Goal: Book appointment/travel/reservation

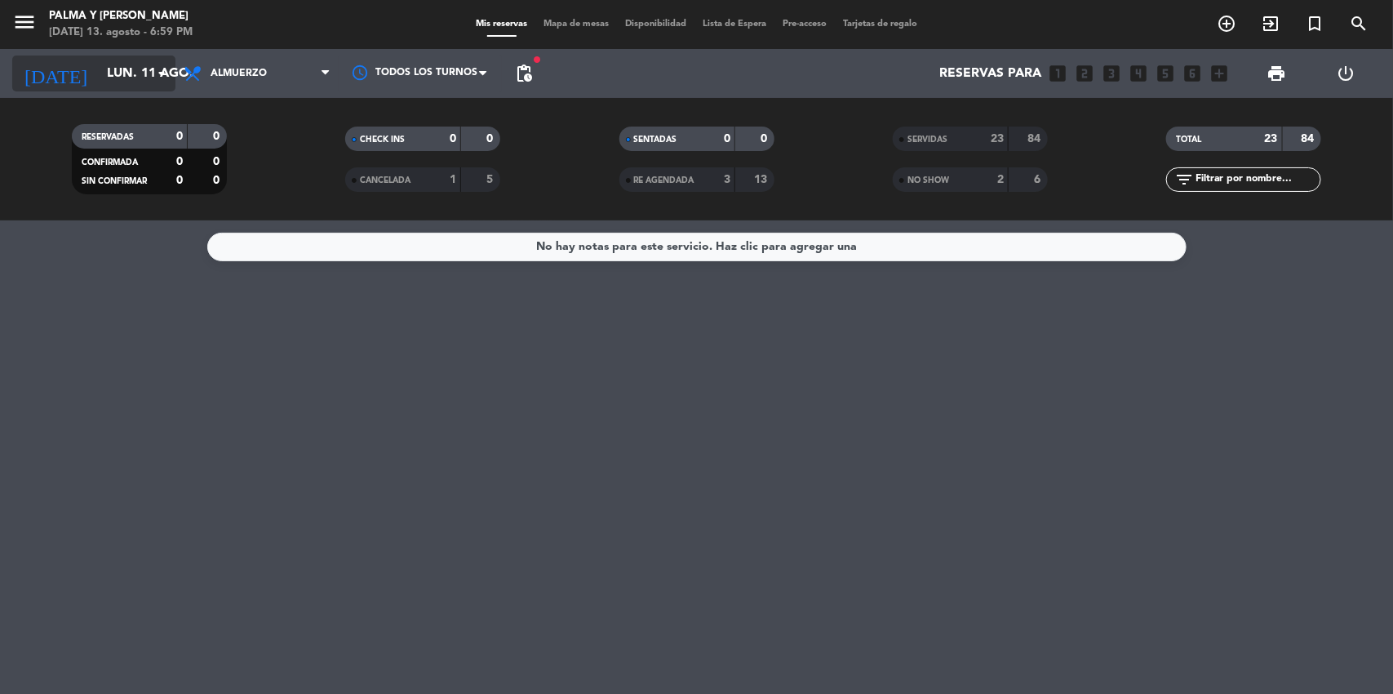
click at [124, 80] on input "lun. 11 ago." at bounding box center [185, 74] width 172 height 32
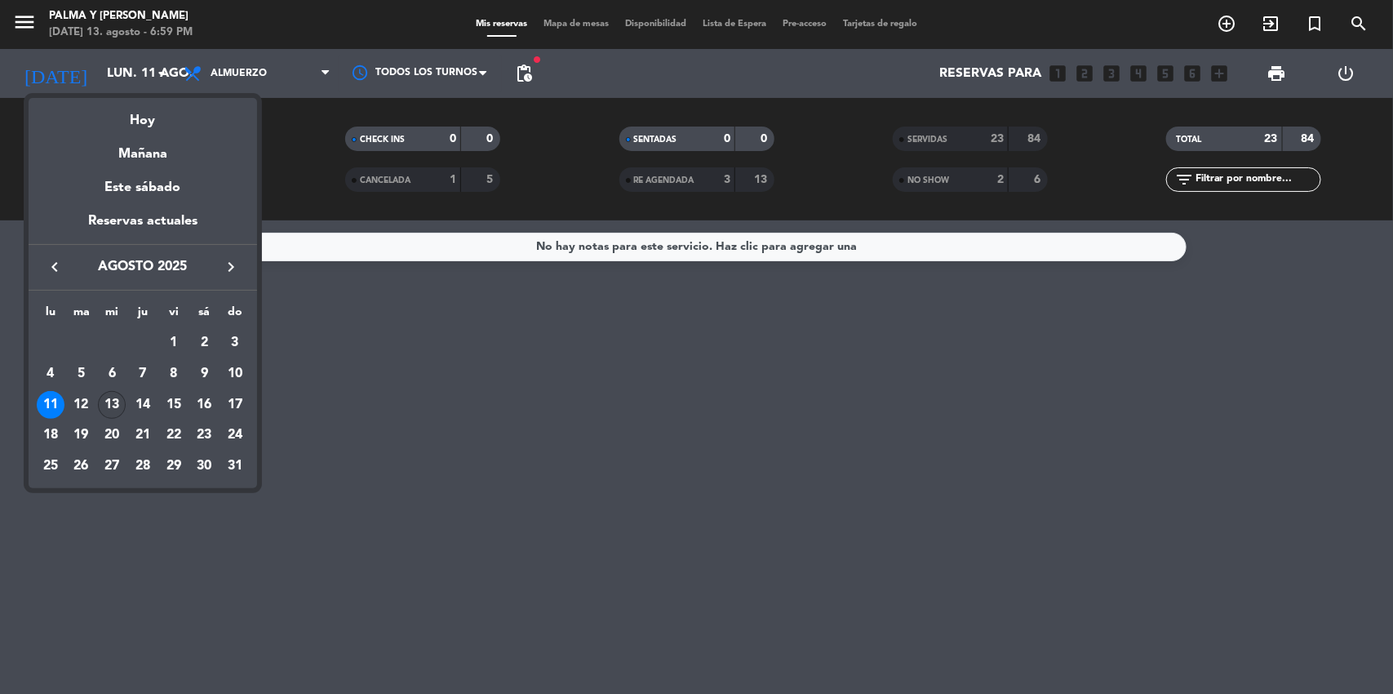
click at [109, 409] on div "13" at bounding box center [112, 405] width 28 height 28
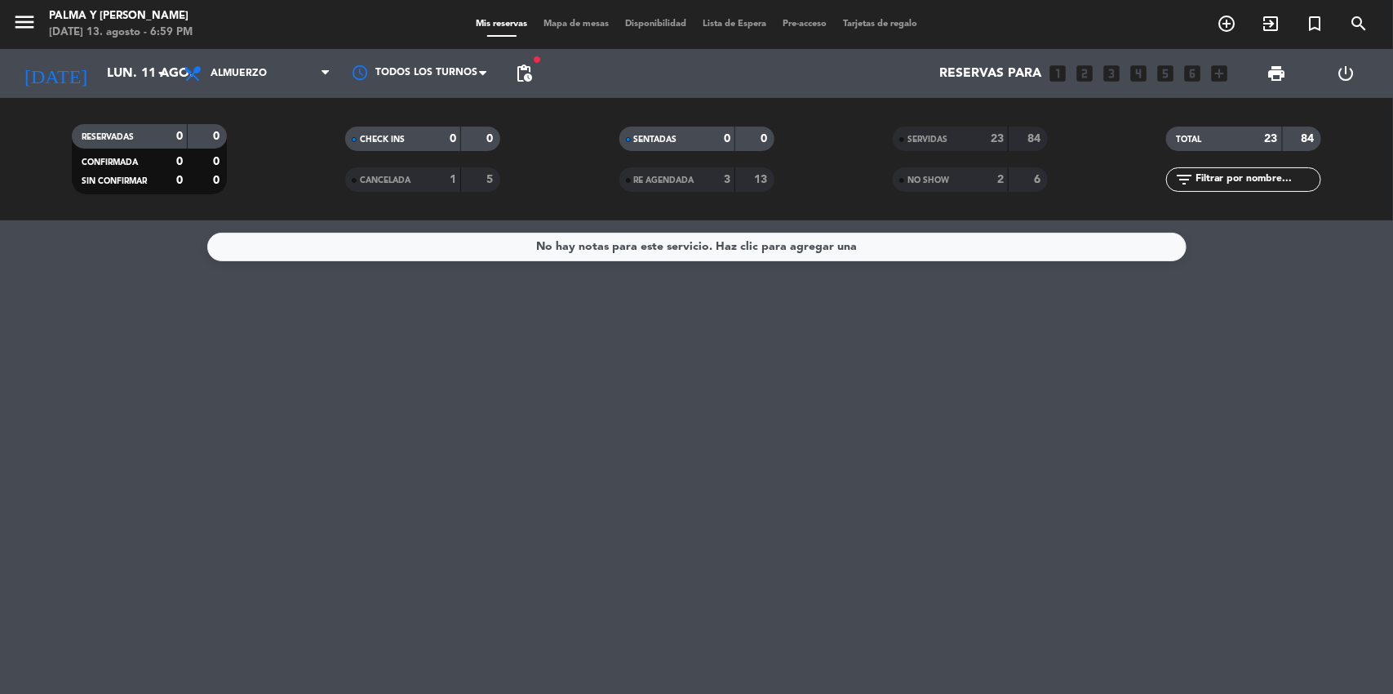
type input "mié. 13 ago."
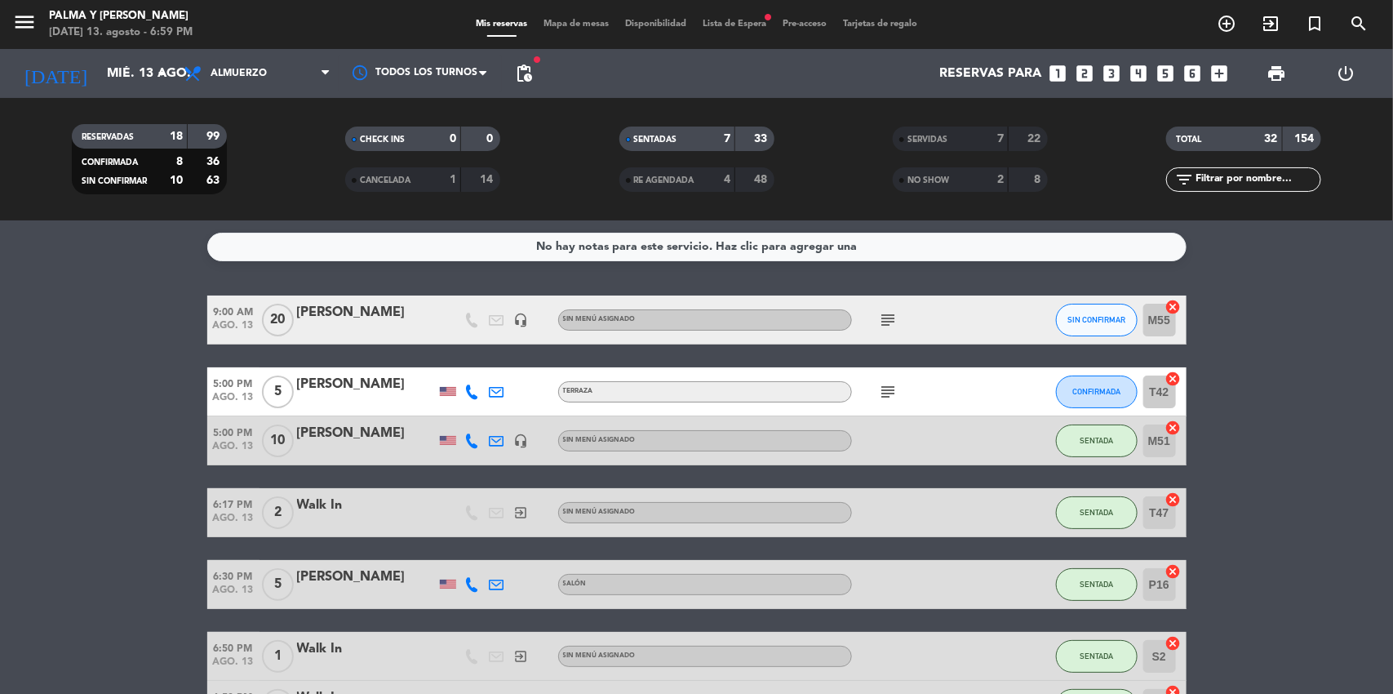
click at [567, 25] on span "Mapa de mesas" at bounding box center [576, 24] width 82 height 9
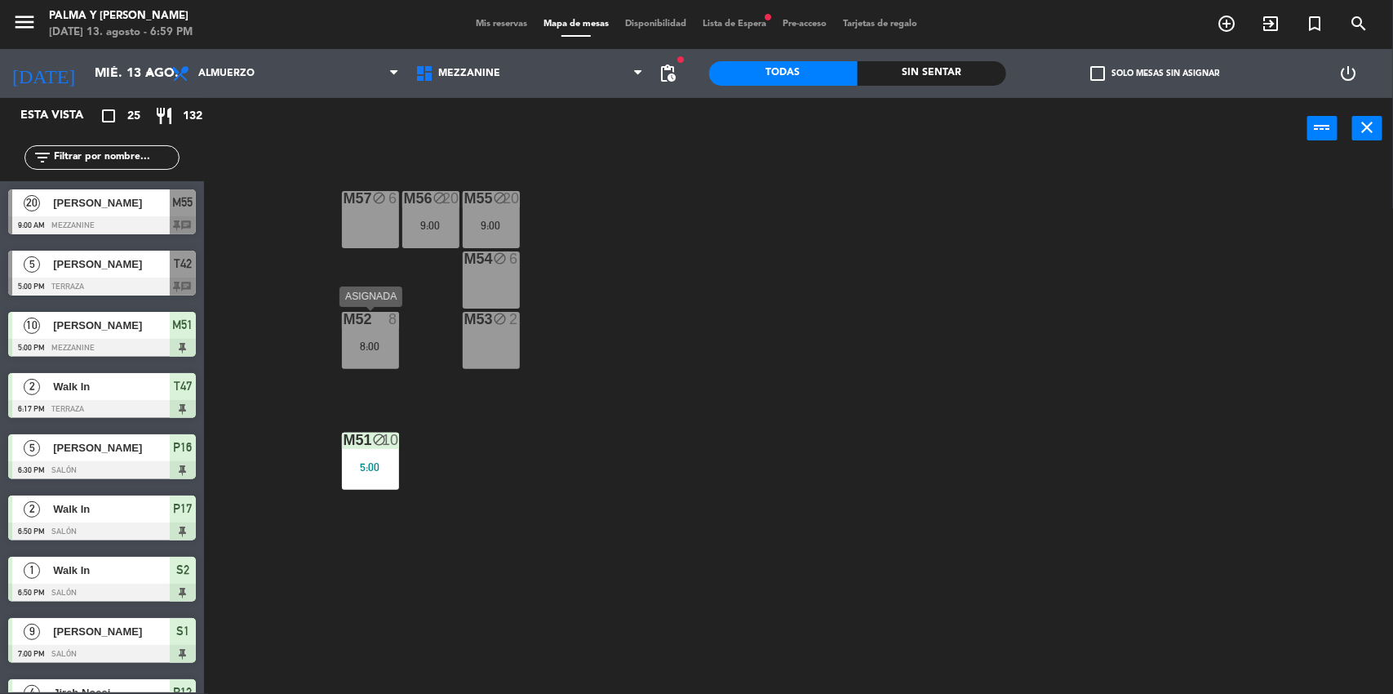
click at [386, 347] on div "8:00" at bounding box center [370, 345] width 57 height 11
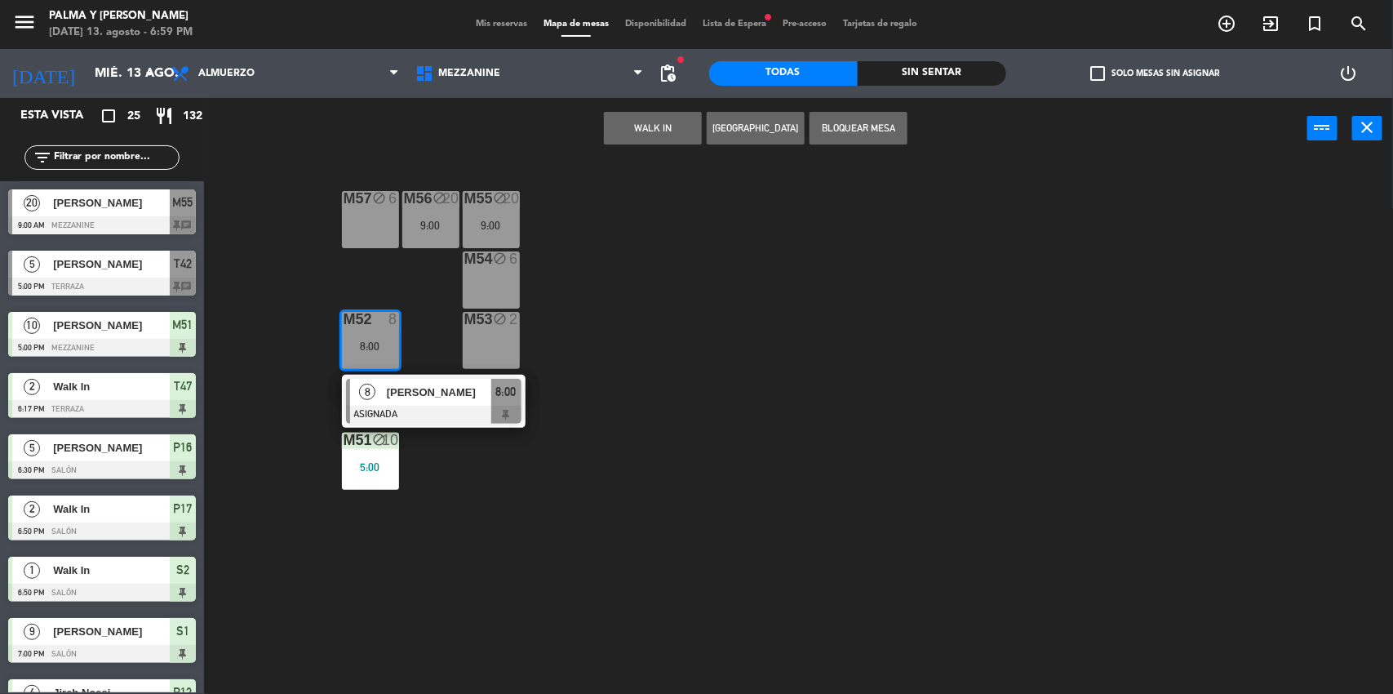
click at [424, 472] on div "M57 block 6 M56 block 20 9:00 M55 block 20 9:00 M54 block 6 M52 8 8:00 8 [PERSO…" at bounding box center [805, 429] width 1175 height 535
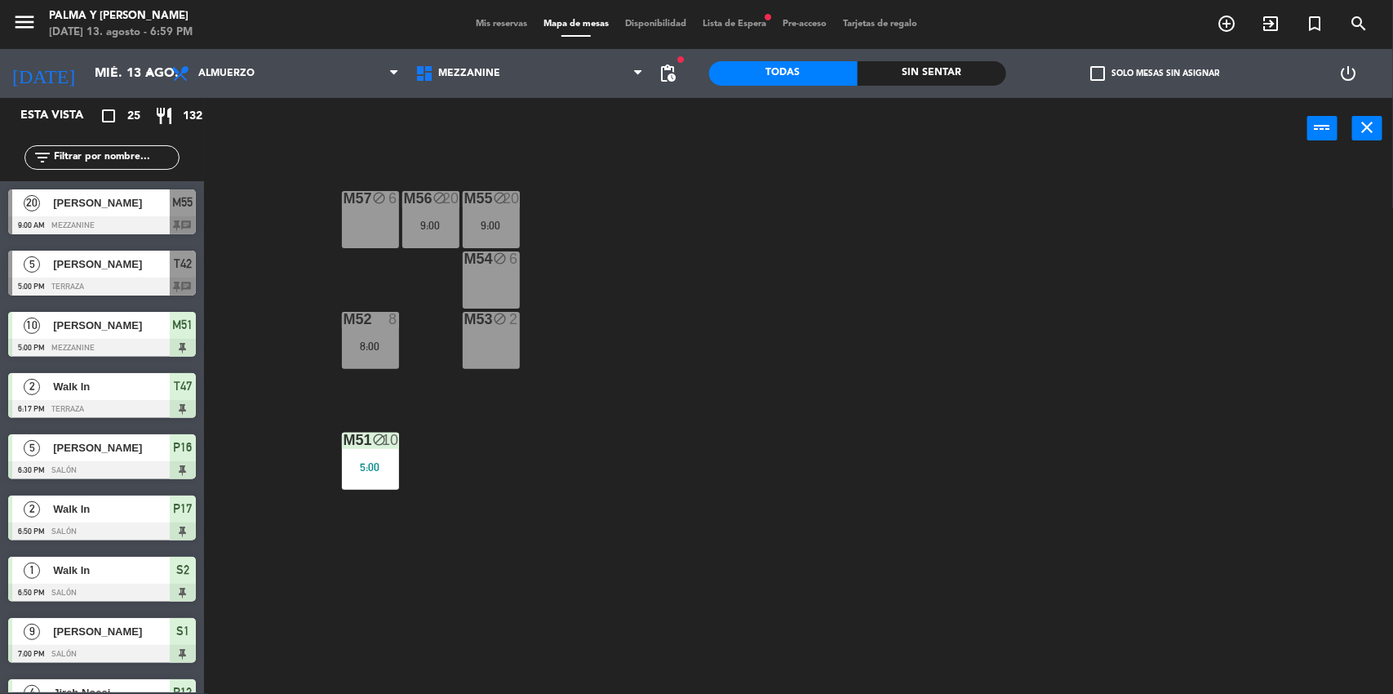
click at [374, 470] on div "5:00" at bounding box center [370, 466] width 57 height 11
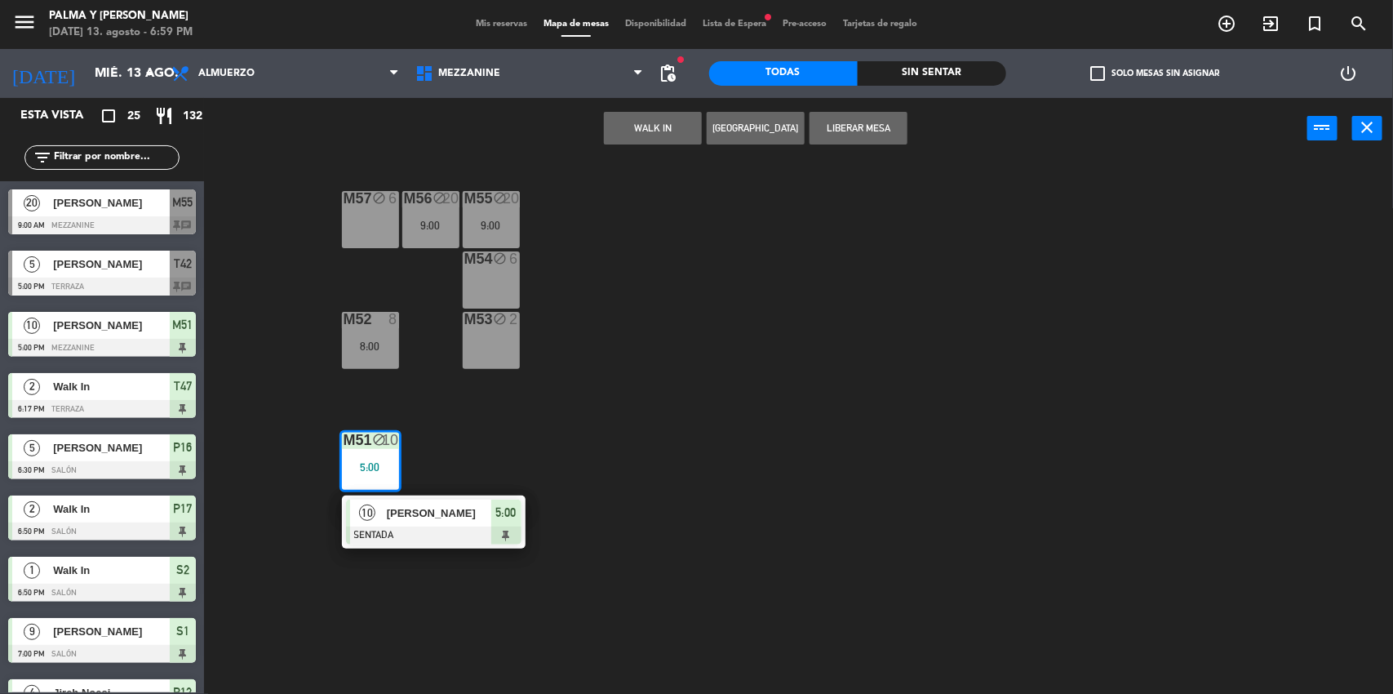
click at [456, 533] on div at bounding box center [434, 536] width 176 height 18
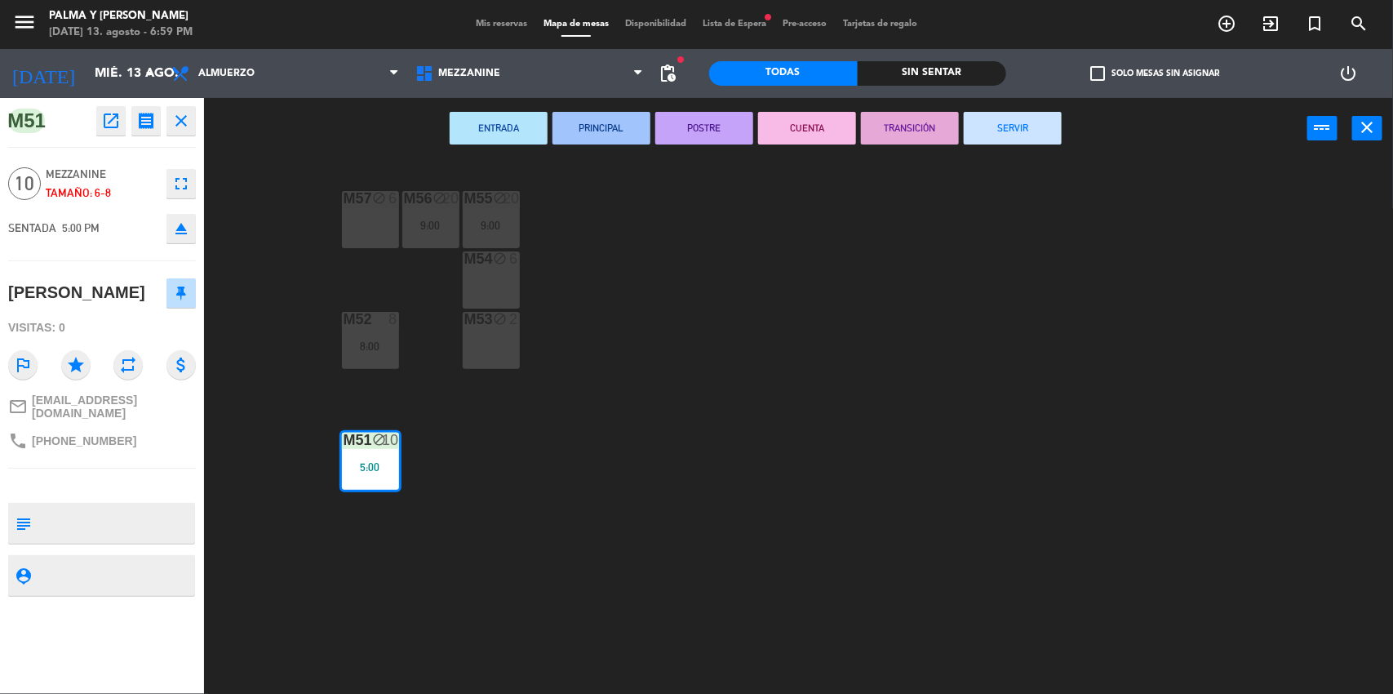
click at [465, 451] on div "M57 block 6 M56 block 20 9:00 M55 block 20 9:00 M54 block 6 M52 8 8:00 M53 bloc…" at bounding box center [805, 429] width 1175 height 535
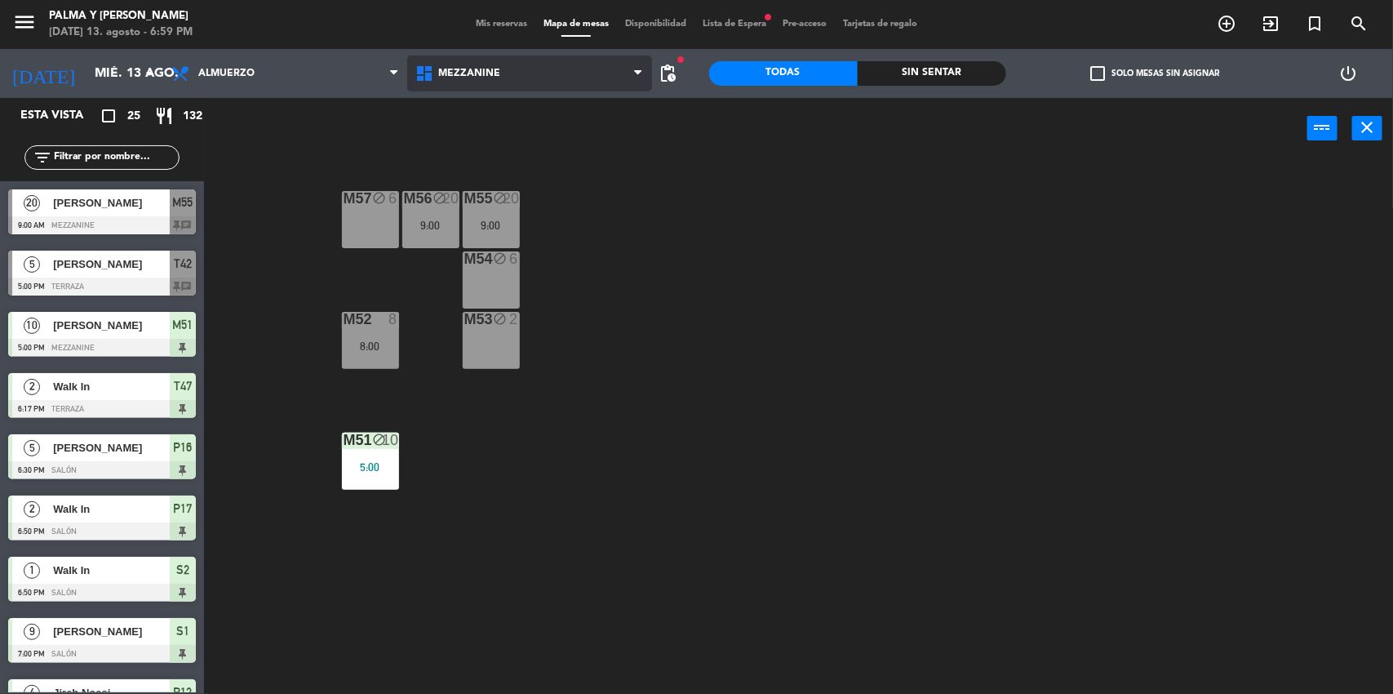
click at [580, 87] on span "Mezzanine" at bounding box center [529, 74] width 244 height 36
click at [686, 223] on div "M57 block 6 M56 block 20 9:00 M55 block 20 9:00 M54 block 6 M52 8 8:00 M53 bloc…" at bounding box center [805, 429] width 1175 height 535
click at [495, 24] on span "Mis reservas" at bounding box center [502, 24] width 68 height 9
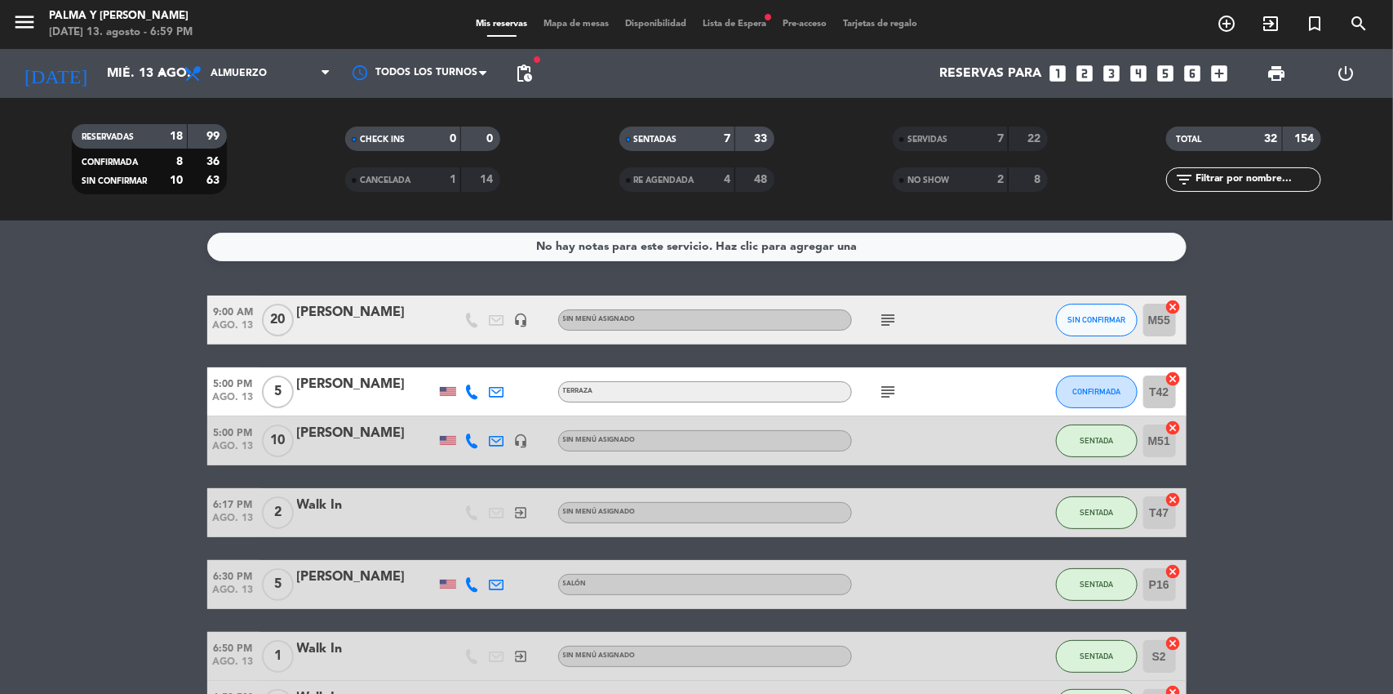
click at [563, 21] on span "Mapa de mesas" at bounding box center [576, 24] width 82 height 9
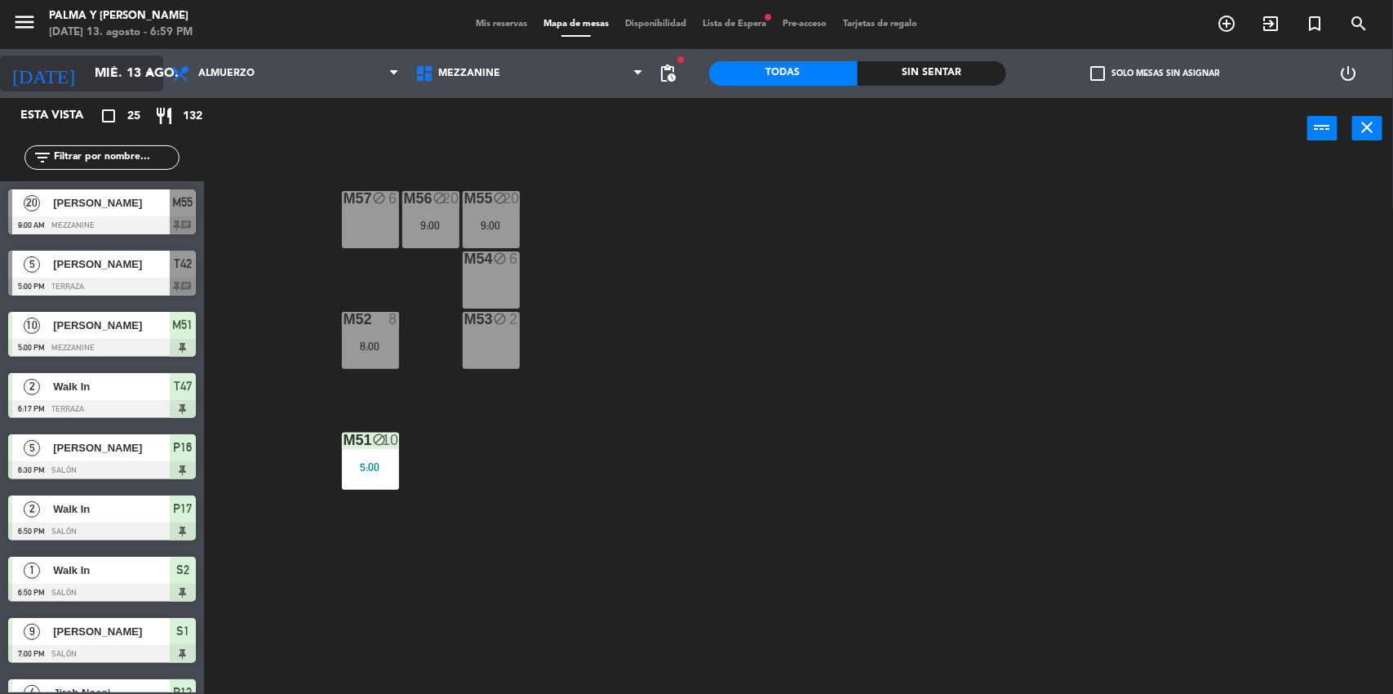
click at [121, 67] on input "mié. 13 ago." at bounding box center [173, 74] width 172 height 32
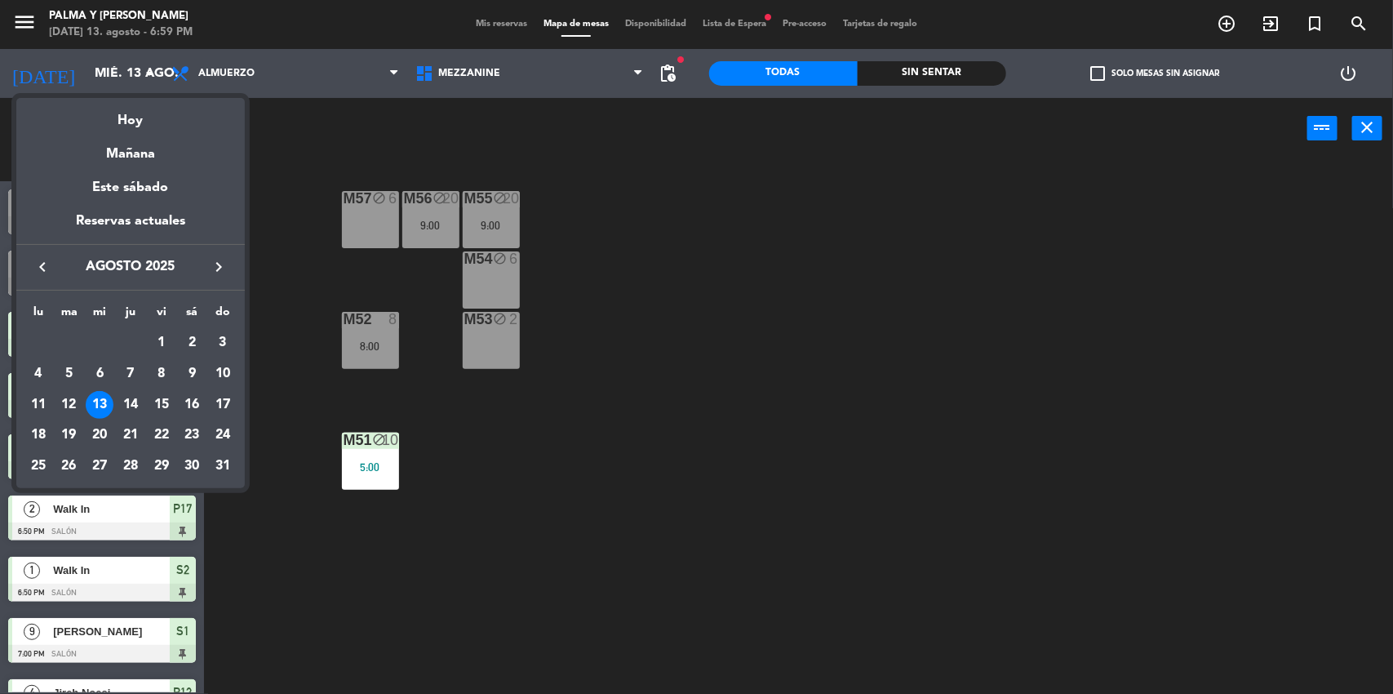
click at [479, 389] on div at bounding box center [696, 347] width 1393 height 694
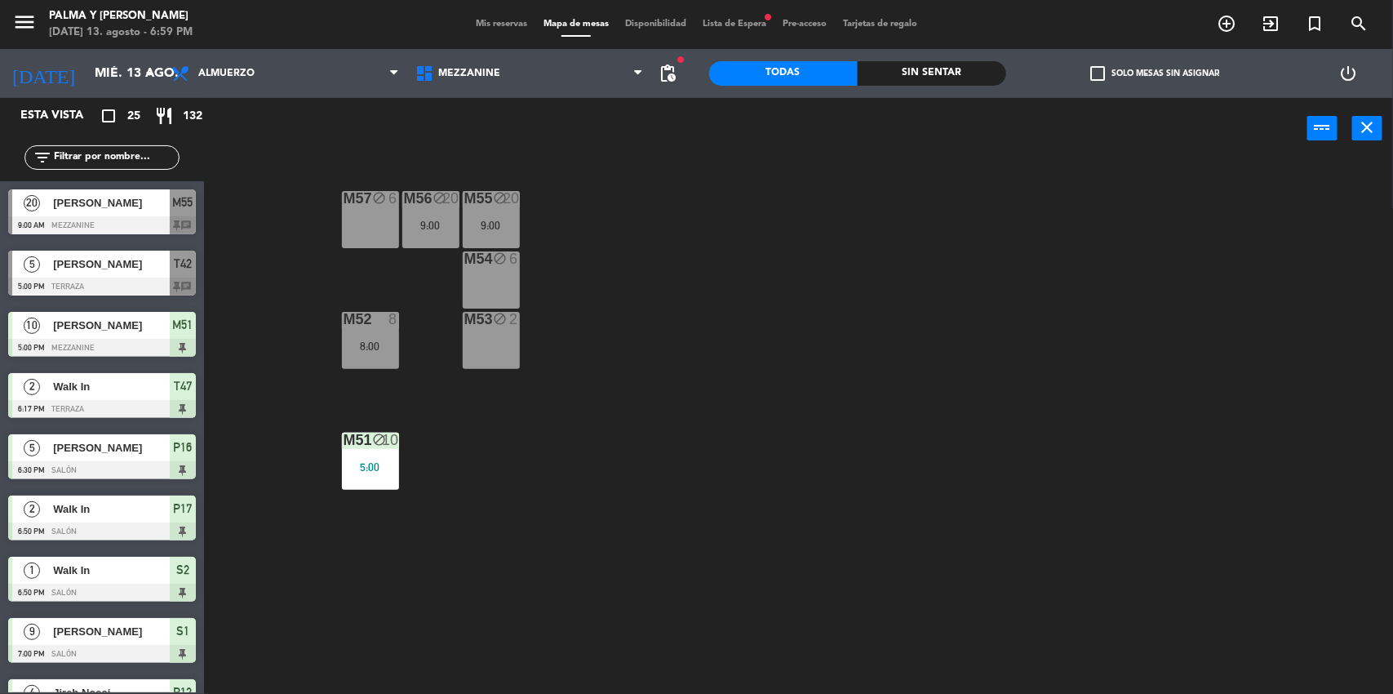
click at [480, 23] on span "Mis reservas" at bounding box center [502, 24] width 68 height 9
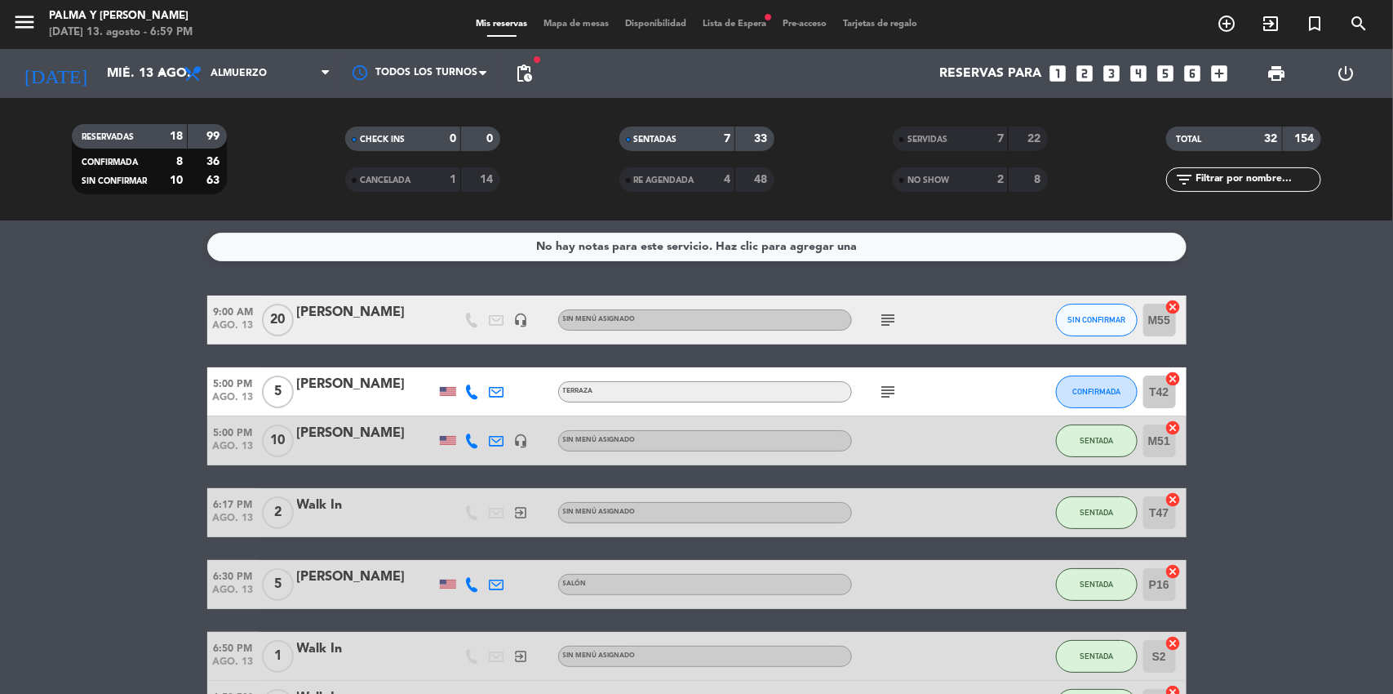
click at [575, 24] on span "Mapa de mesas" at bounding box center [576, 24] width 82 height 9
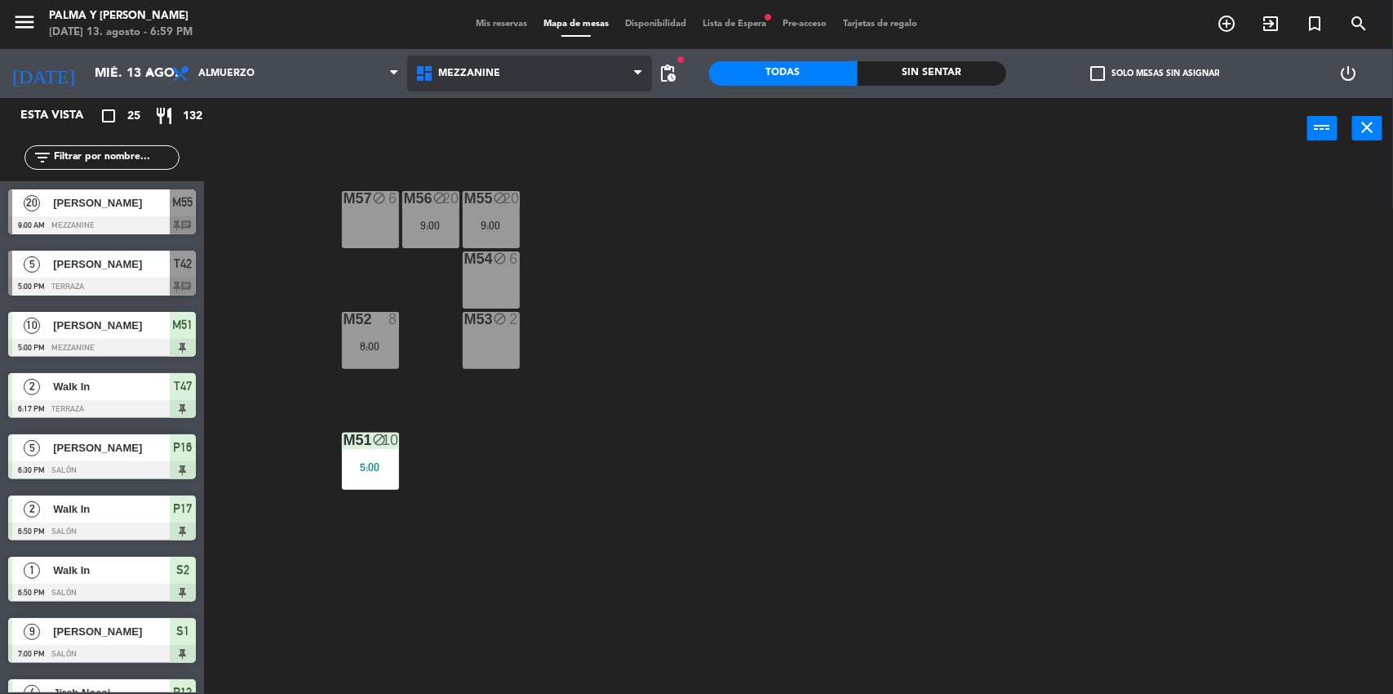
click at [631, 85] on span "Mezzanine" at bounding box center [529, 74] width 244 height 36
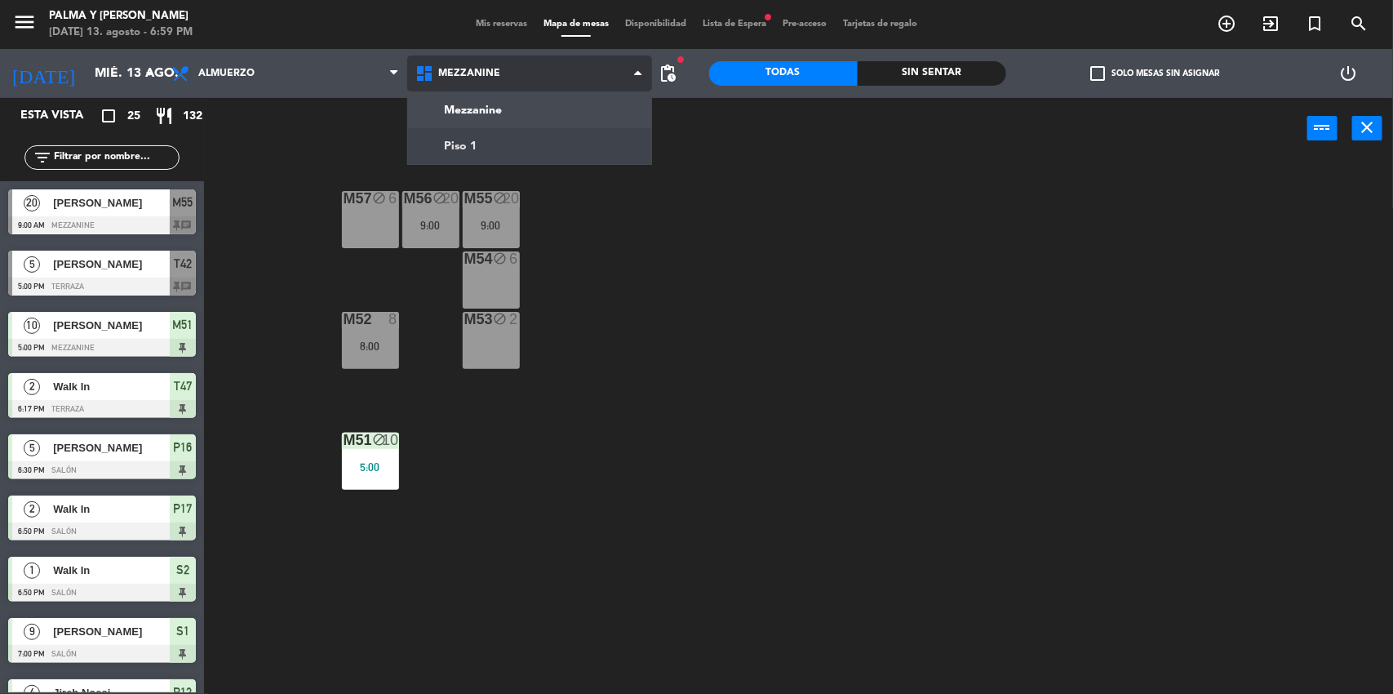
click at [498, 144] on ng-component "menu Palma y [PERSON_NAME][DATE] 13. agosto - 6:59 PM Mis reservas Mapa de mesa…" at bounding box center [696, 348] width 1393 height 696
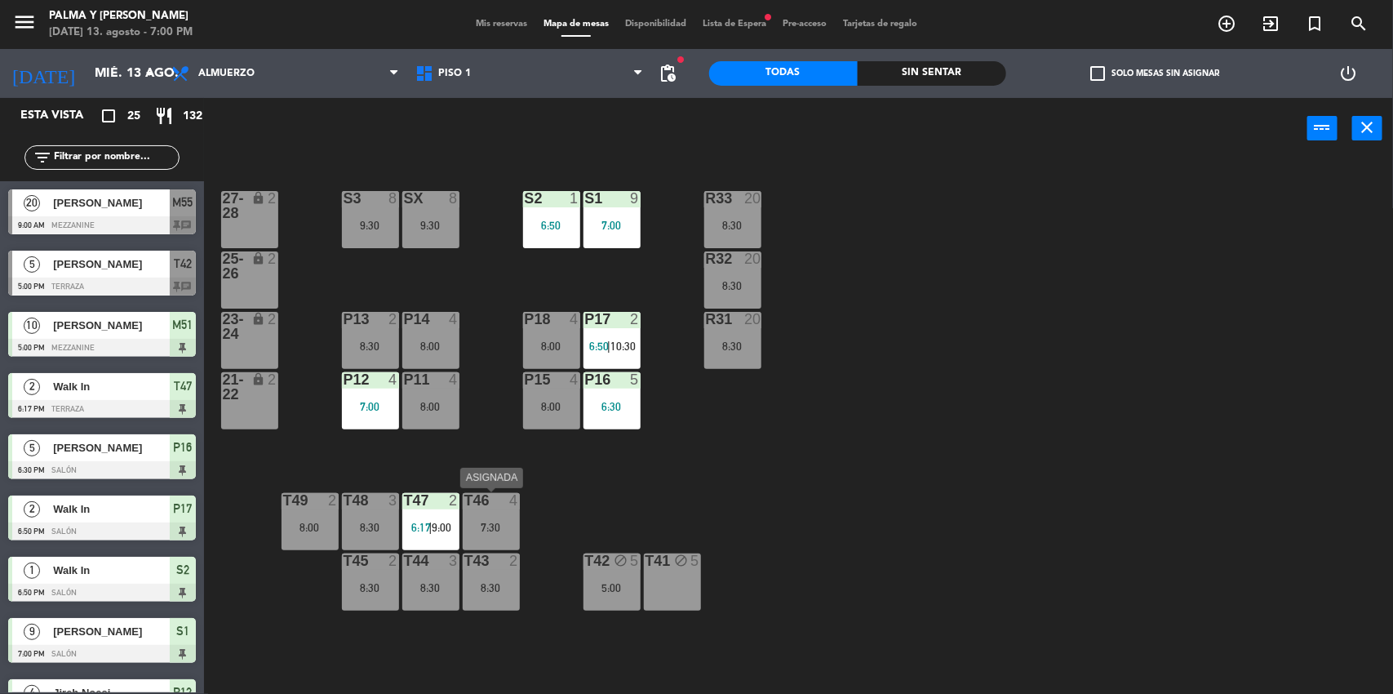
click at [428, 521] on span "6:17" at bounding box center [421, 527] width 20 height 13
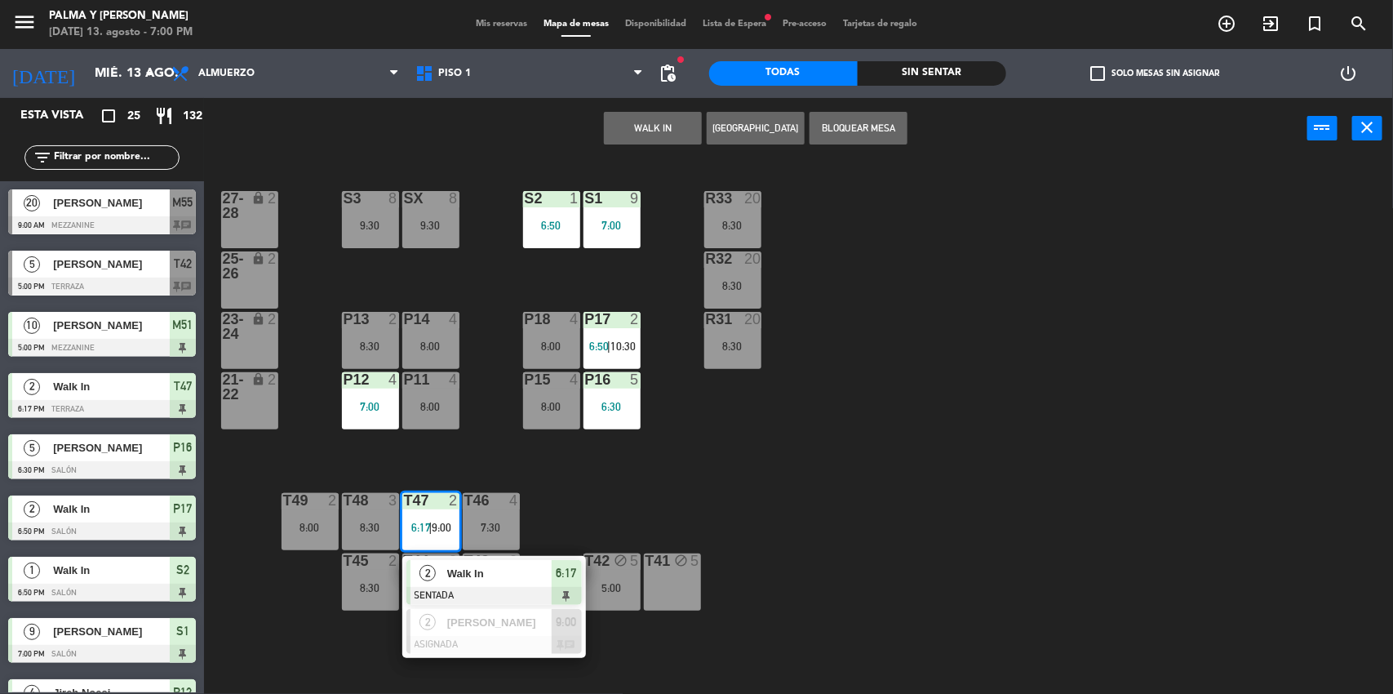
click at [530, 521] on div "R33 20 8:30 S1 9 7:00 S2 1 6:50 S3 8 9:30 SX 8 9:30 27-28 lock 2 R32 20 8:30 25…" at bounding box center [805, 429] width 1175 height 535
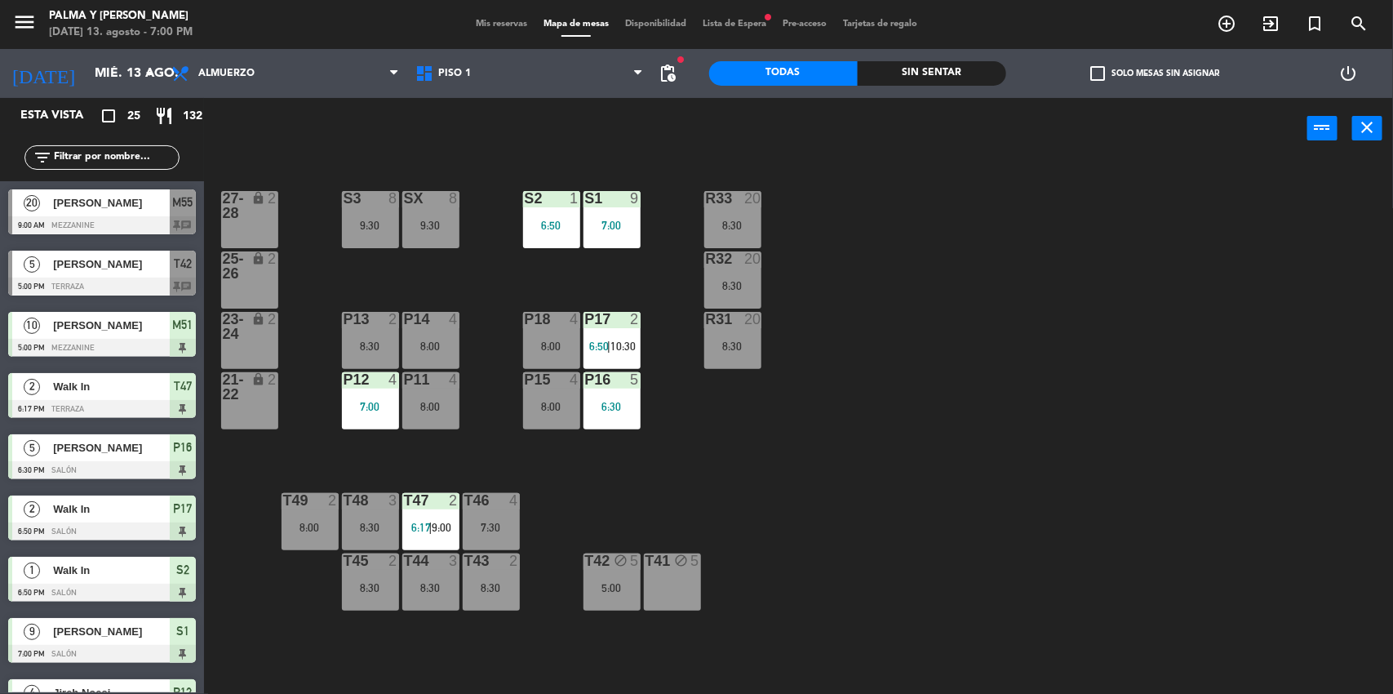
click at [360, 587] on div "8:30" at bounding box center [370, 587] width 57 height 11
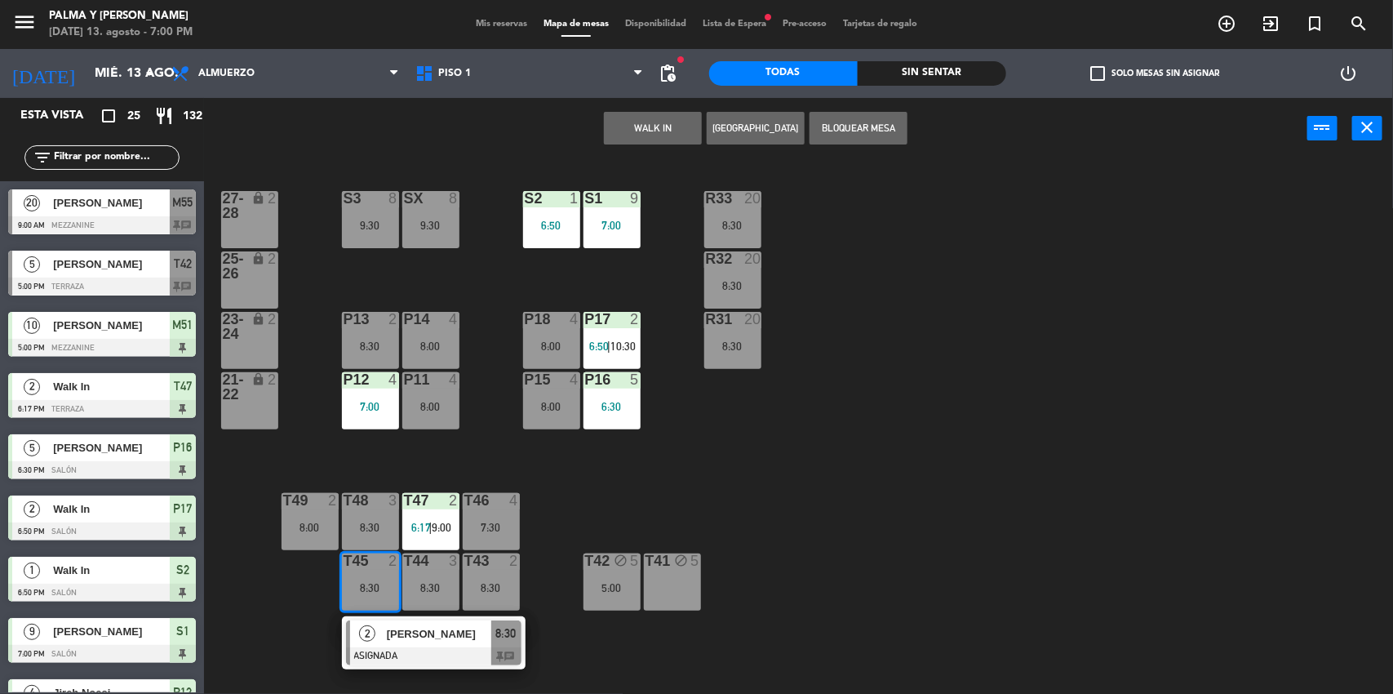
click at [613, 541] on div "R33 20 8:30 S1 9 7:00 S2 1 6:50 S3 8 9:30 SX 8 9:30 27-28 lock 2 R32 20 8:30 25…" at bounding box center [805, 429] width 1175 height 535
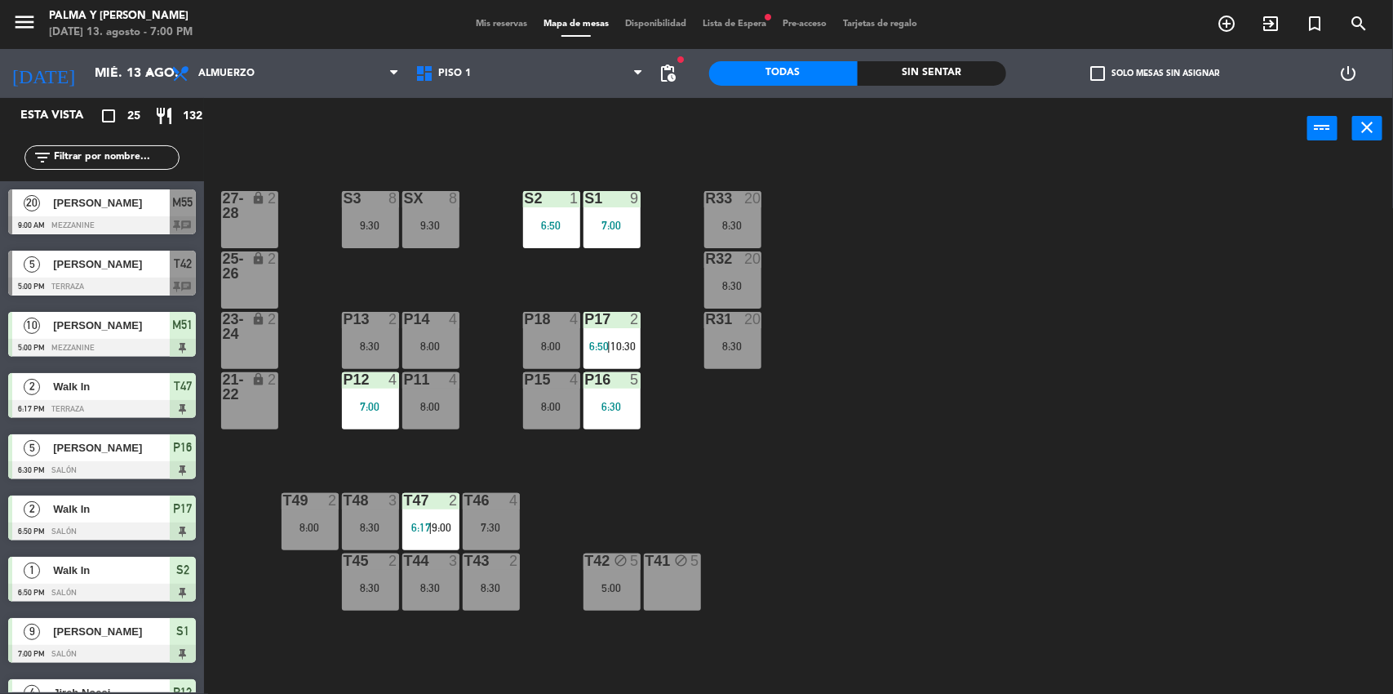
click at [608, 598] on div "T42 block 5 5:00" at bounding box center [612, 581] width 57 height 57
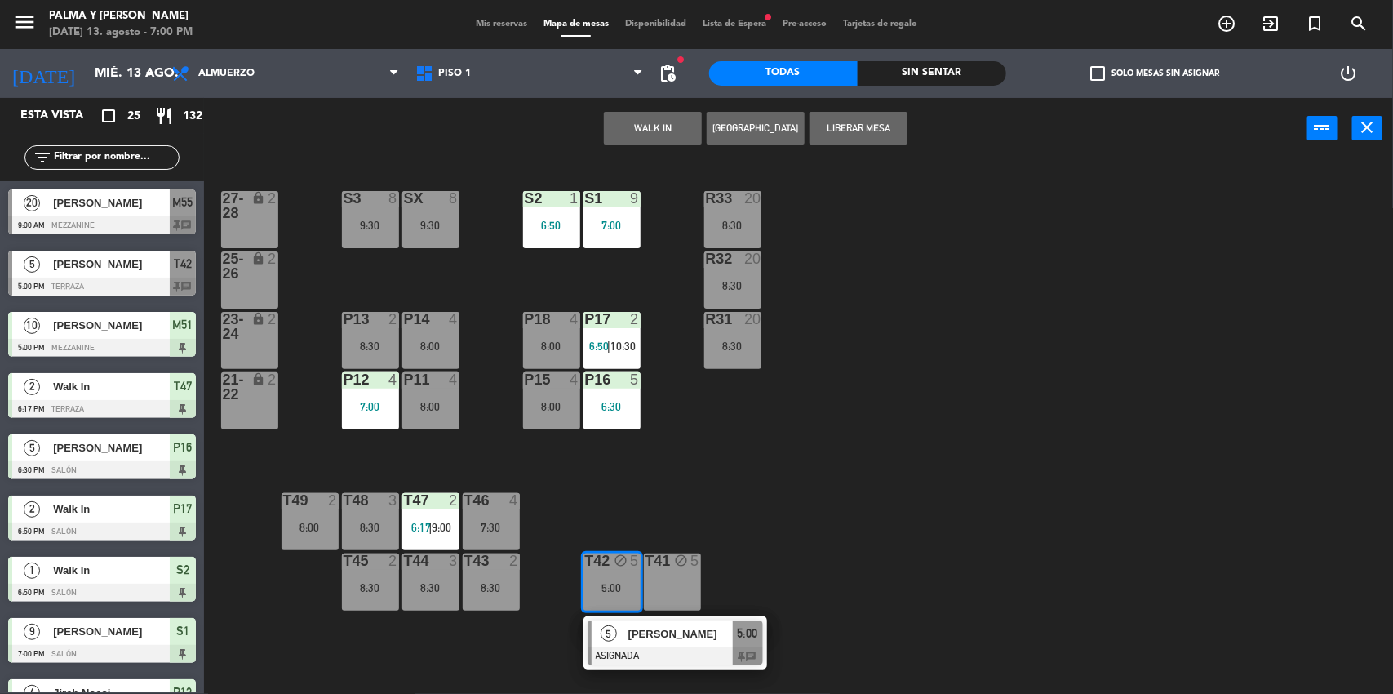
click at [708, 655] on div at bounding box center [676, 656] width 176 height 18
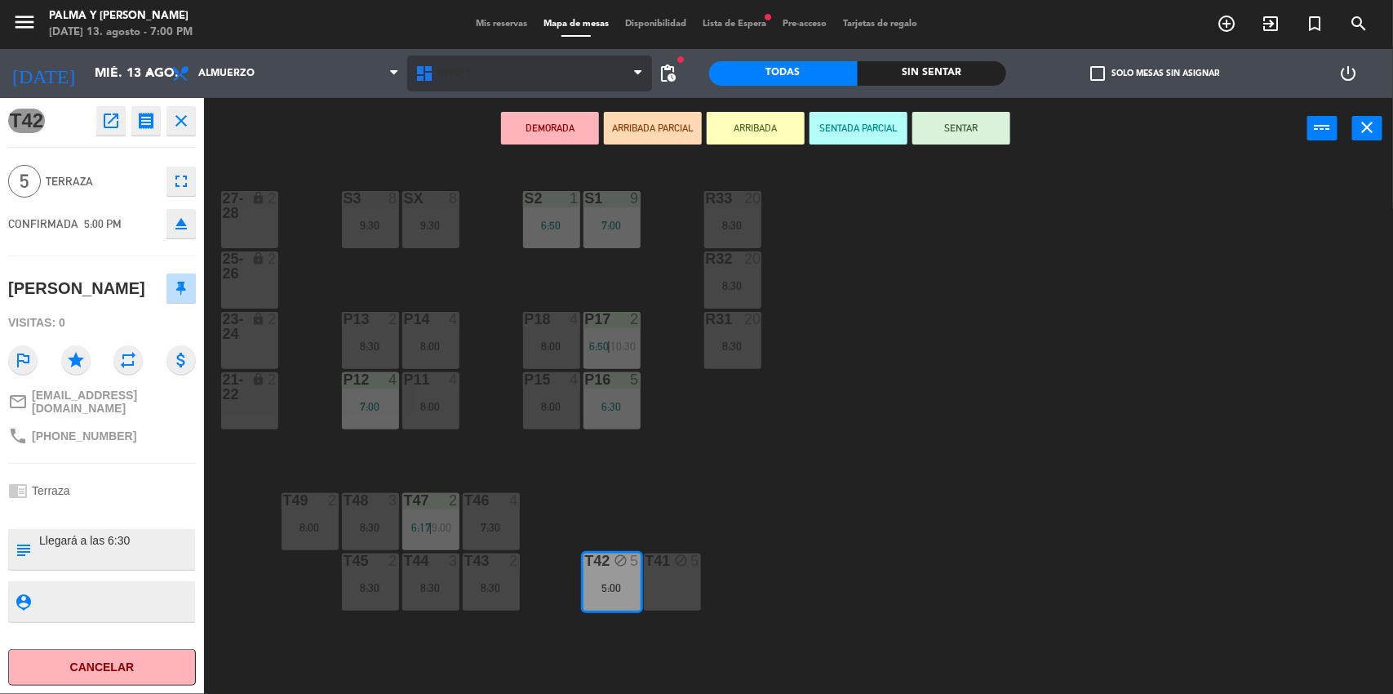
click at [559, 70] on span "Piso 1" at bounding box center [529, 74] width 244 height 36
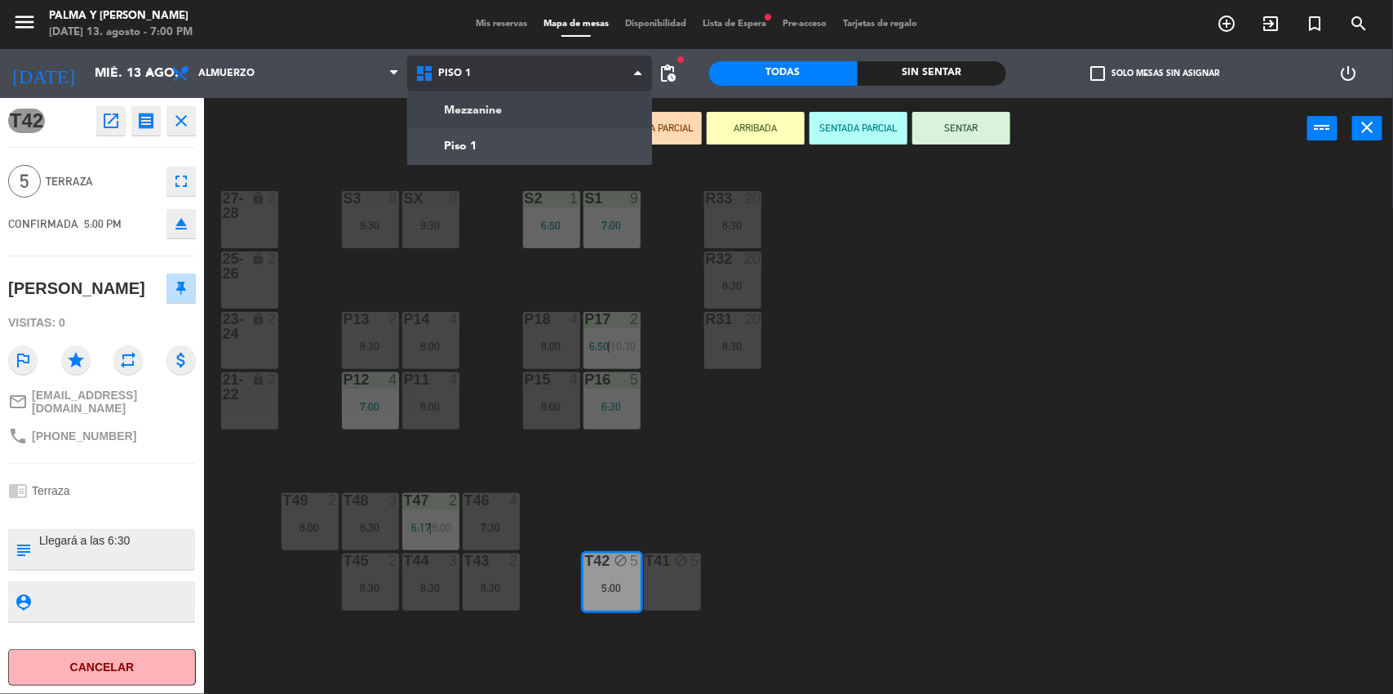
click at [495, 109] on ng-component "menu Palma y [PERSON_NAME][DATE] 13. agosto - 7:00 PM Mis reservas Mapa de mesa…" at bounding box center [696, 348] width 1393 height 696
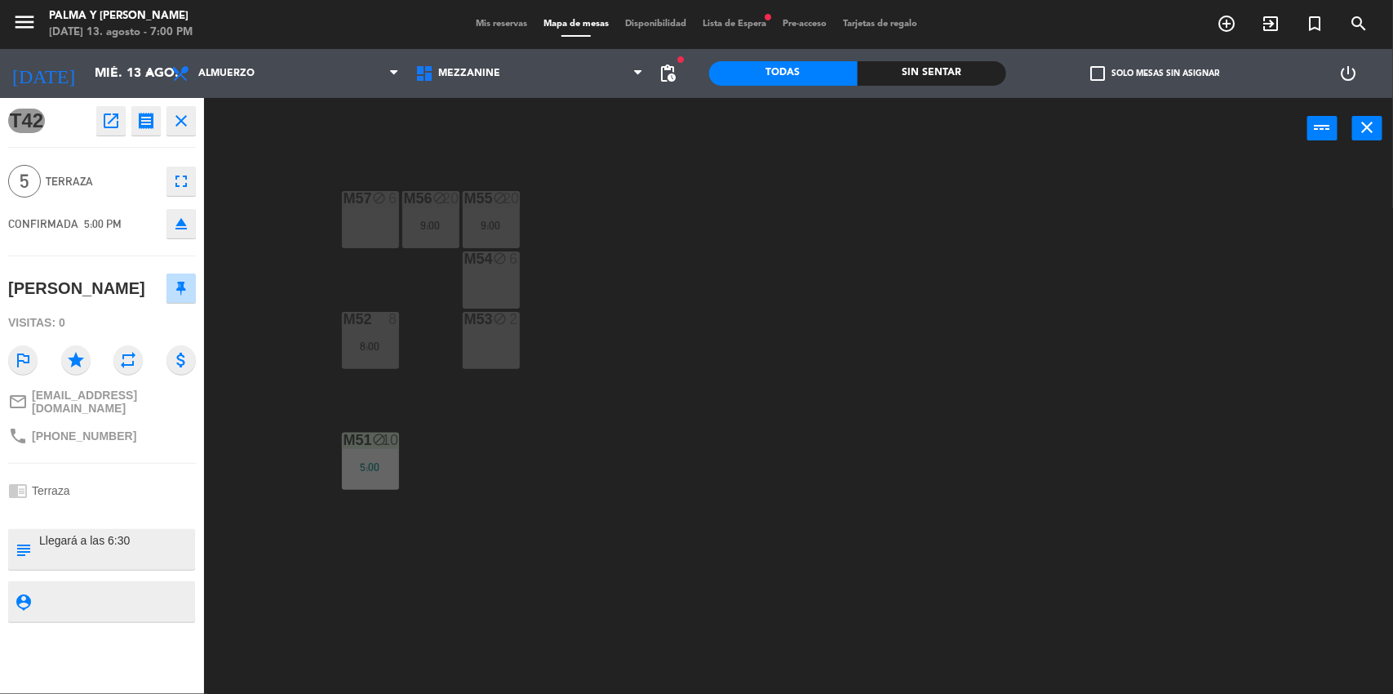
click at [483, 494] on div "M57 block 6 M56 block 20 9:00 M55 block 20 9:00 M54 block 6 M52 8 8:00 M53 bloc…" at bounding box center [805, 429] width 1175 height 535
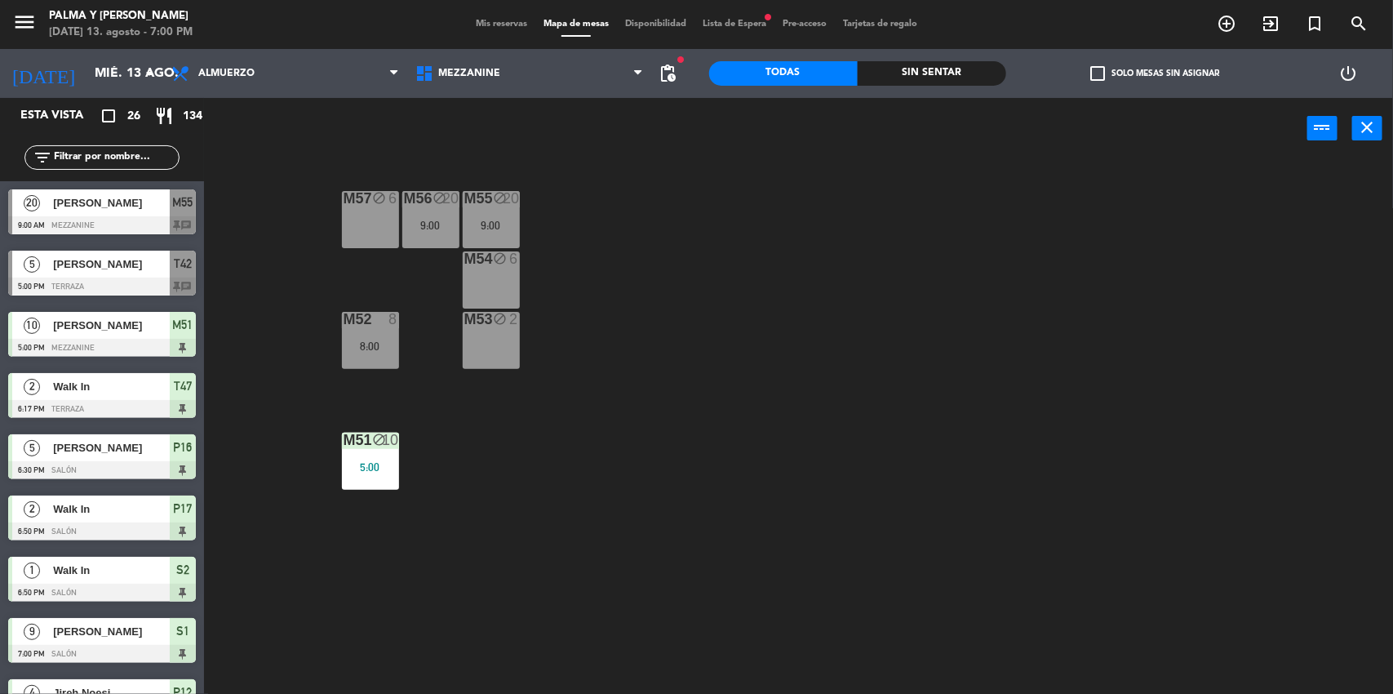
click at [378, 474] on div "M51 block 10 5:00" at bounding box center [370, 461] width 57 height 57
click at [367, 476] on div "M51 block 10 5:00" at bounding box center [370, 461] width 57 height 57
click at [461, 527] on div "M57 block 6 M56 block 20 9:00 M55 block 20 9:00 M54 block 6 M52 8 8:00 M53 bloc…" at bounding box center [805, 429] width 1175 height 535
click at [362, 464] on div "5:00" at bounding box center [370, 466] width 57 height 11
click at [486, 393] on div "M57 block 6 M56 block 20 9:00 M55 block 20 9:00 M54 block 6 M52 8 8:00 M53 bloc…" at bounding box center [805, 429] width 1175 height 535
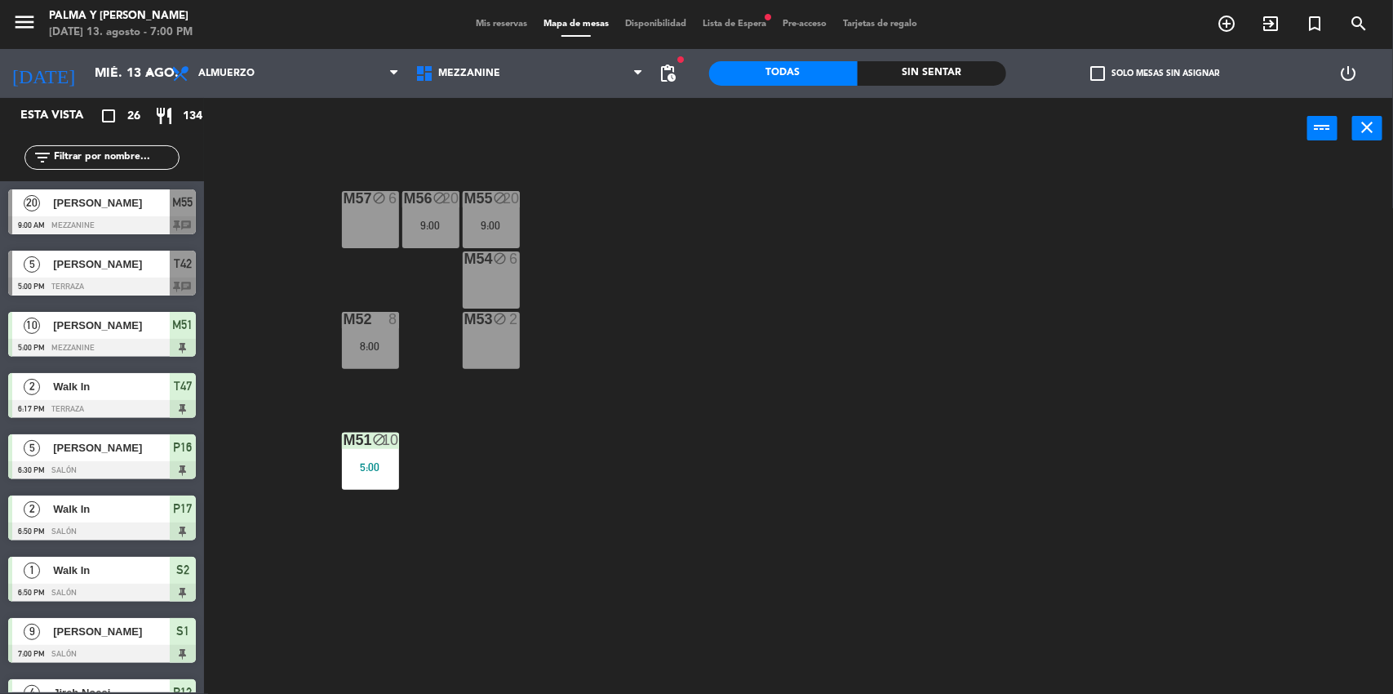
click at [376, 446] on icon "block" at bounding box center [379, 440] width 14 height 14
click at [602, 489] on div "M57 block 6 M56 block 20 9:00 M55 block 20 9:00 M54 block 6 M52 8 8:00 M53 bloc…" at bounding box center [805, 429] width 1175 height 535
click at [379, 473] on div "5:00" at bounding box center [370, 466] width 57 height 11
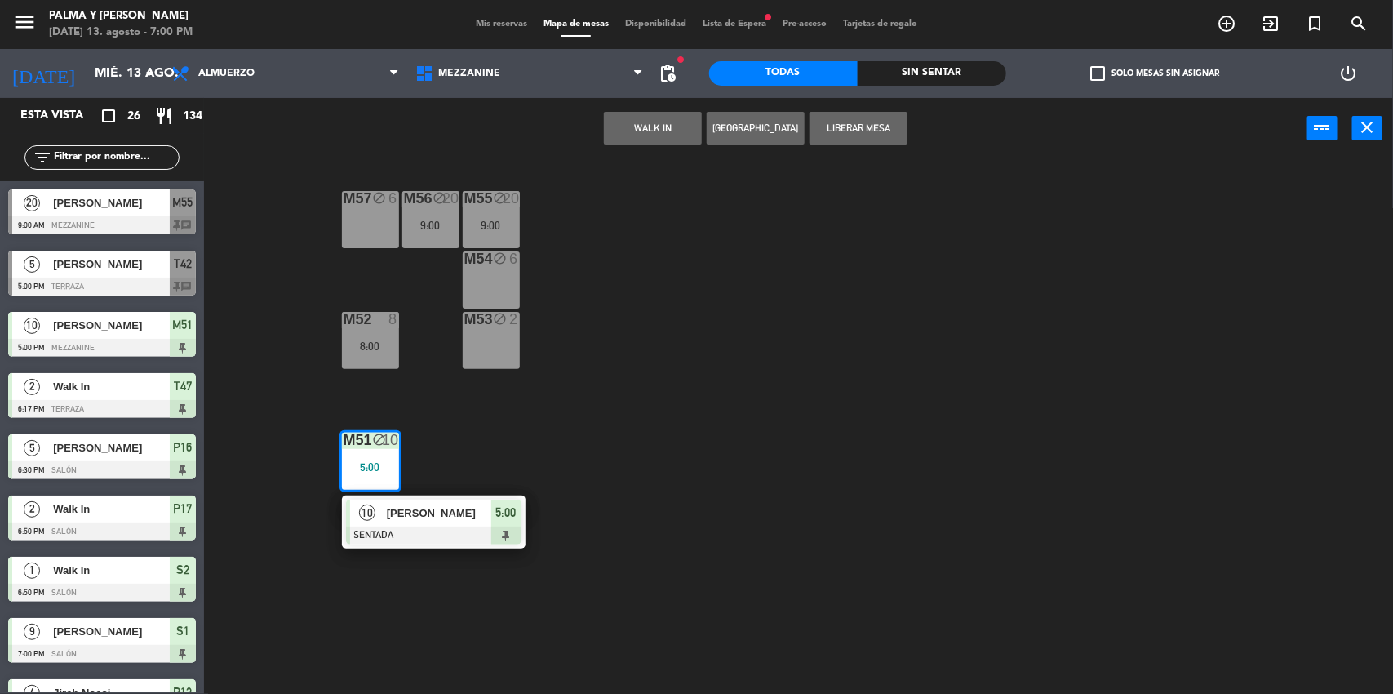
click at [428, 513] on span "[PERSON_NAME]" at bounding box center [439, 512] width 104 height 17
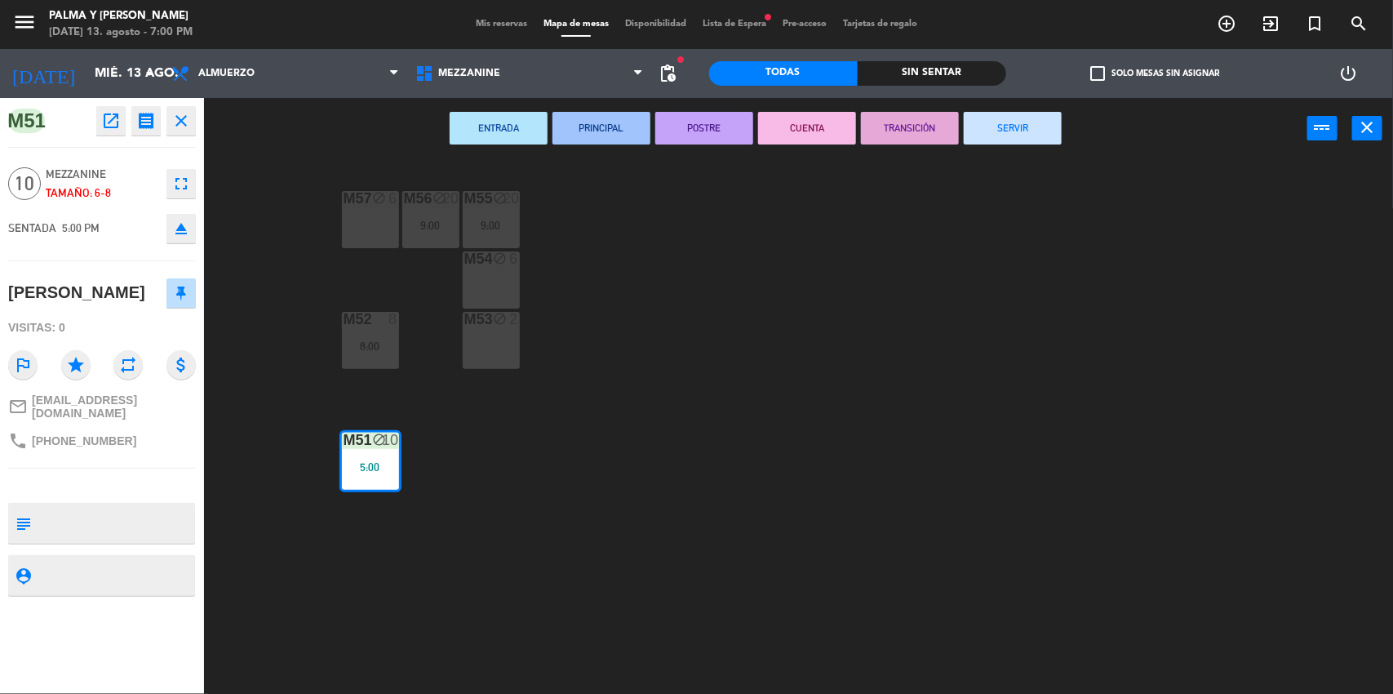
click at [107, 119] on icon "open_in_new" at bounding box center [111, 121] width 20 height 20
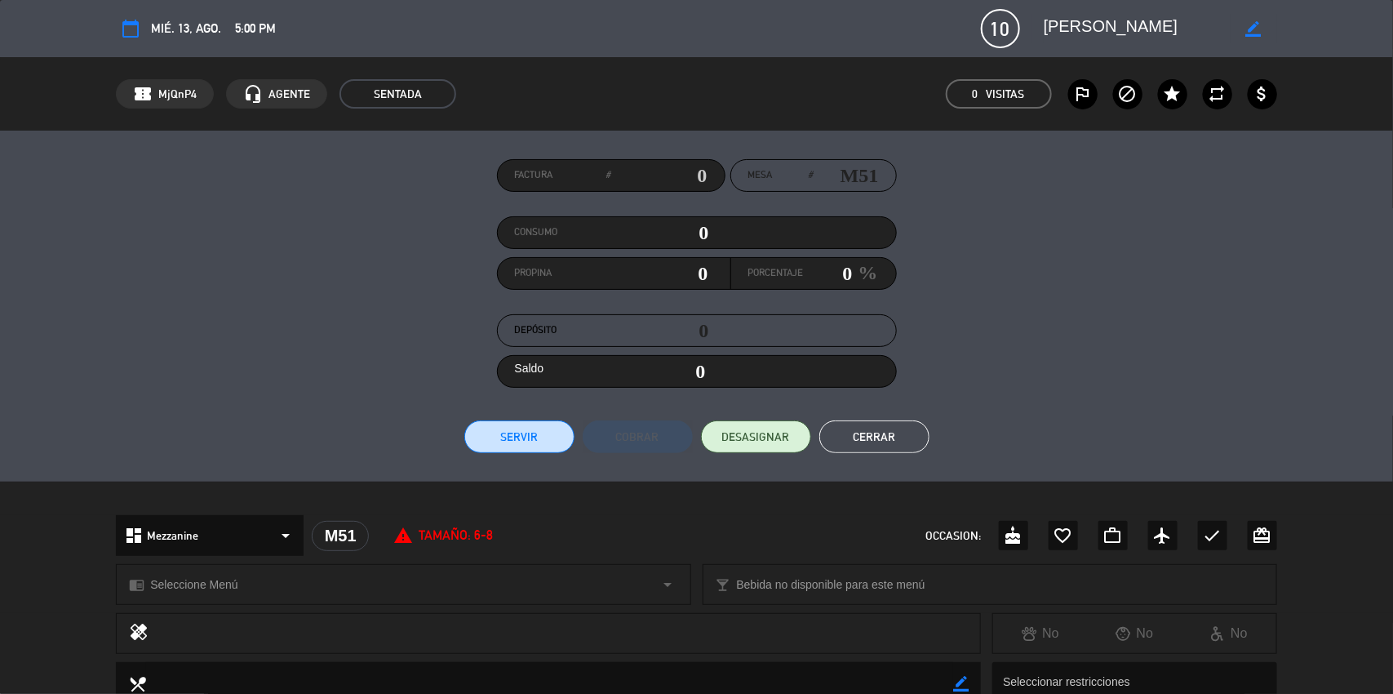
click at [896, 442] on button "Cerrar" at bounding box center [875, 436] width 110 height 33
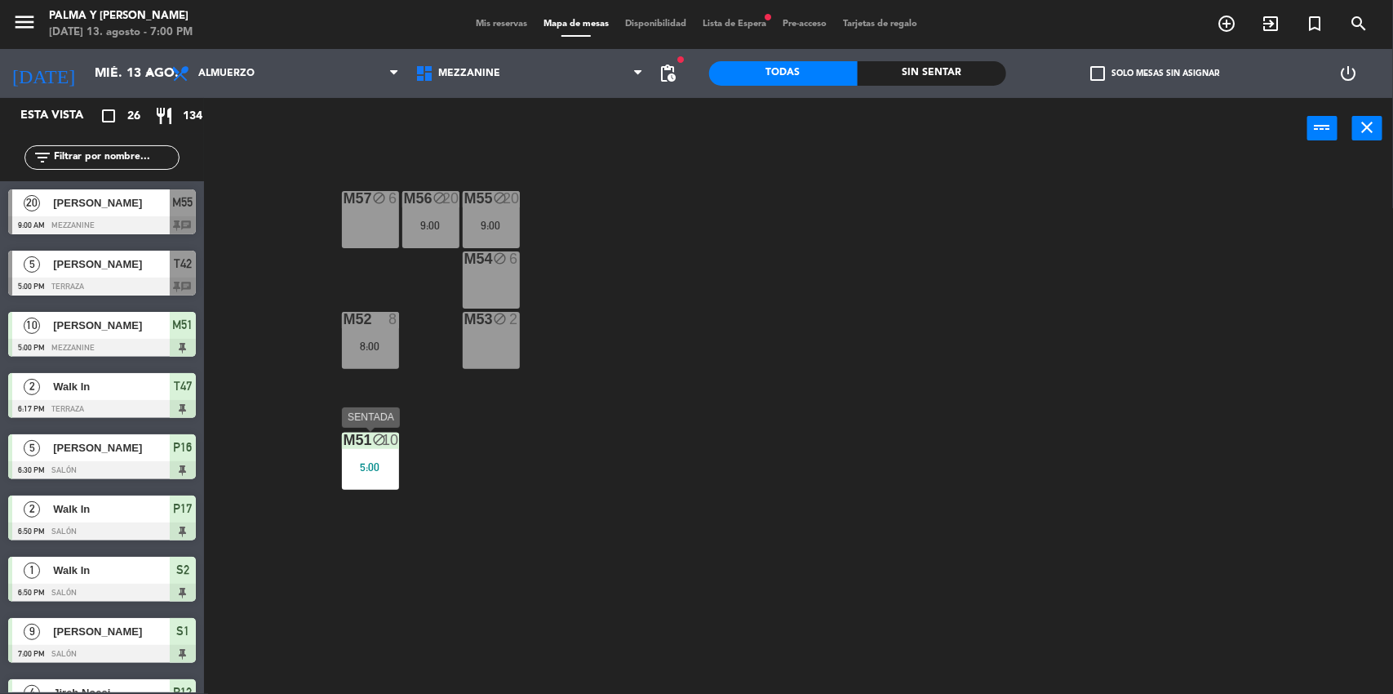
click at [389, 468] on div "5:00" at bounding box center [370, 466] width 57 height 11
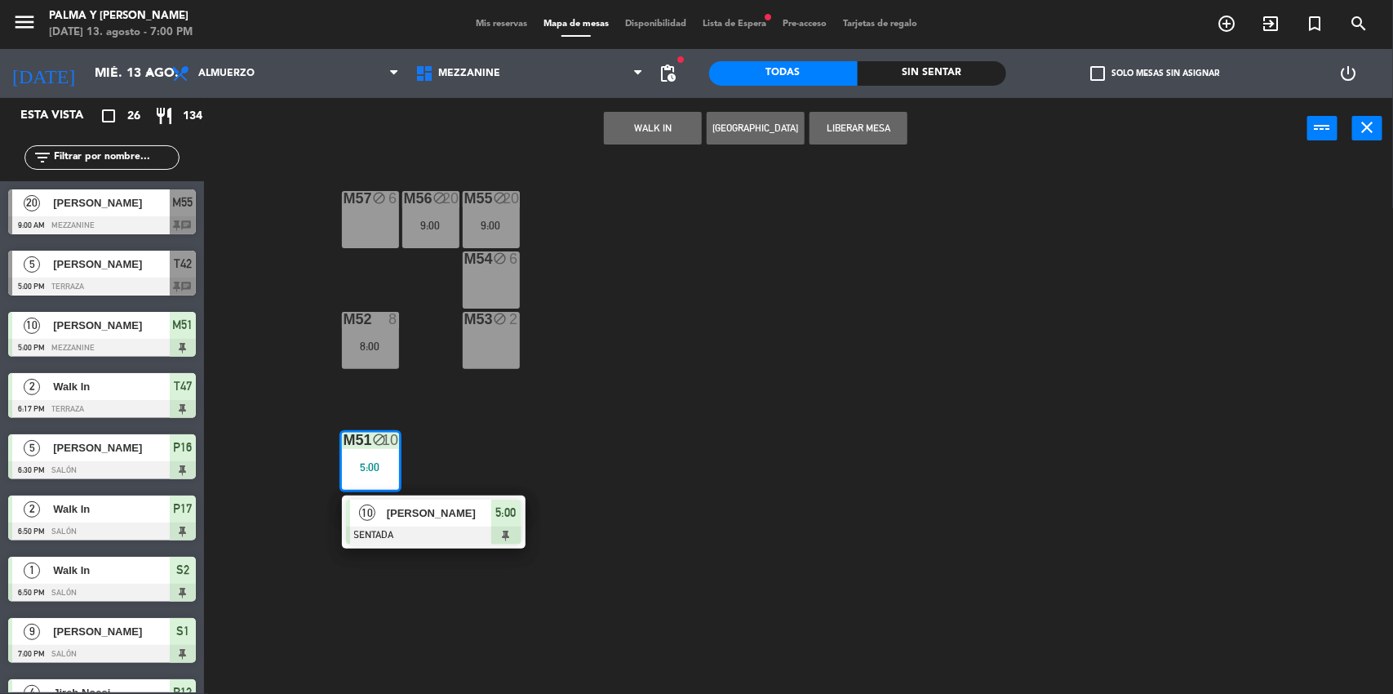
click at [465, 534] on div at bounding box center [434, 536] width 176 height 18
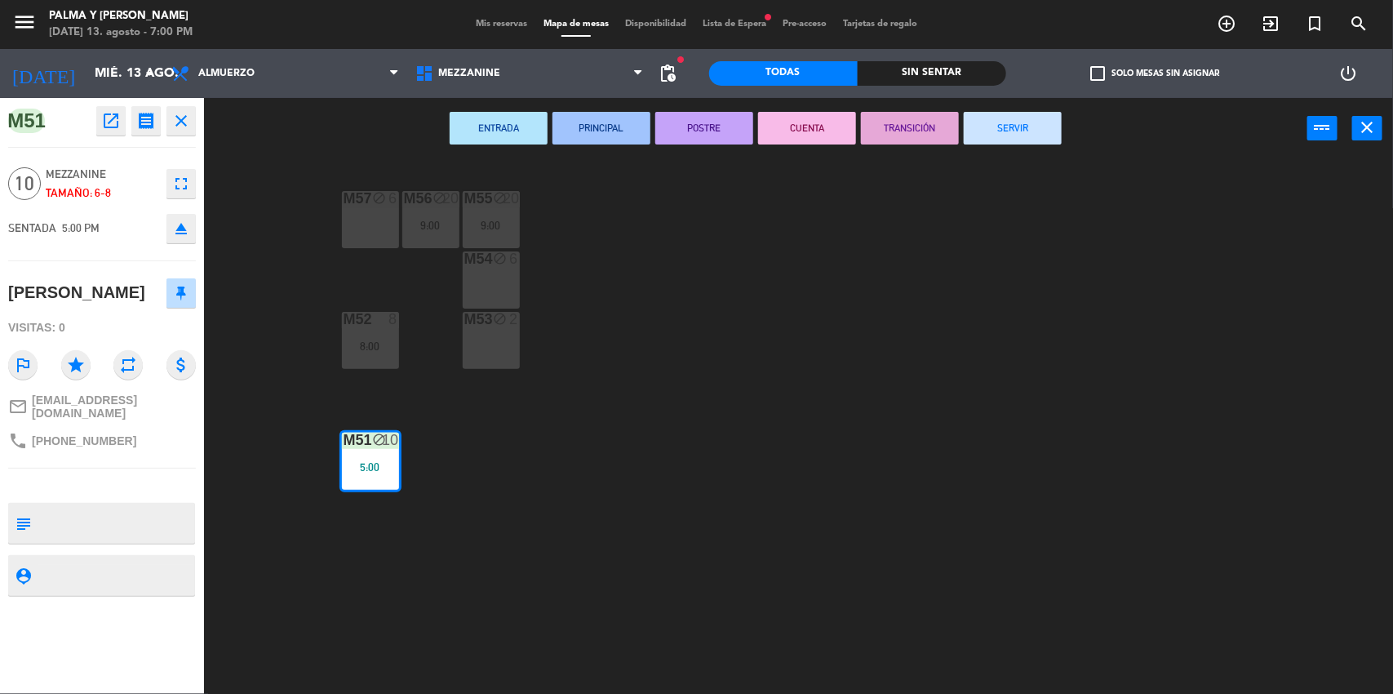
click at [465, 534] on div "M57 block 6 M56 block 20 9:00 M55 block 20 9:00 M54 block 6 M52 8 8:00 M53 bloc…" at bounding box center [805, 429] width 1175 height 535
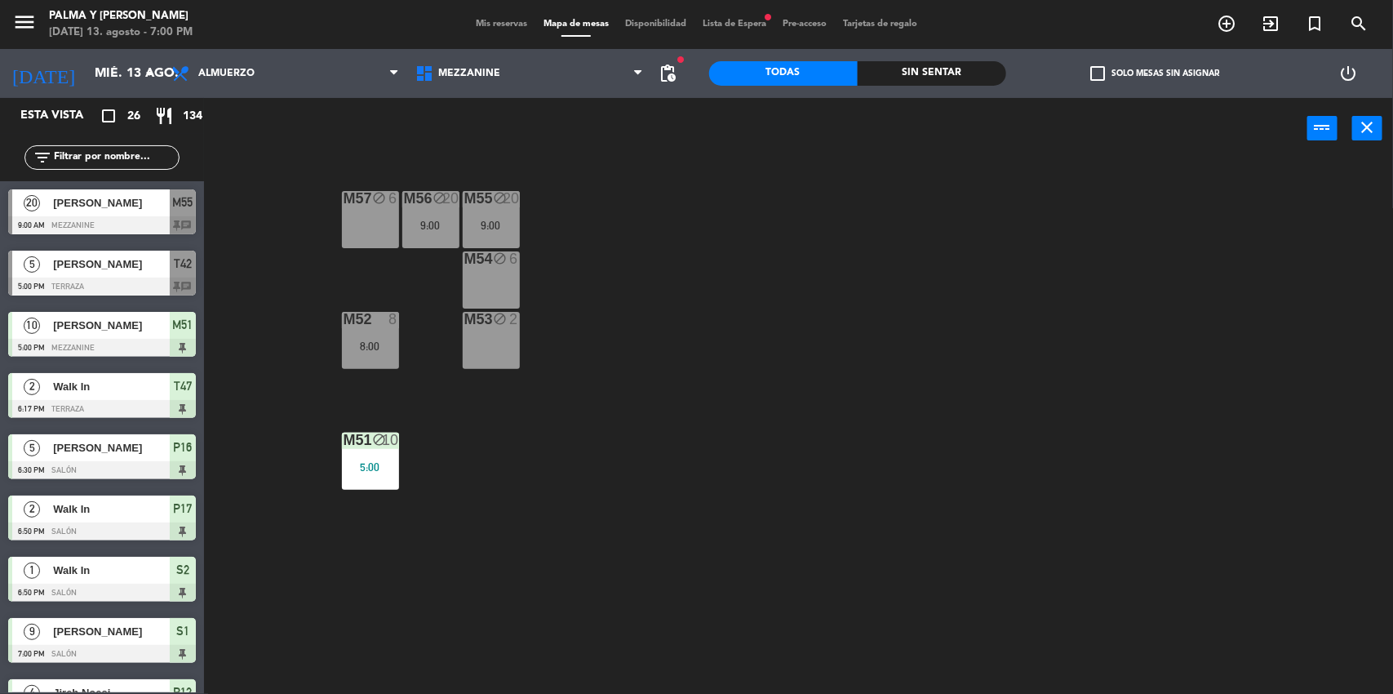
click at [384, 344] on div "8:00" at bounding box center [370, 345] width 57 height 11
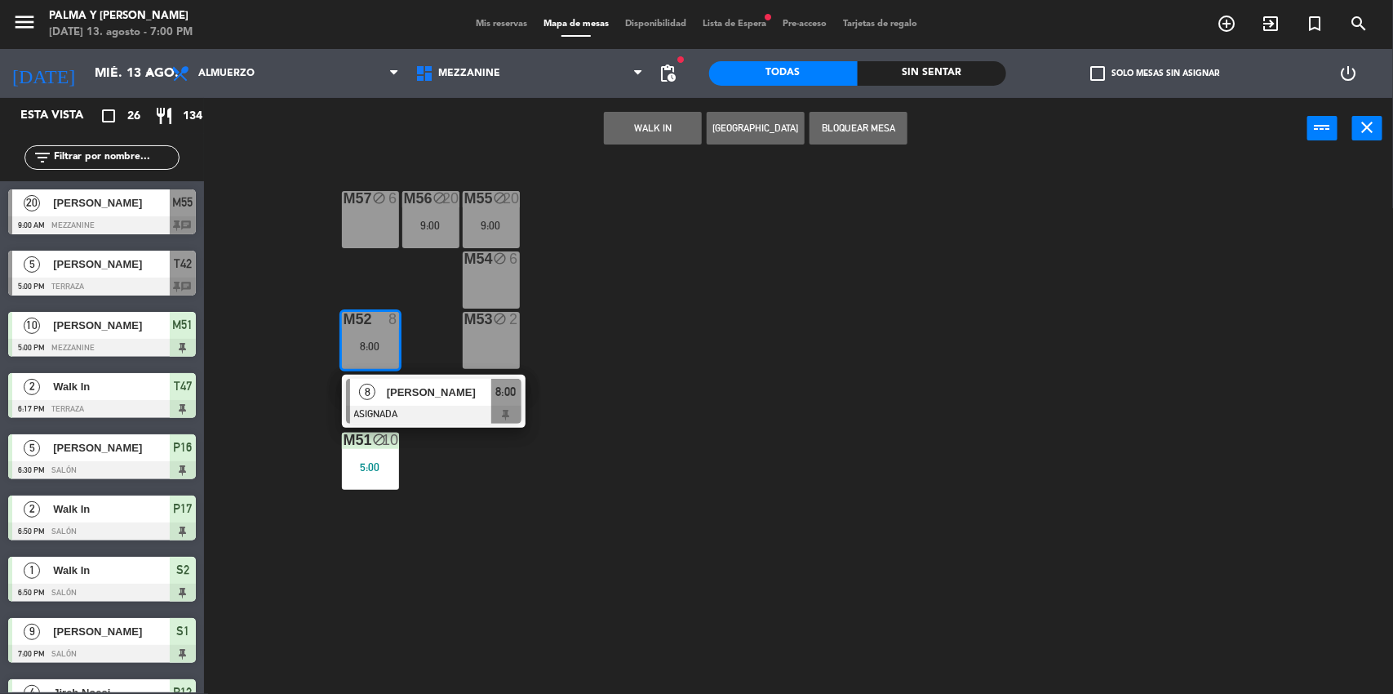
click at [445, 386] on span "[PERSON_NAME]" at bounding box center [439, 392] width 104 height 17
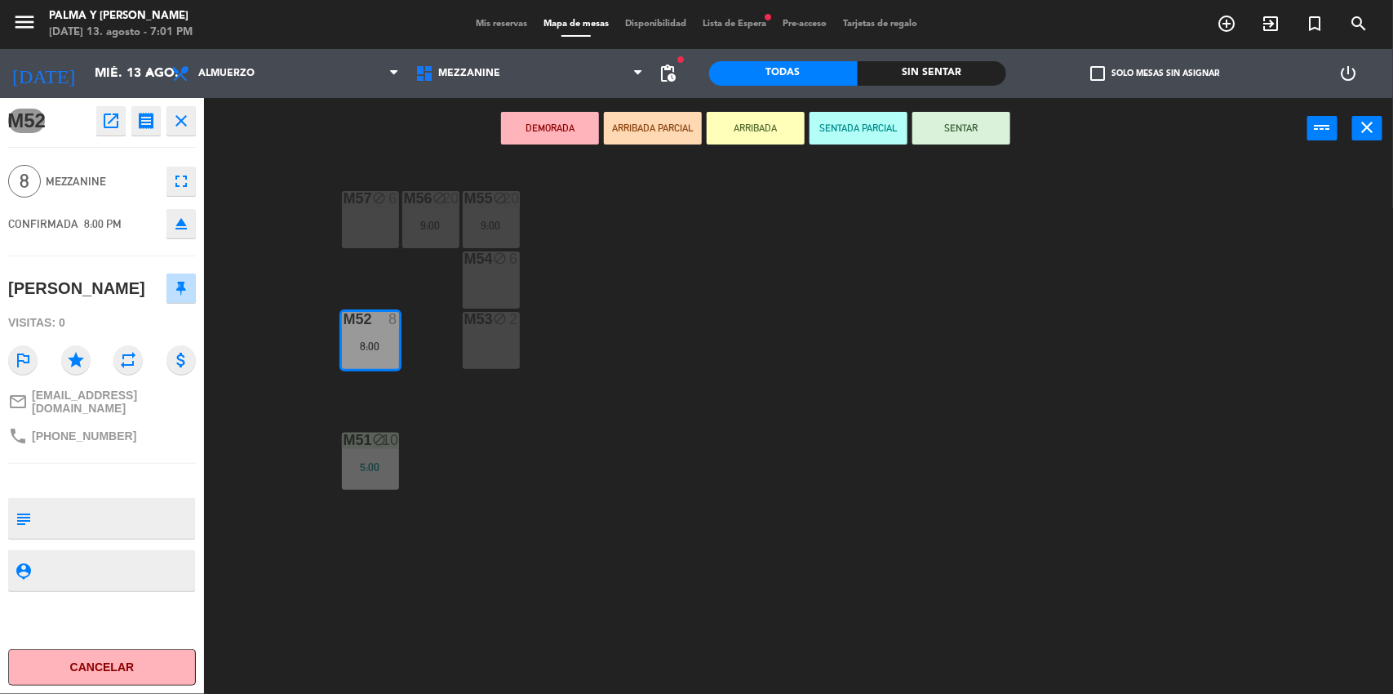
click at [491, 28] on span "Mis reservas" at bounding box center [502, 24] width 68 height 9
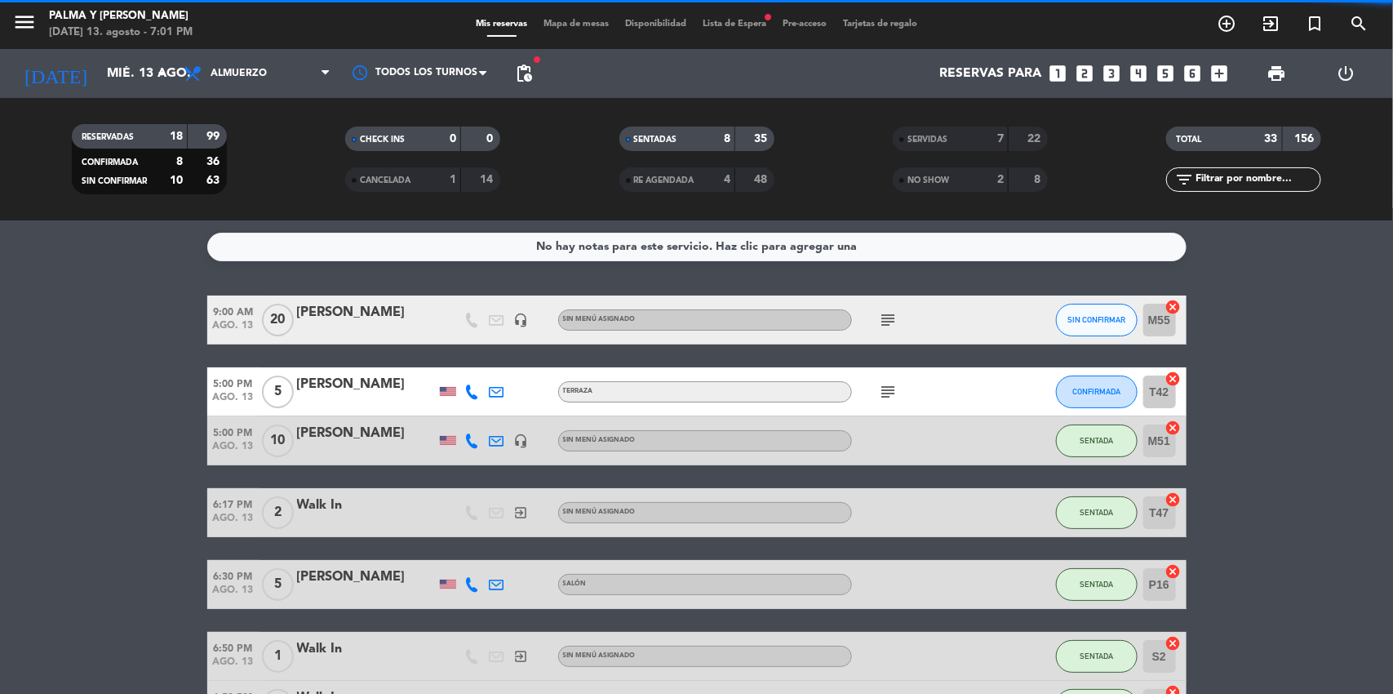
click at [556, 30] on div "Mis reservas Mapa de mesas Disponibilidad Lista de Espera fiber_manual_record P…" at bounding box center [697, 24] width 458 height 15
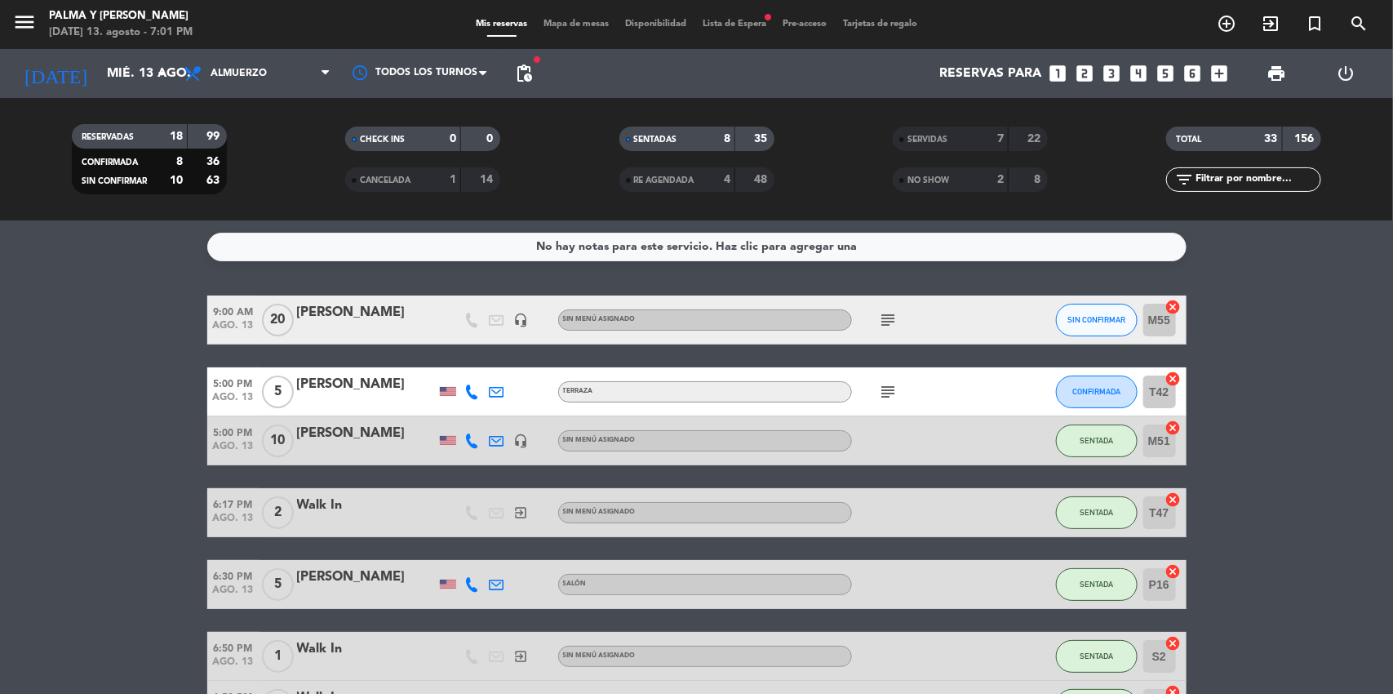
click at [567, 24] on span "Mapa de mesas" at bounding box center [576, 24] width 82 height 9
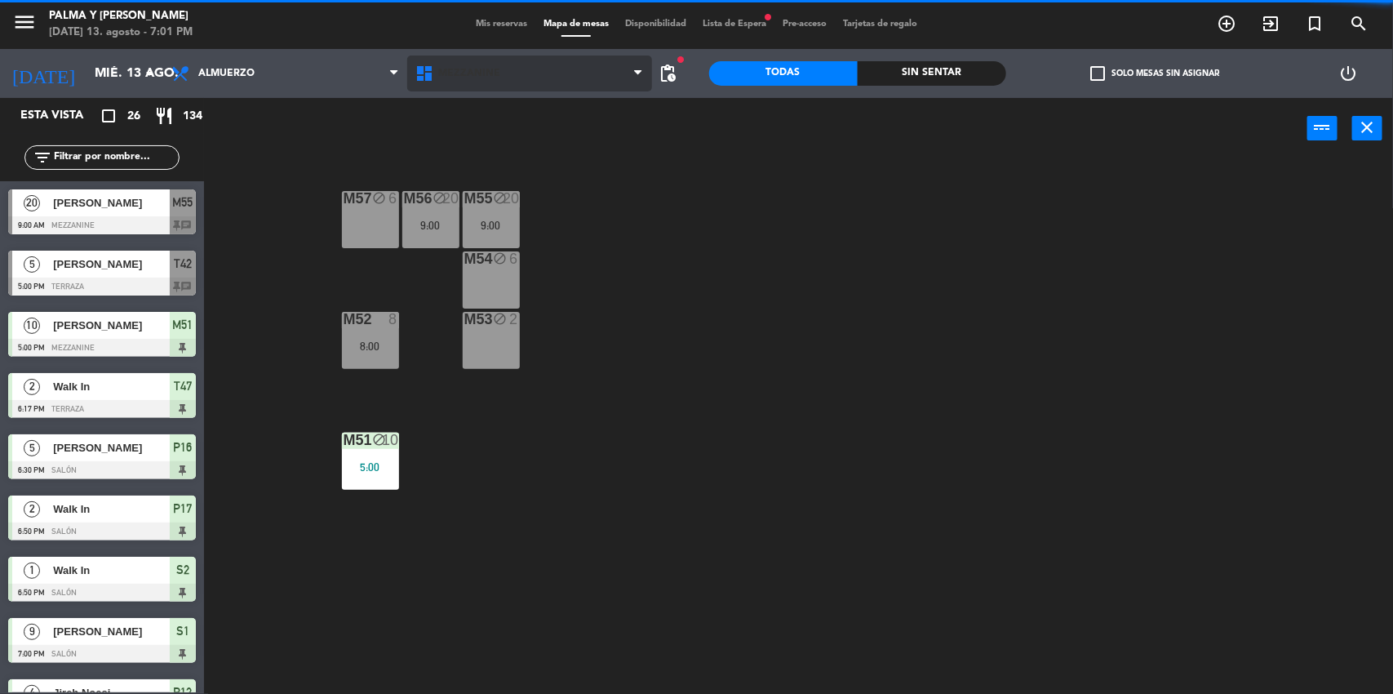
click at [466, 70] on span "Mezzanine" at bounding box center [469, 73] width 62 height 11
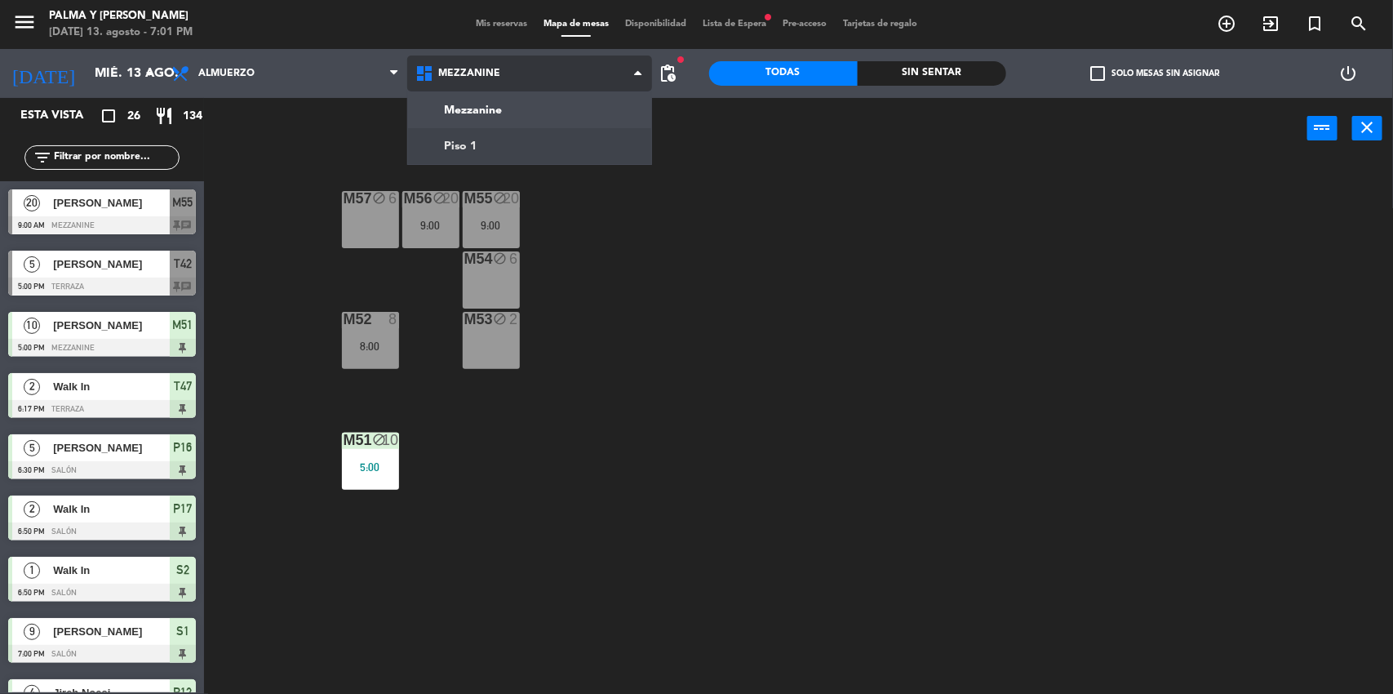
click at [464, 146] on ng-component "menu Palma y [PERSON_NAME][DATE] 13. agosto - 7:01 PM Mis reservas Mapa de mesa…" at bounding box center [696, 348] width 1393 height 696
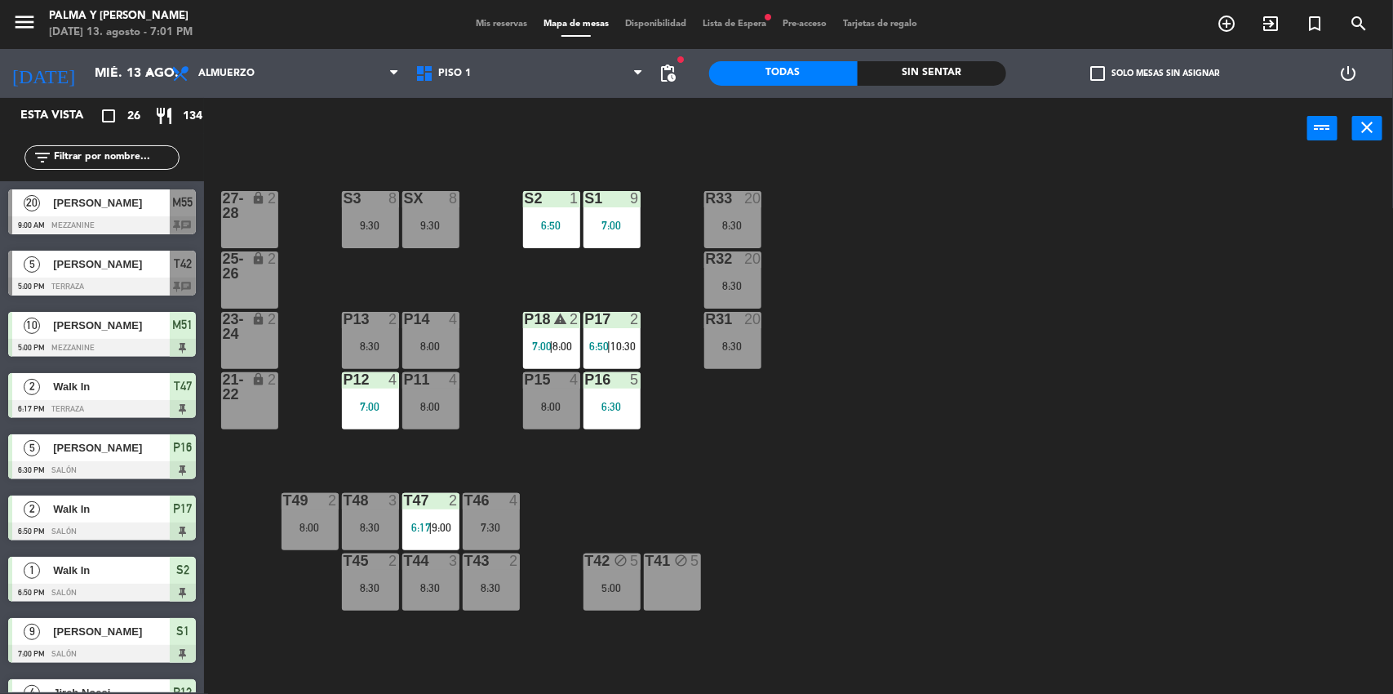
click at [518, 473] on div "R33 20 8:30 S1 9 7:00 S2 1 6:50 S3 8 9:30 SX 8 9:30 27-28 lock 2 R32 20 8:30 25…" at bounding box center [805, 429] width 1175 height 535
click at [563, 358] on div "P18 warning 2 7:00 | 8:00" at bounding box center [551, 340] width 57 height 57
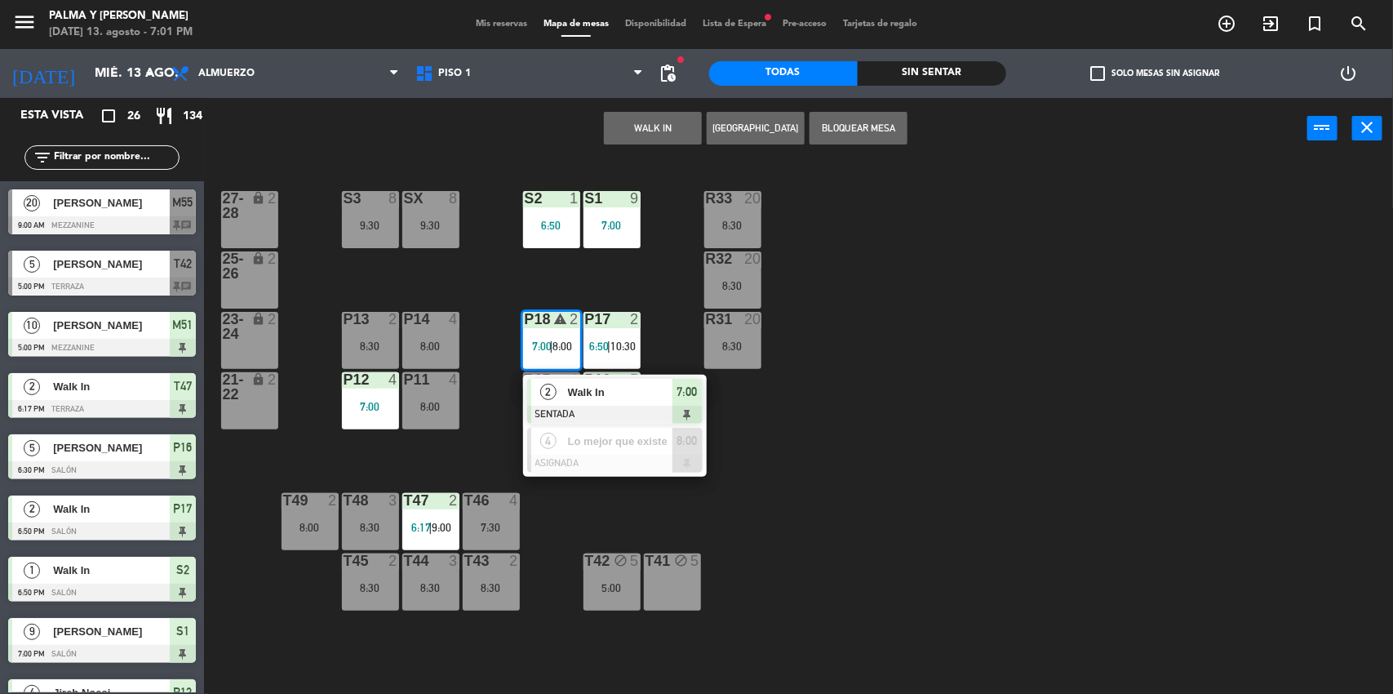
click at [639, 397] on span "Walk In" at bounding box center [620, 392] width 104 height 17
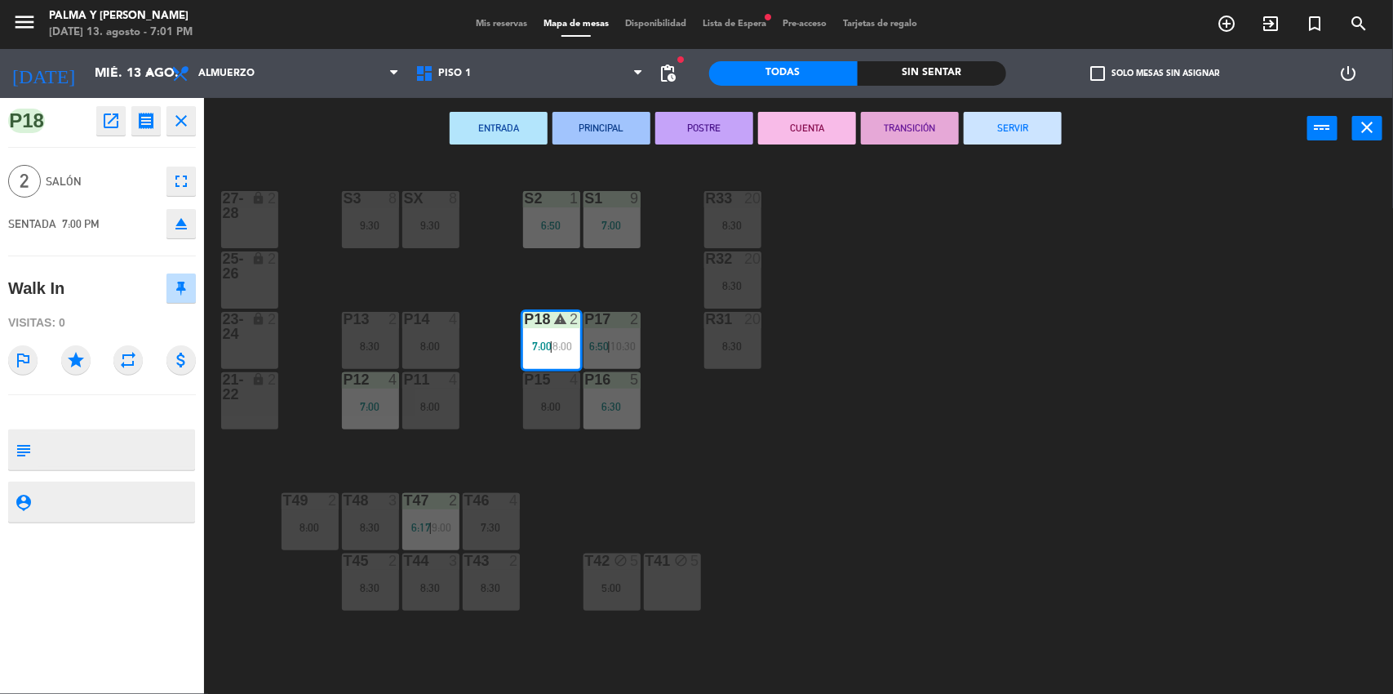
click at [734, 497] on div "R33 20 8:30 S1 9 7:00 S2 1 6:50 S3 8 9:30 SX 8 9:30 27-28 lock 2 R32 20 8:30 25…" at bounding box center [805, 429] width 1175 height 535
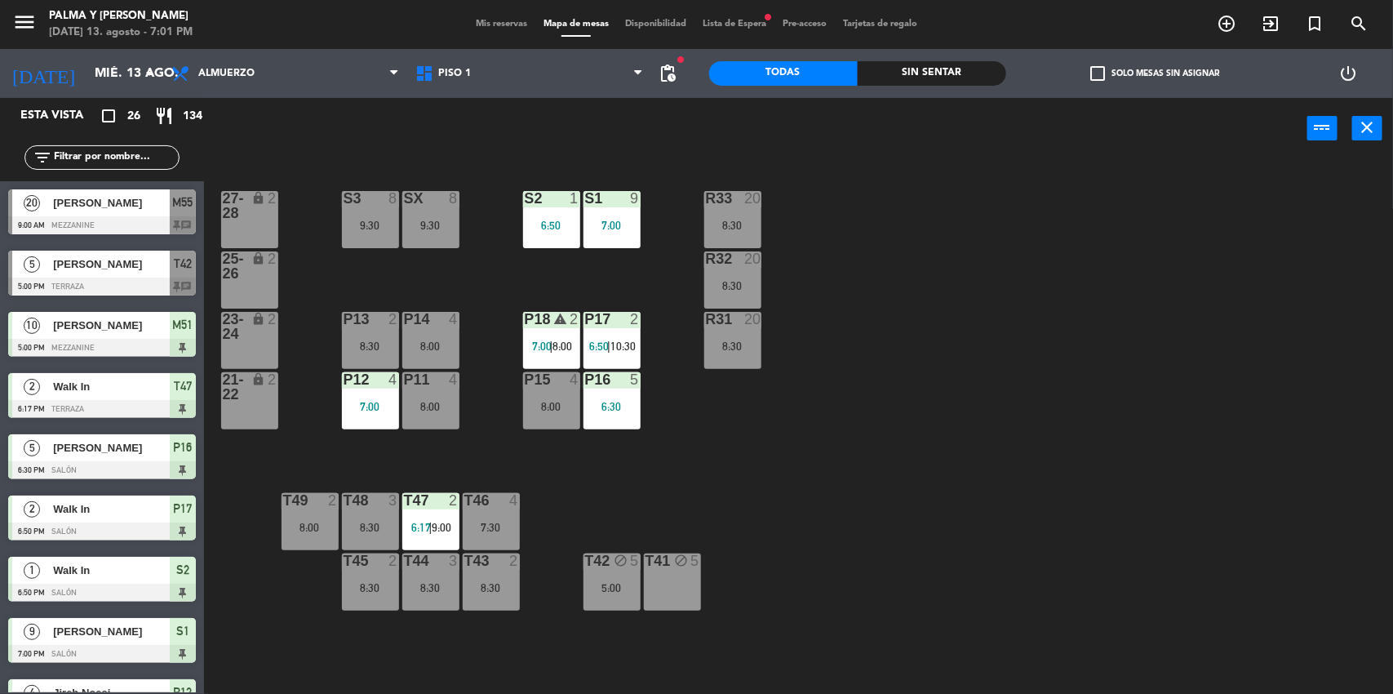
click at [865, 425] on div "R33 20 8:30 S1 9 7:00 S2 1 6:50 S3 8 9:30 SX 8 9:30 27-28 lock 2 R32 20 8:30 25…" at bounding box center [805, 429] width 1175 height 535
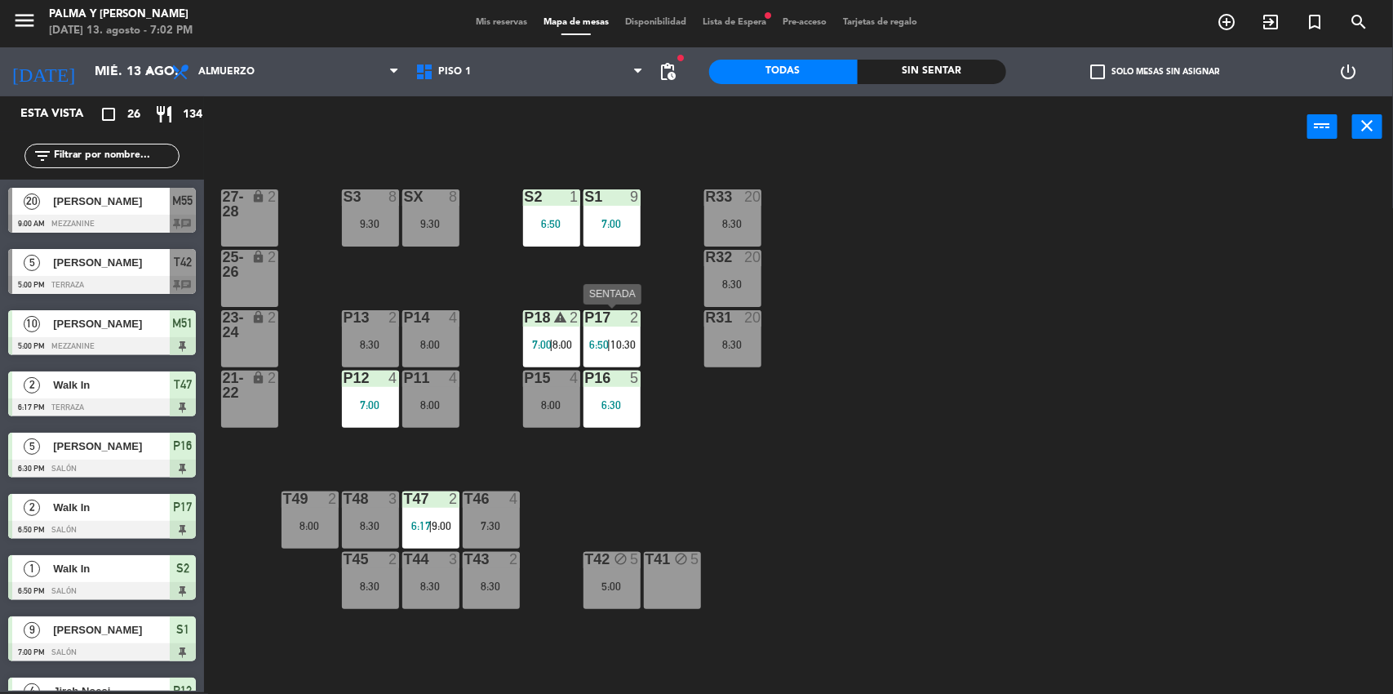
click at [541, 347] on span "7:00" at bounding box center [542, 344] width 20 height 13
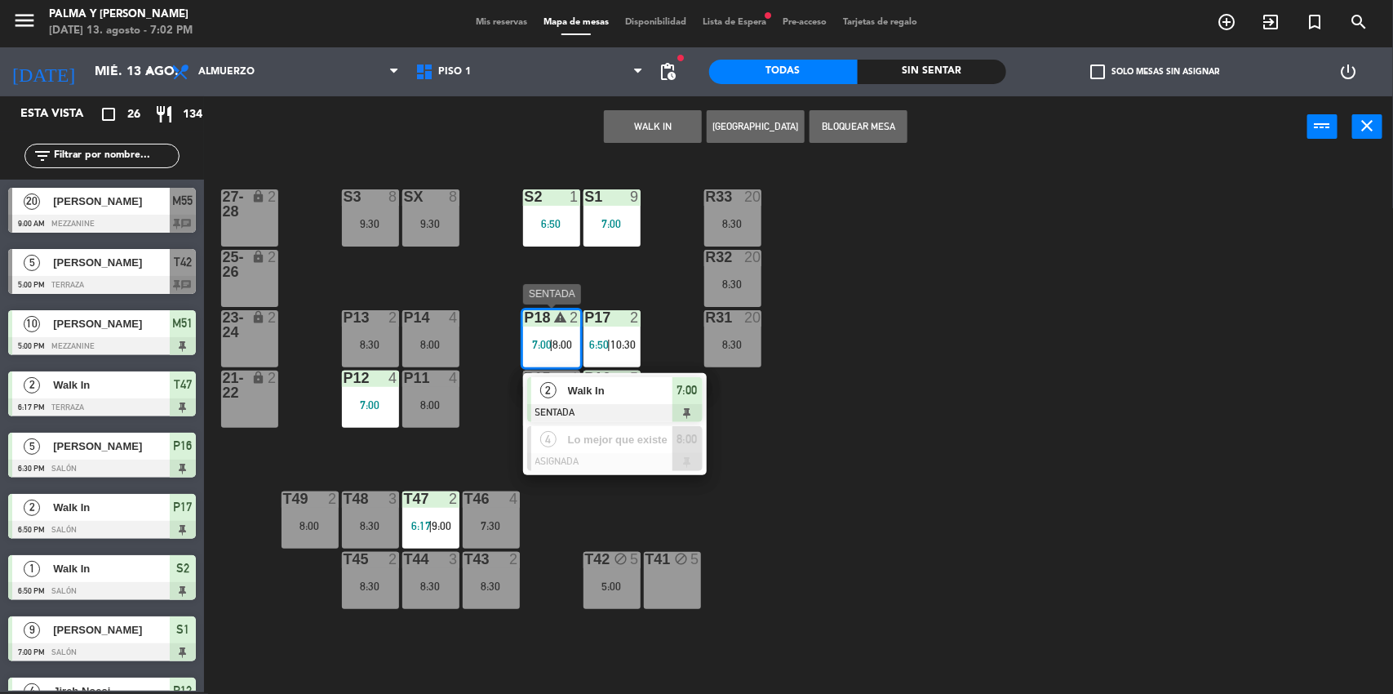
click at [842, 503] on div "R33 20 8:30 S1 9 7:00 S2 1 6:50 S3 8 9:30 SX 8 9:30 27-28 lock 2 R32 20 8:30 25…" at bounding box center [805, 427] width 1175 height 535
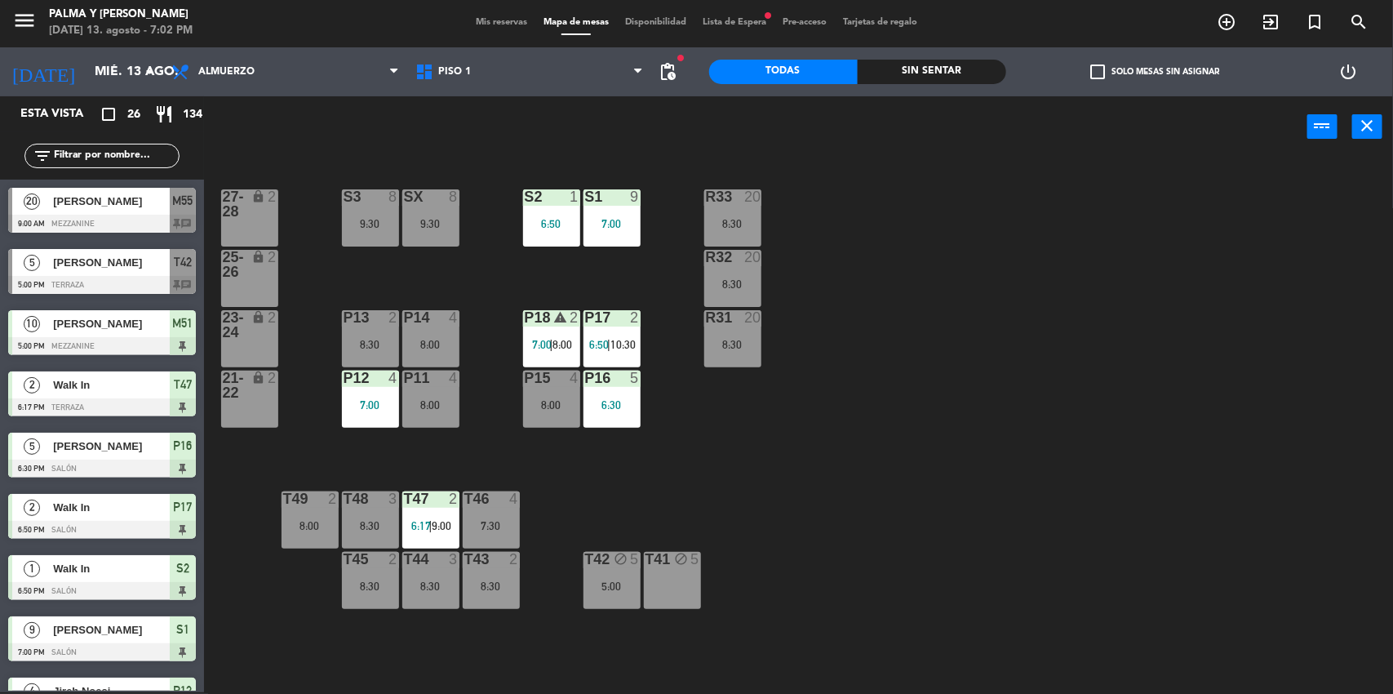
click at [741, 340] on div "8:30" at bounding box center [732, 344] width 57 height 11
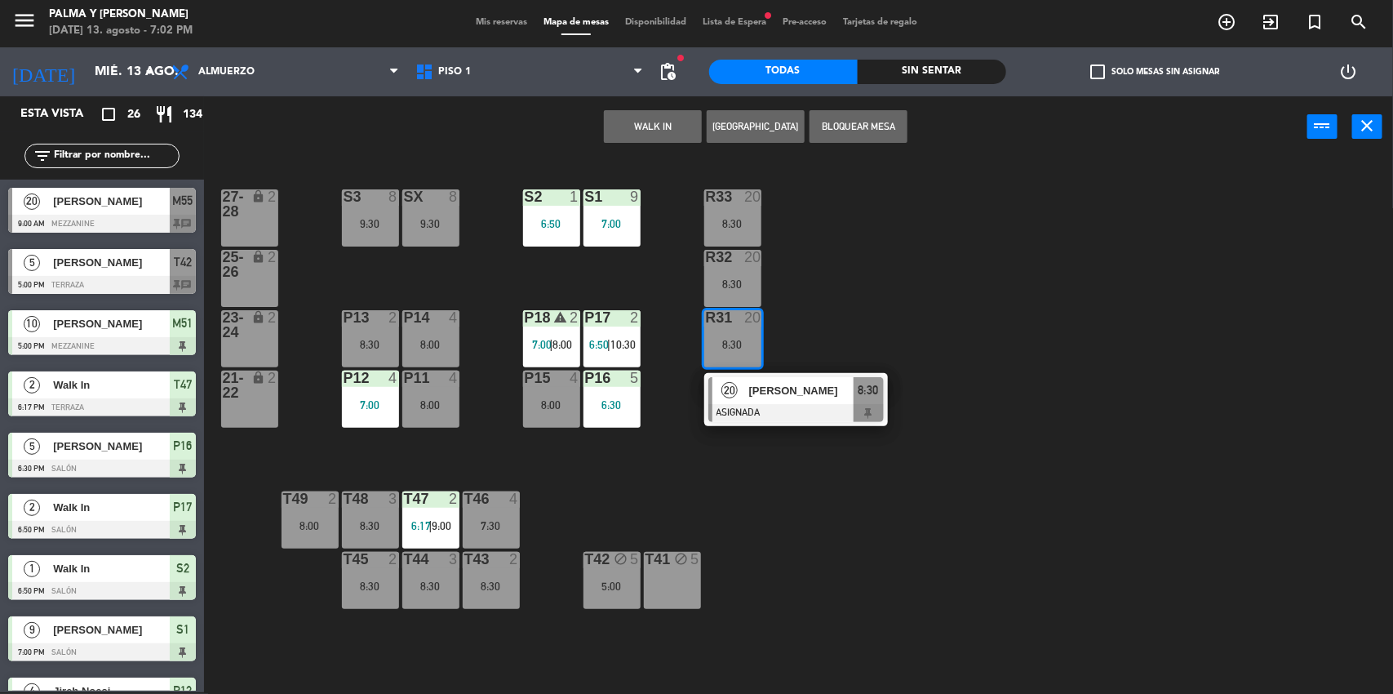
click at [880, 483] on div "R33 20 8:30 S1 9 7:00 S2 1 6:50 S3 8 9:30 SX 8 9:30 27-28 lock 2 R32 20 8:30 25…" at bounding box center [805, 427] width 1175 height 535
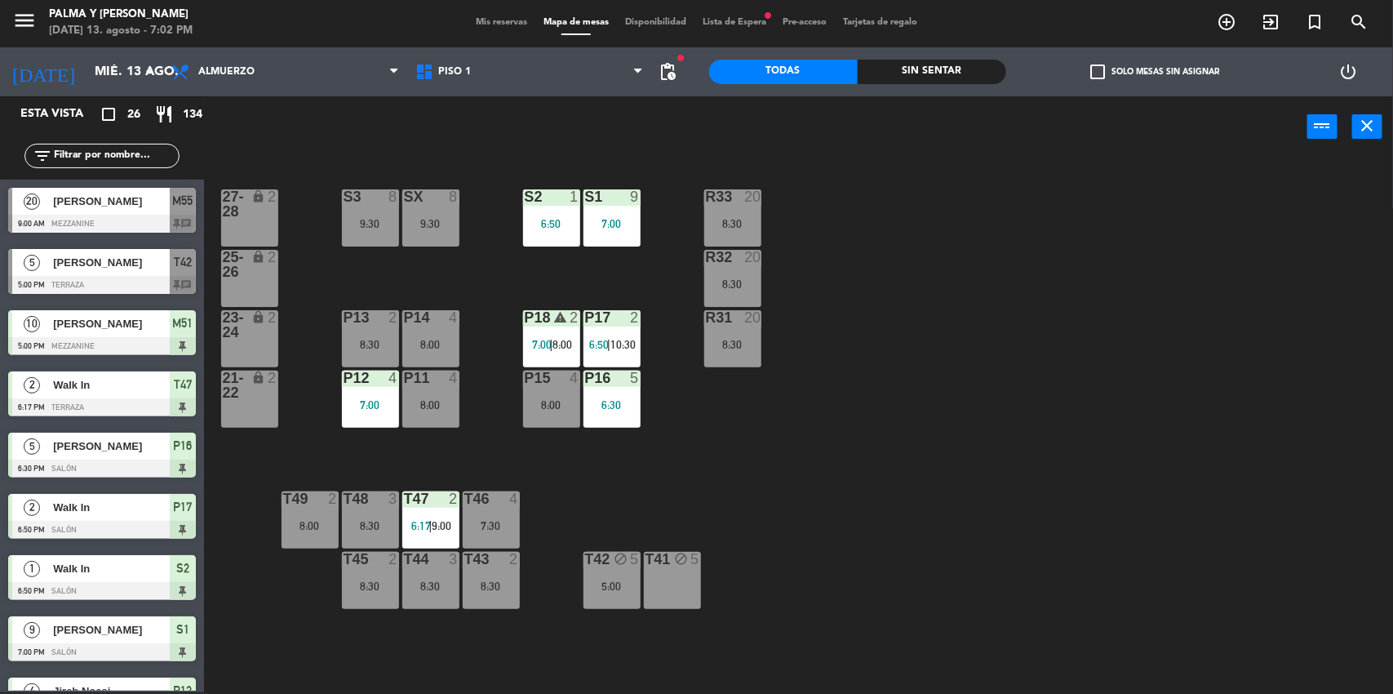
click at [562, 340] on span "8:00" at bounding box center [563, 344] width 20 height 13
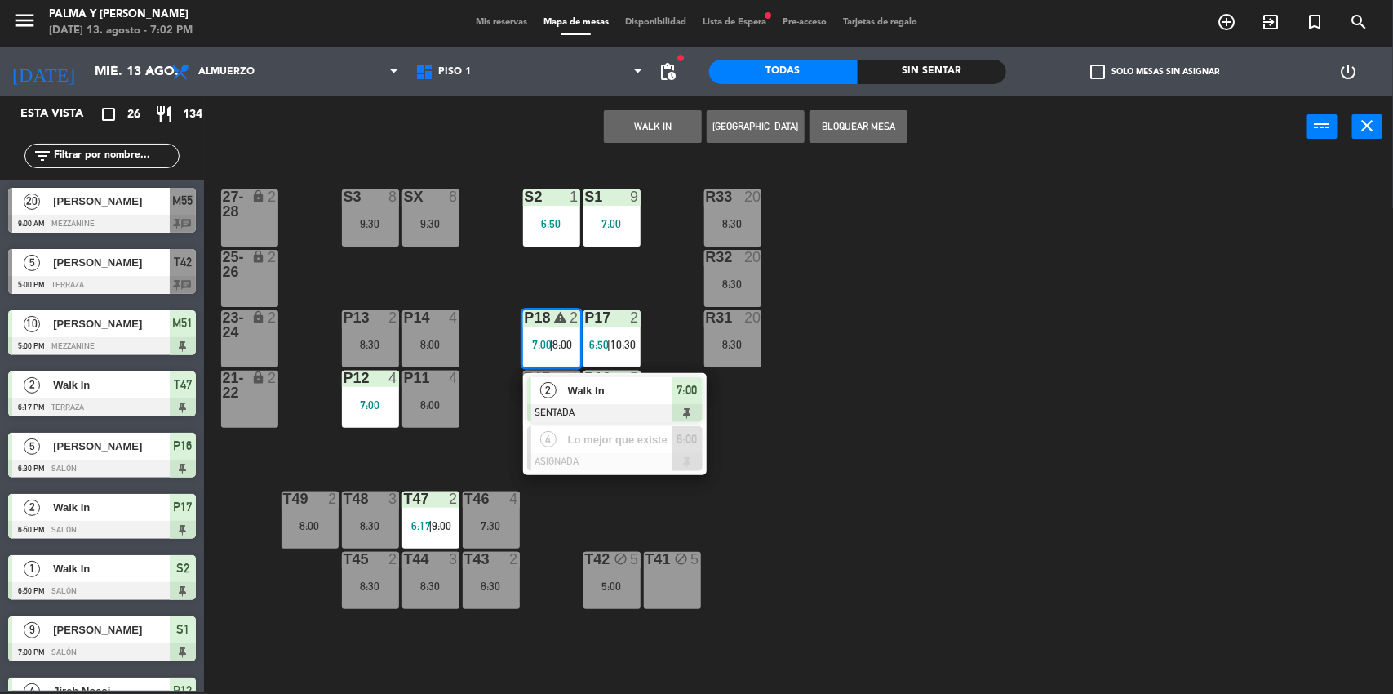
click at [688, 468] on div at bounding box center [615, 462] width 176 height 18
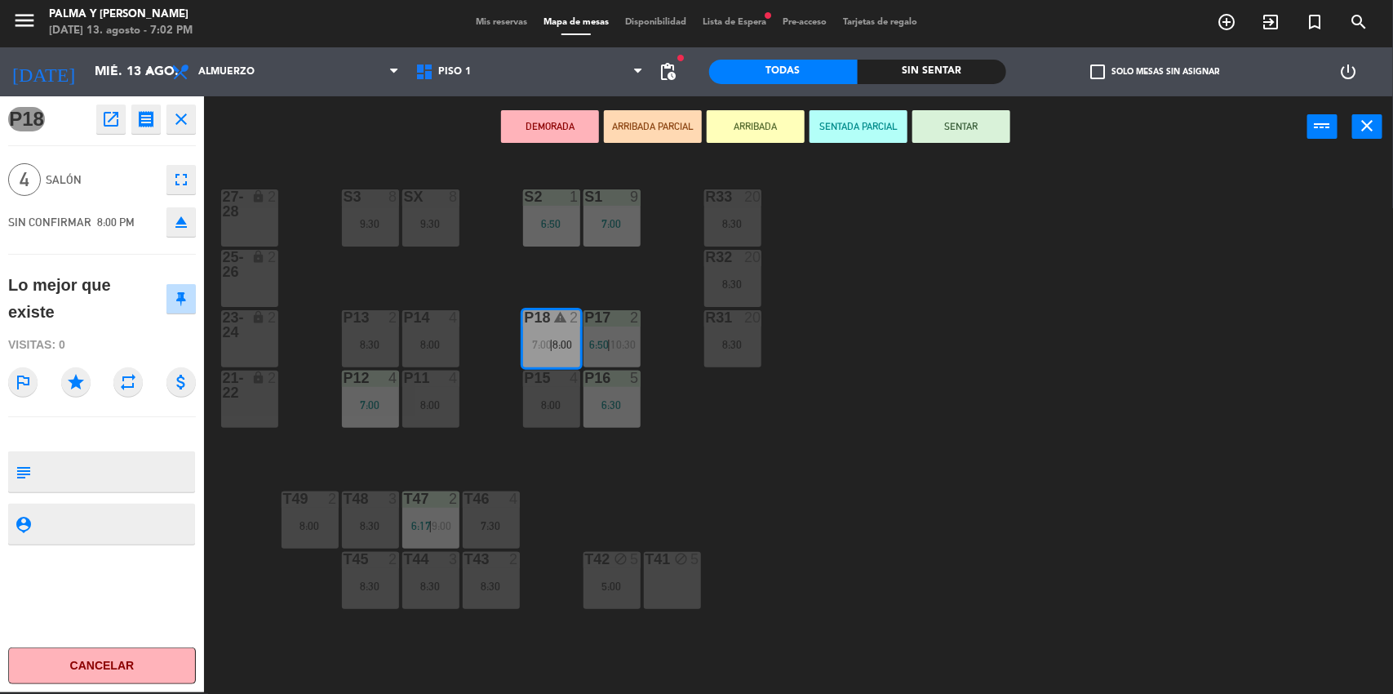
click at [762, 468] on div "R33 20 8:30 S1 9 7:00 S2 1 6:50 S3 8 9:30 SX 8 9:30 27-28 lock 2 R32 20 8:30 25…" at bounding box center [805, 427] width 1175 height 535
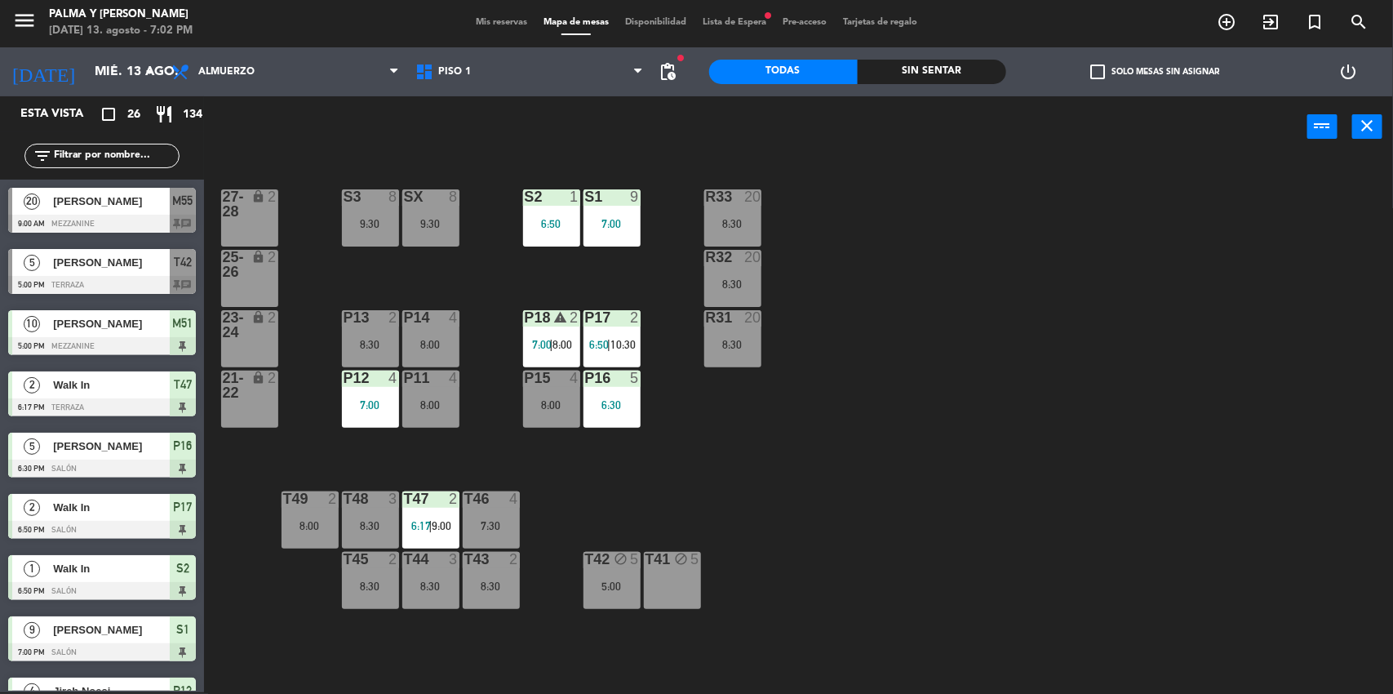
click at [559, 345] on span "8:00" at bounding box center [563, 344] width 20 height 13
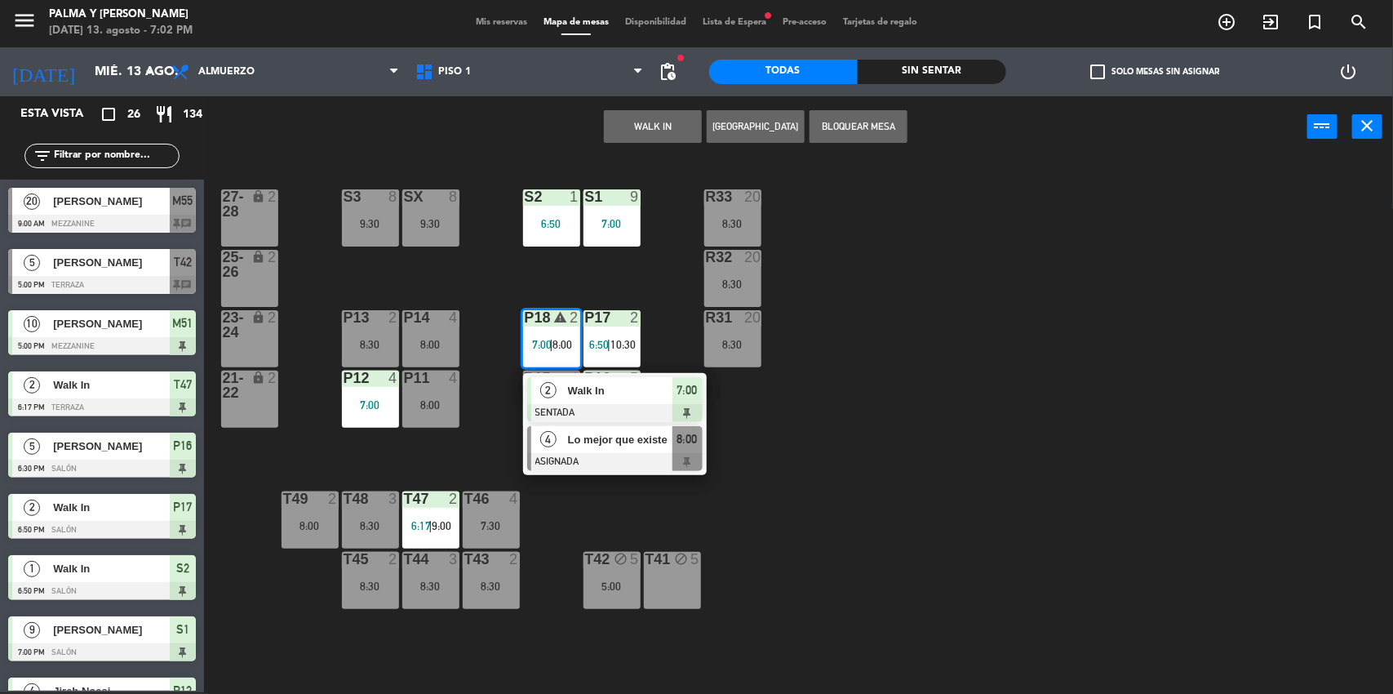
click at [639, 449] on div "Lo mejor que existe" at bounding box center [620, 439] width 106 height 27
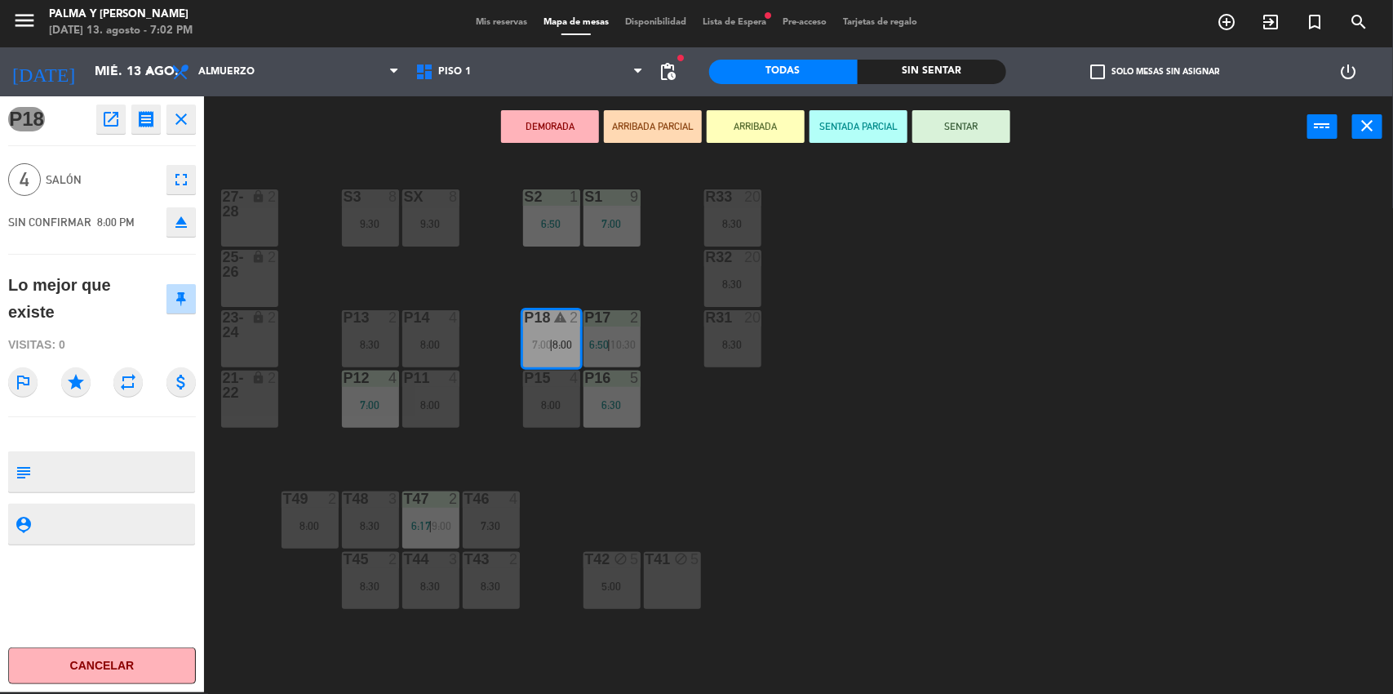
click at [667, 495] on div "R33 20 8:30 S1 9 7:00 S2 1 6:50 S3 8 9:30 SX 8 9:30 27-28 lock 2 R32 20 8:30 25…" at bounding box center [805, 427] width 1175 height 535
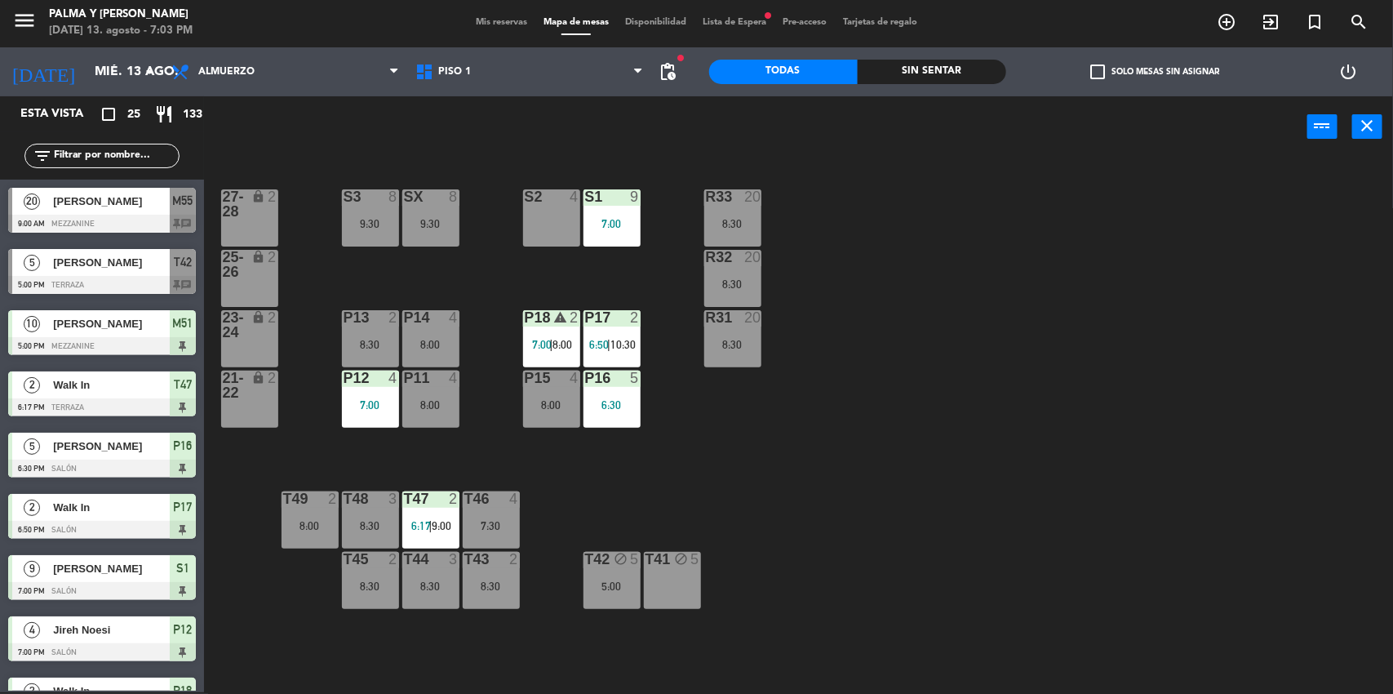
click at [549, 344] on span "7:00" at bounding box center [542, 344] width 20 height 13
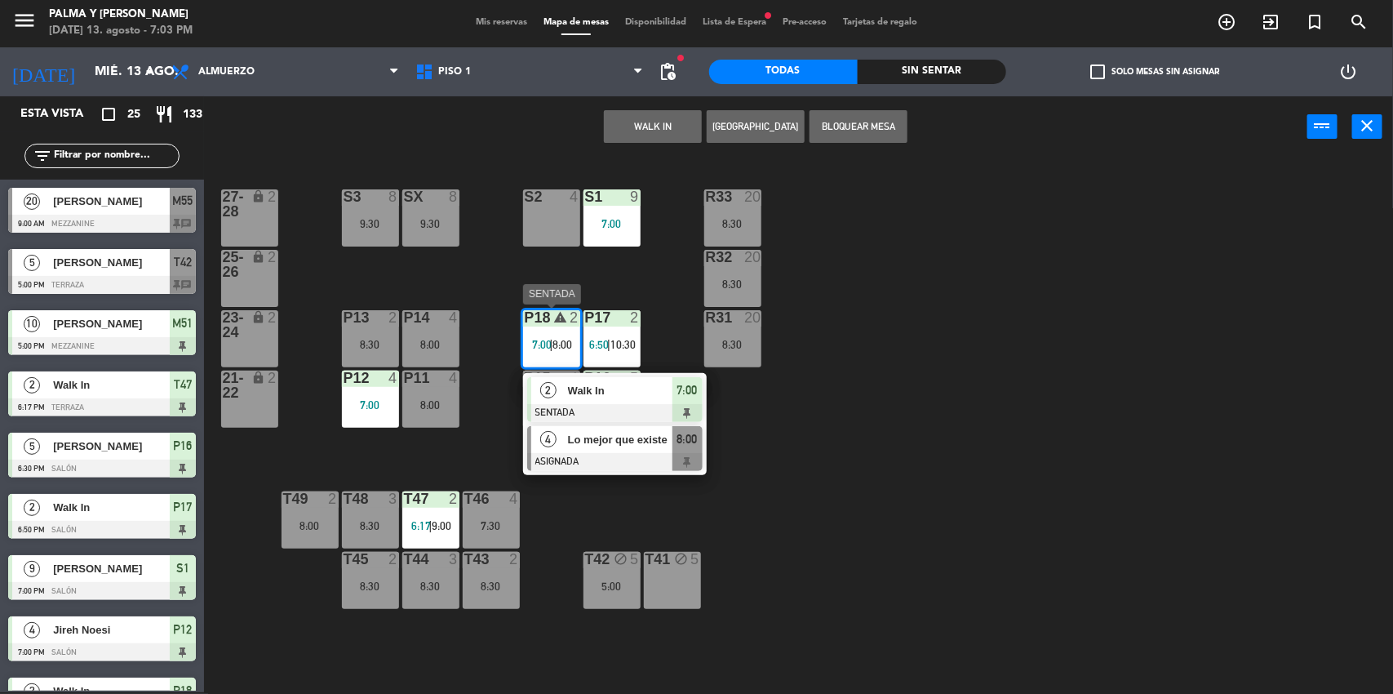
click at [643, 455] on div at bounding box center [615, 462] width 176 height 18
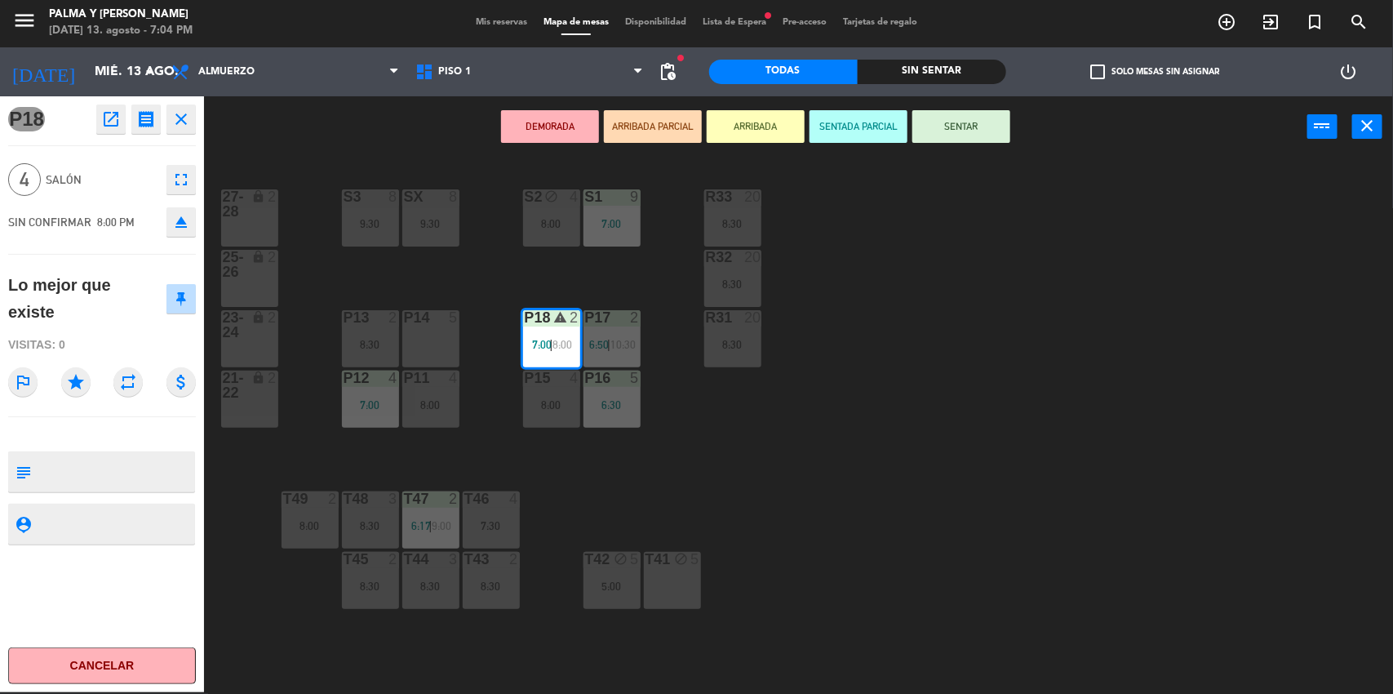
click at [612, 283] on div "R33 20 8:30 S1 9 7:00 S2 block 4 8:00 S3 8 9:30 SX 8 9:30 27-28 lock 2 R32 20 8…" at bounding box center [805, 427] width 1175 height 535
click at [612, 283] on div "menu Palma y [PERSON_NAME][DATE] 13. agosto - 7:04 PM Mis reservas Mapa de mesa…" at bounding box center [696, 347] width 1393 height 694
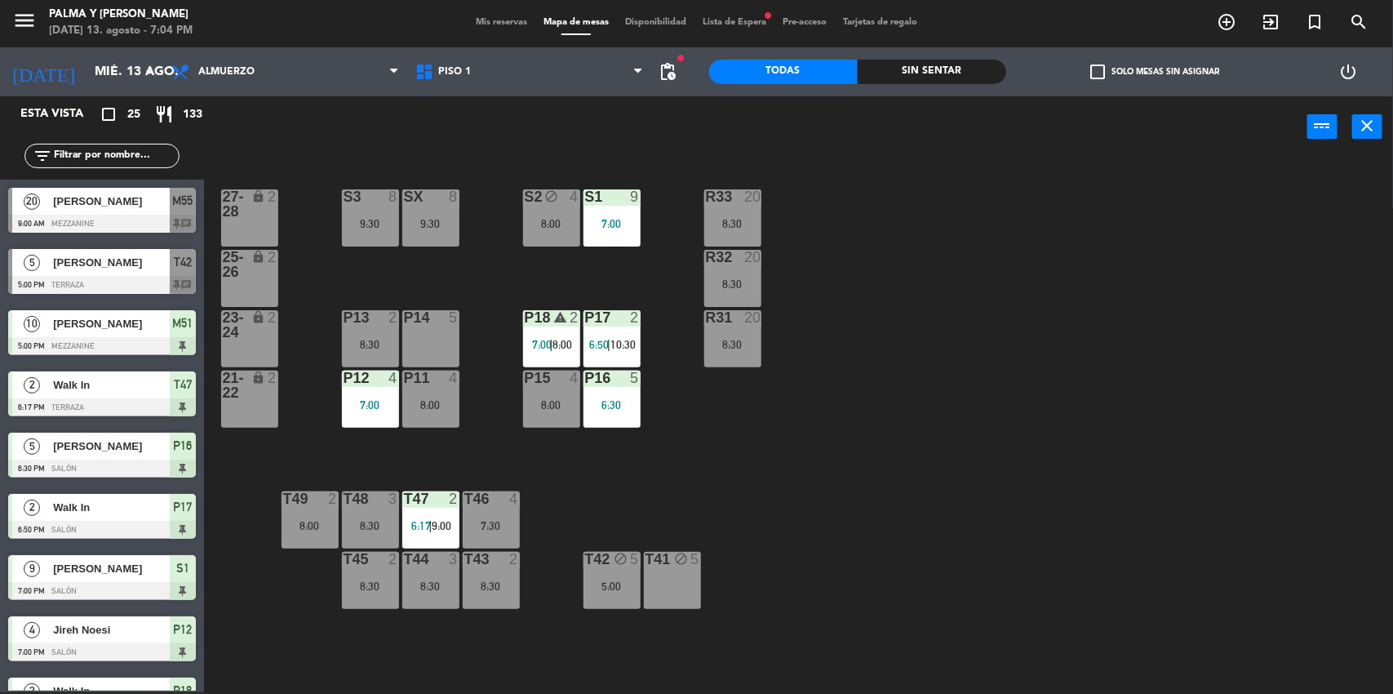
click at [370, 340] on div "8:30" at bounding box center [370, 344] width 57 height 11
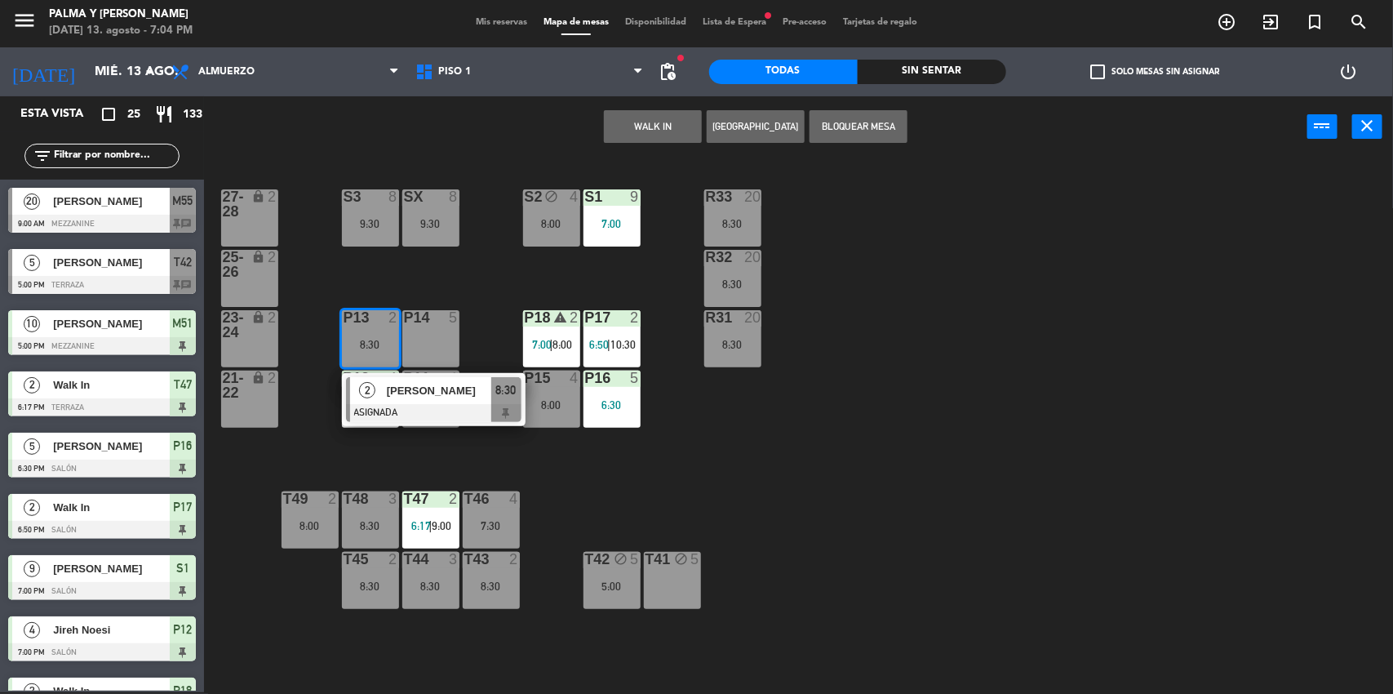
click at [640, 496] on div "R33 20 8:30 S1 9 7:00 S2 block 4 8:00 S3 8 9:30 SX 8 9:30 27-28 lock 2 R32 20 8…" at bounding box center [805, 427] width 1175 height 535
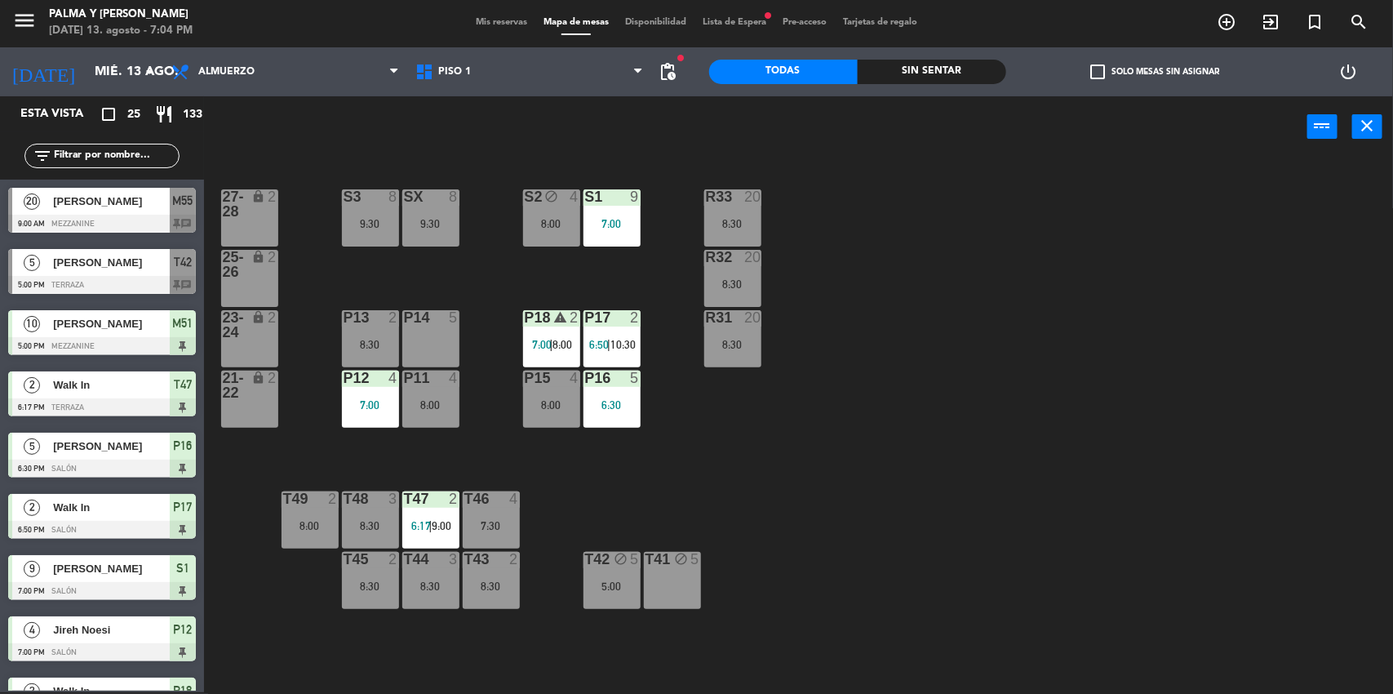
click at [379, 340] on div "8:30" at bounding box center [370, 344] width 57 height 11
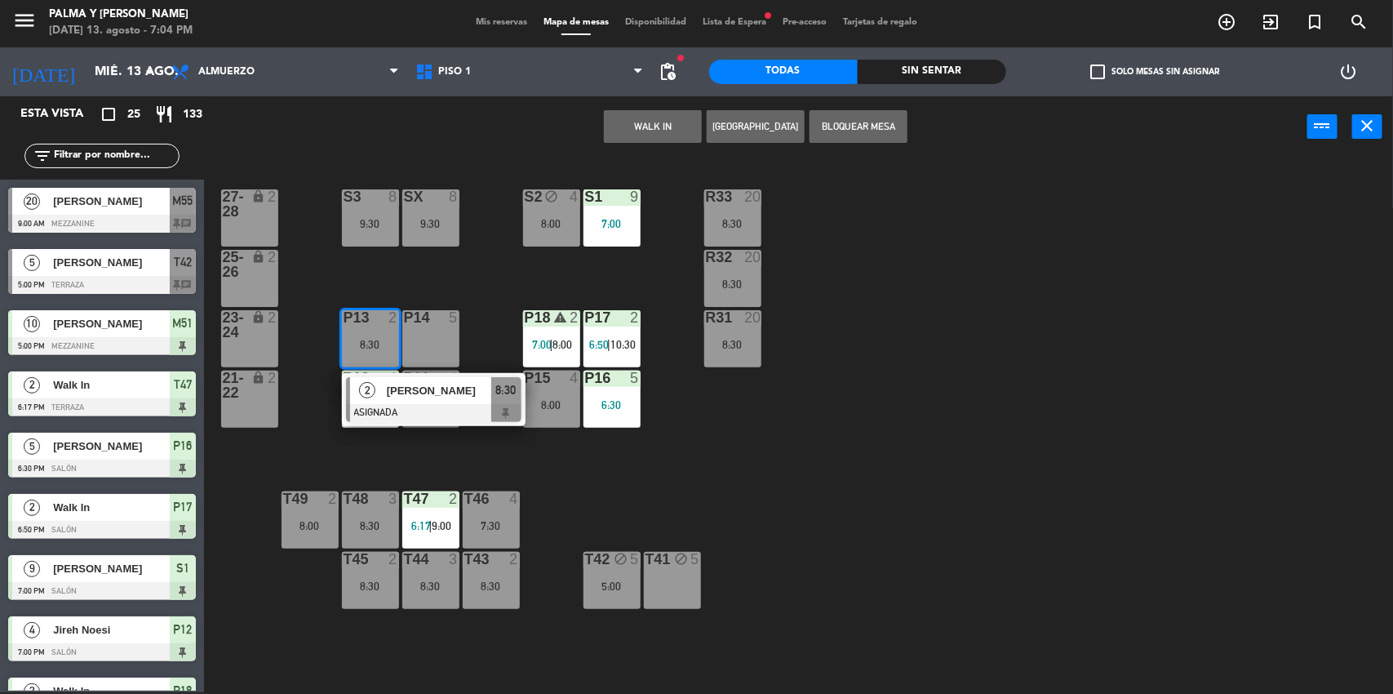
click at [611, 489] on div "R33 20 8:30 S1 9 7:00 S2 block 4 8:00 S3 8 9:30 SX 8 9:30 27-28 lock 2 R32 20 8…" at bounding box center [805, 427] width 1175 height 535
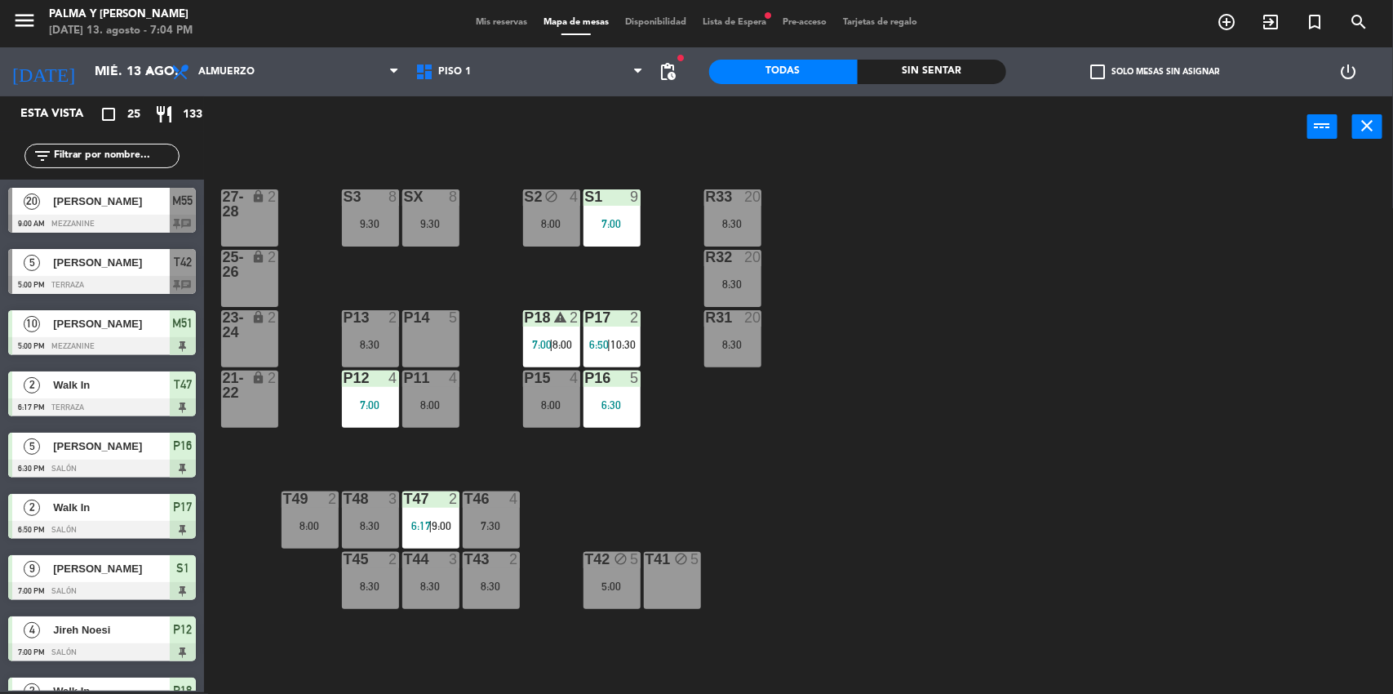
click at [557, 438] on div "R33 20 8:30 S1 9 7:00 S2 block 4 8:00 S3 8 9:30 SX 8 9:30 27-28 lock 2 R32 20 8…" at bounding box center [805, 427] width 1175 height 535
click at [335, 328] on div "R33 20 8:30 S1 9 7:00 S2 block 4 8:00 S3 8 9:30 SX 8 9:30 27-28 lock 2 R32 20 8…" at bounding box center [805, 427] width 1175 height 535
click at [389, 353] on div "P13 2 8:30" at bounding box center [370, 338] width 57 height 57
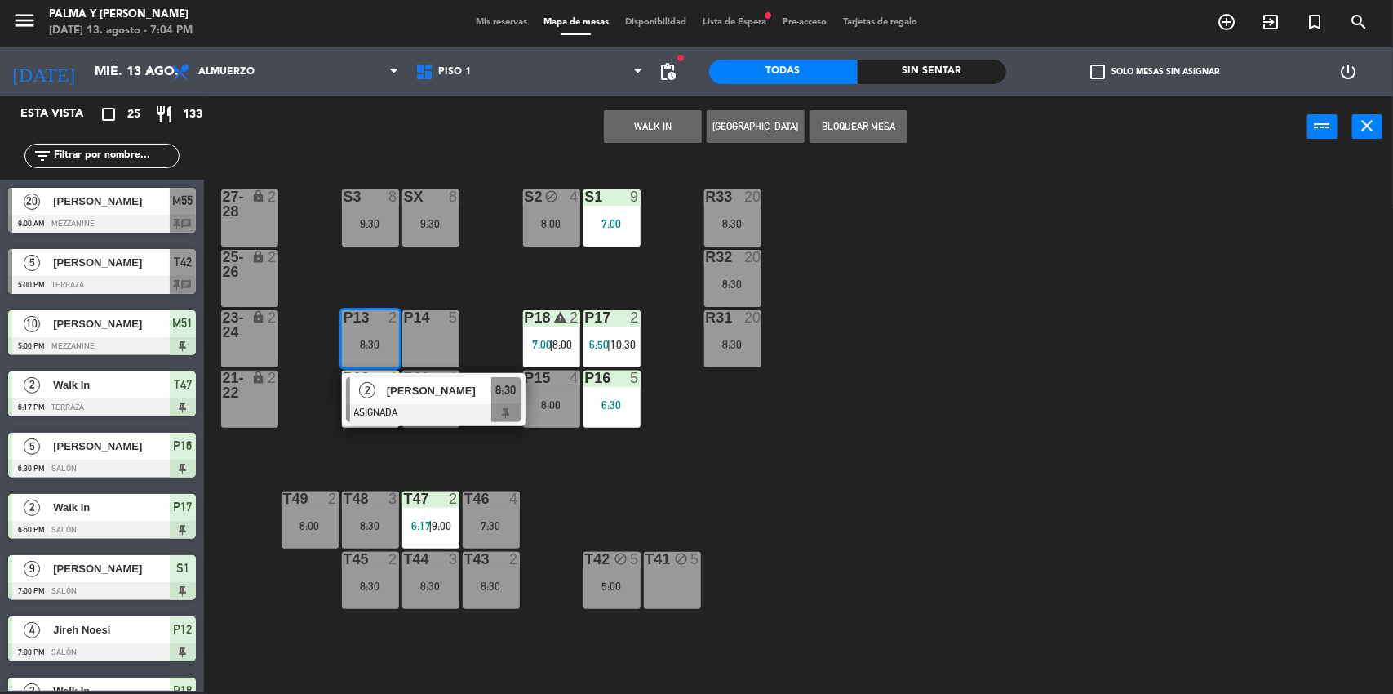
click at [431, 395] on span "[PERSON_NAME]" at bounding box center [439, 390] width 104 height 17
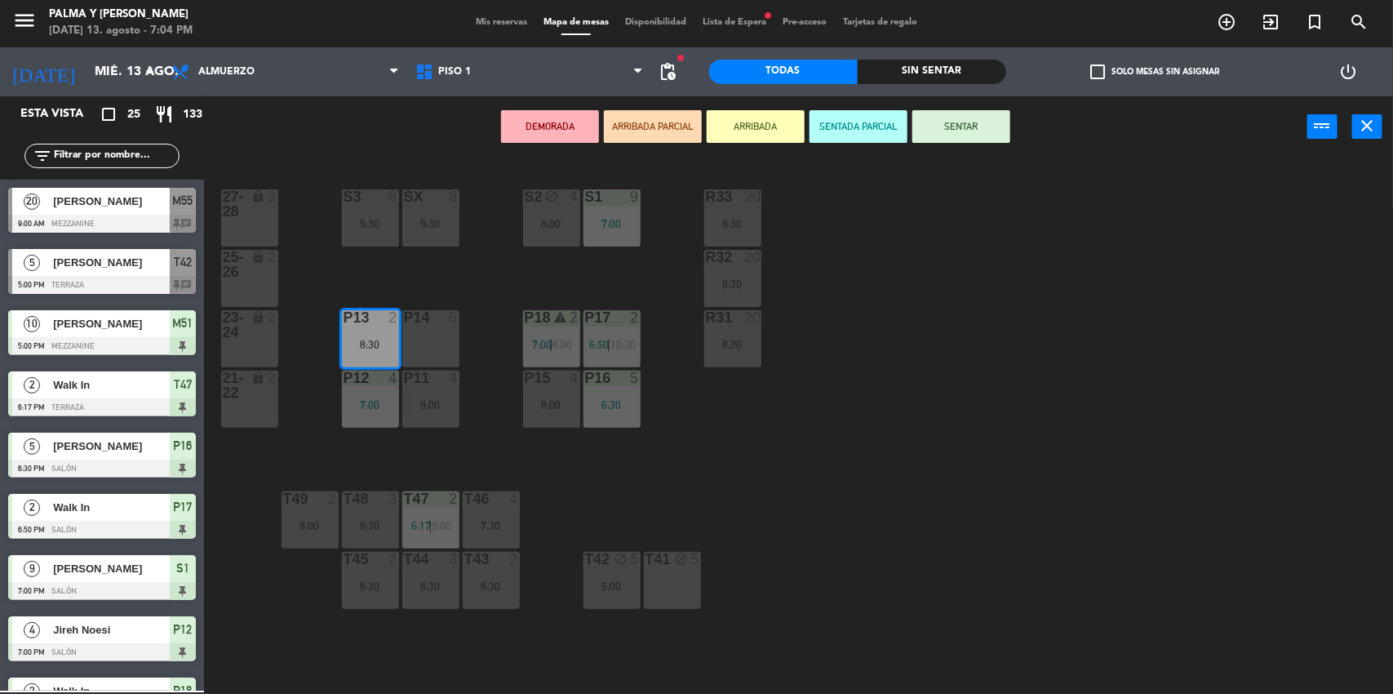
click at [541, 237] on div "S2 block 4 8:00" at bounding box center [551, 217] width 57 height 57
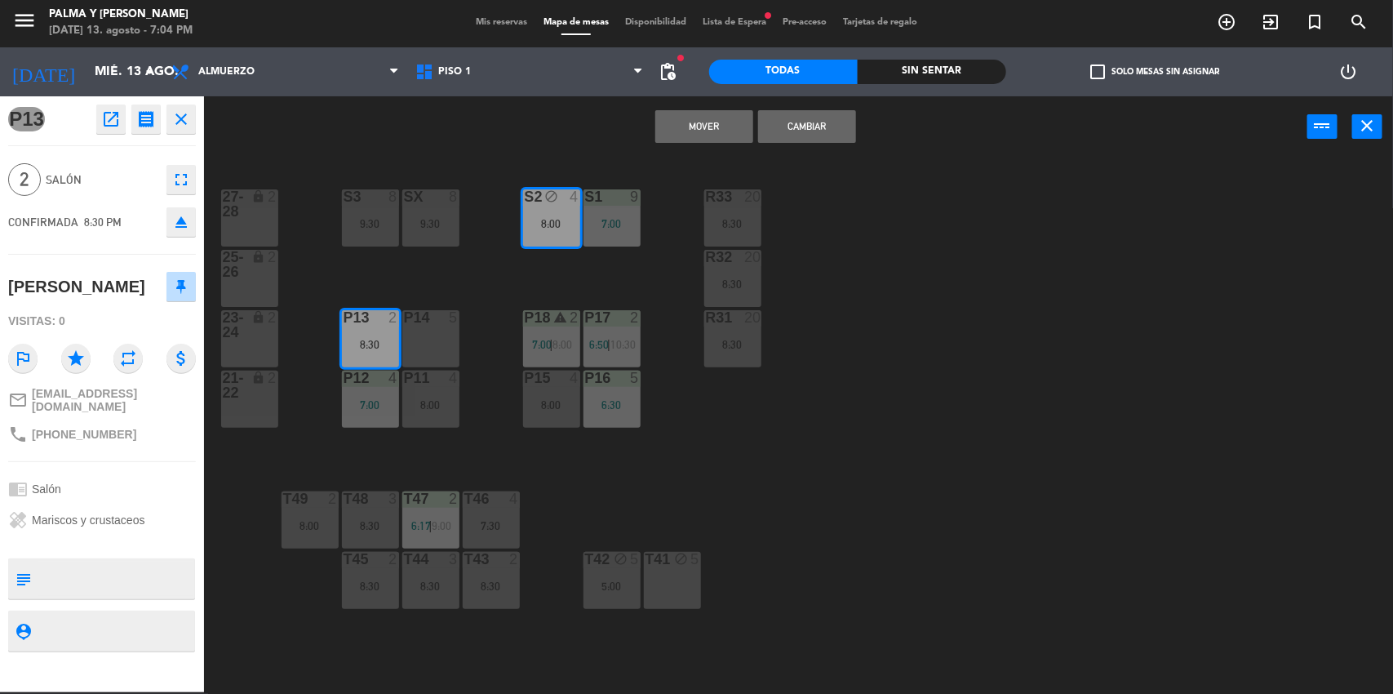
click at [824, 124] on button "Cambiar" at bounding box center [807, 126] width 98 height 33
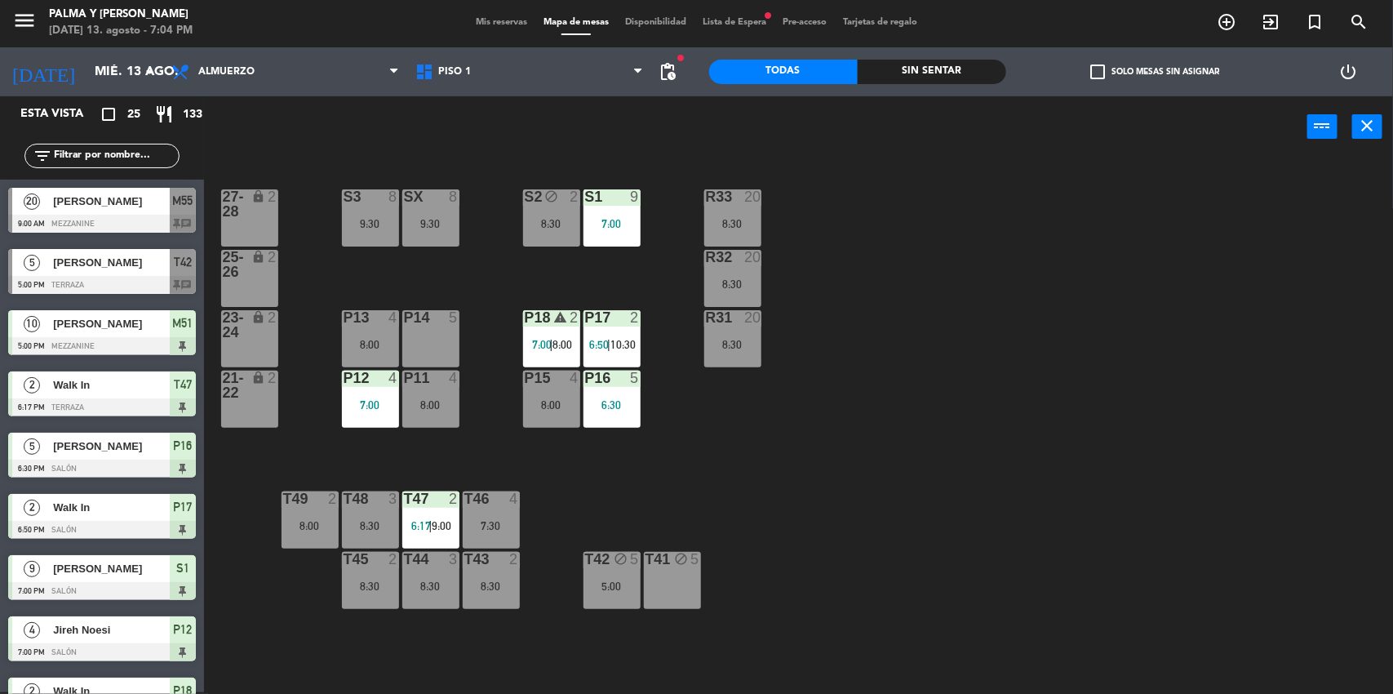
click at [562, 346] on span "8:00" at bounding box center [563, 344] width 20 height 13
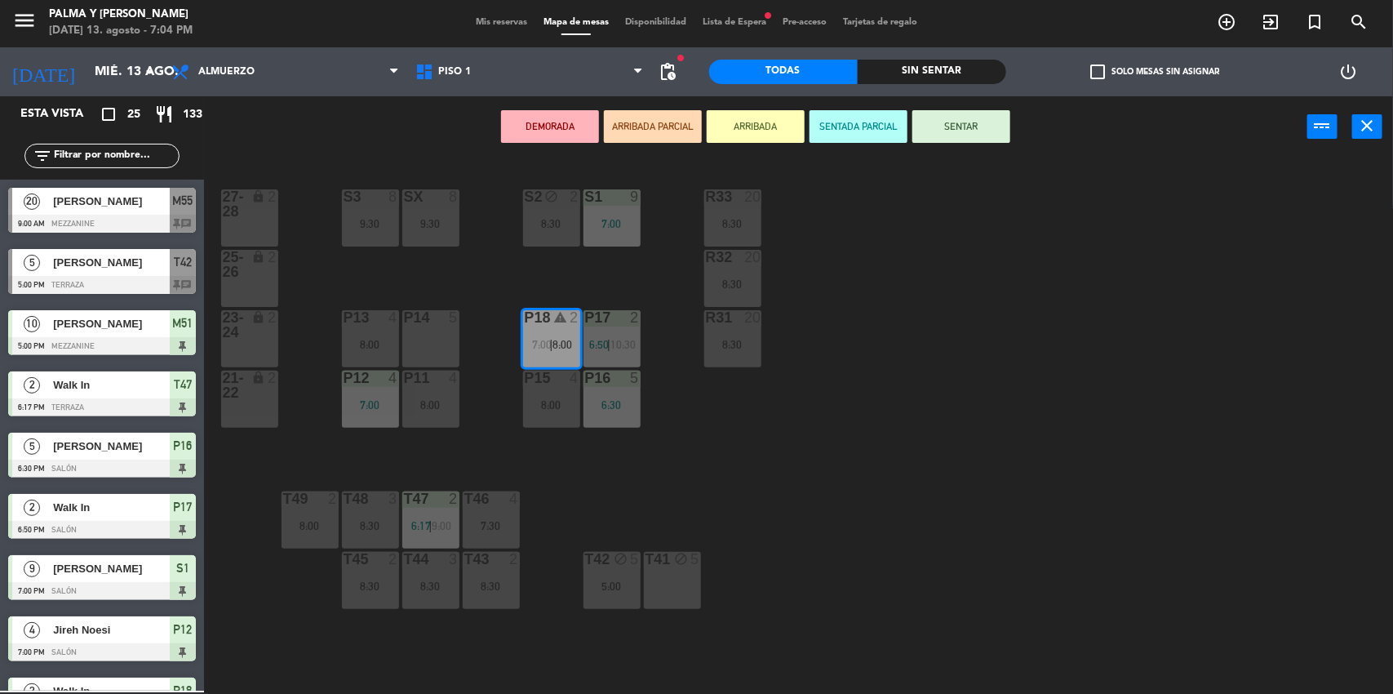
click at [424, 327] on div "P14 5" at bounding box center [430, 338] width 57 height 57
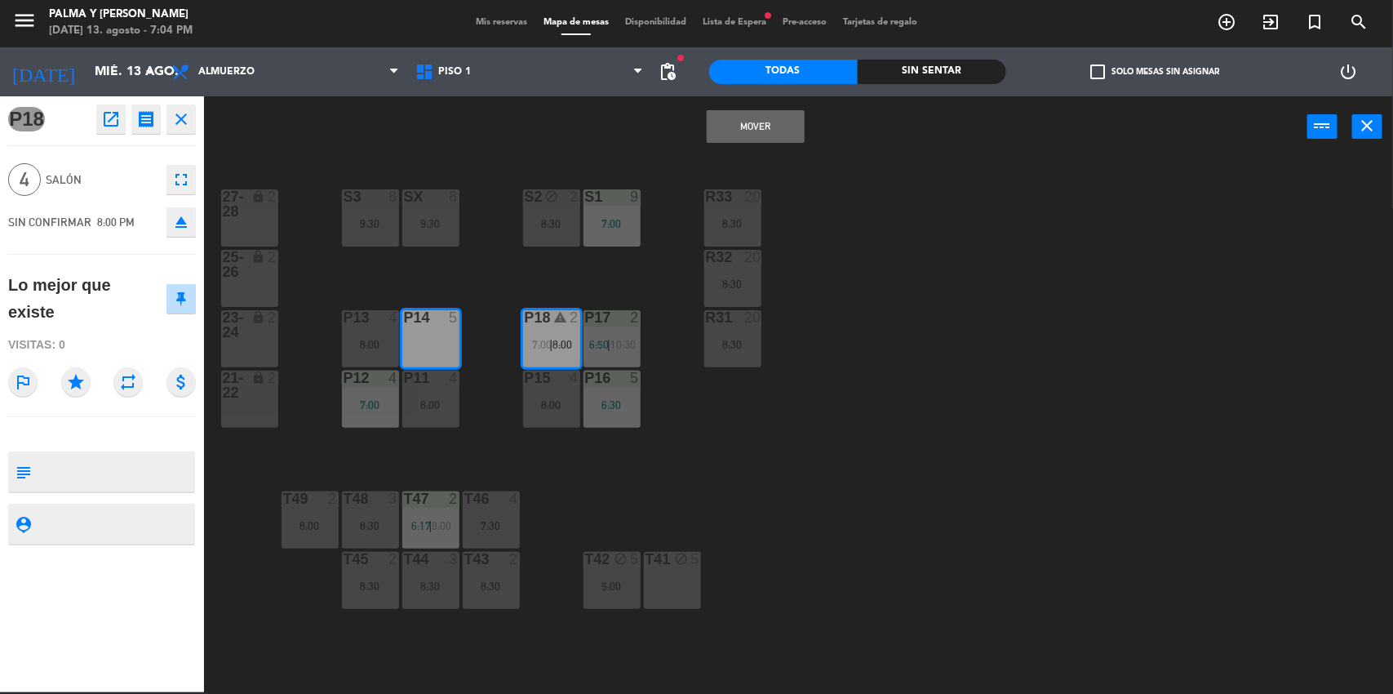
click at [749, 124] on button "Mover" at bounding box center [756, 126] width 98 height 33
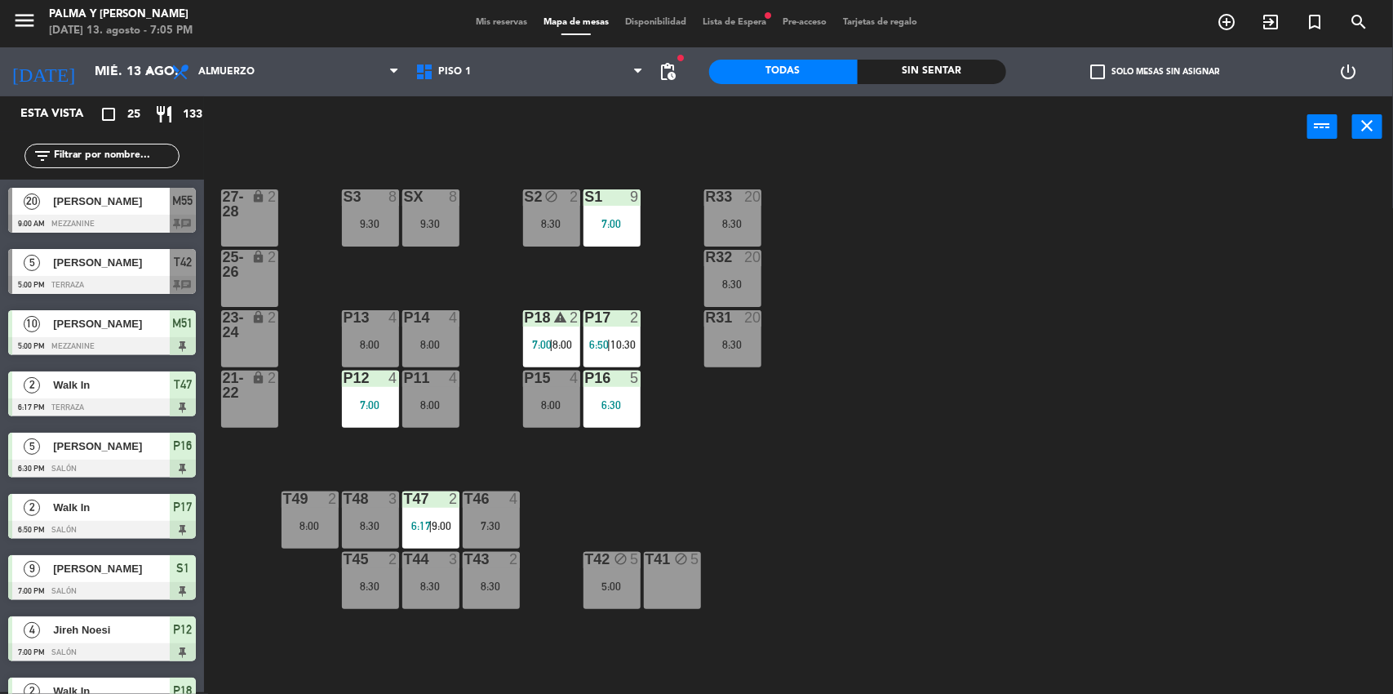
click at [593, 455] on div "menu Palma y [PERSON_NAME][DATE] 13. agosto - 7:05 PM Mis reservas Mapa de mesa…" at bounding box center [696, 347] width 1393 height 694
click at [635, 511] on div "R33 20 8:30 S1 9 7:00 S2 block 2 8:30 S3 8 9:30 SX 8 9:30 27-28 lock 2 R32 20 8…" at bounding box center [805, 427] width 1175 height 535
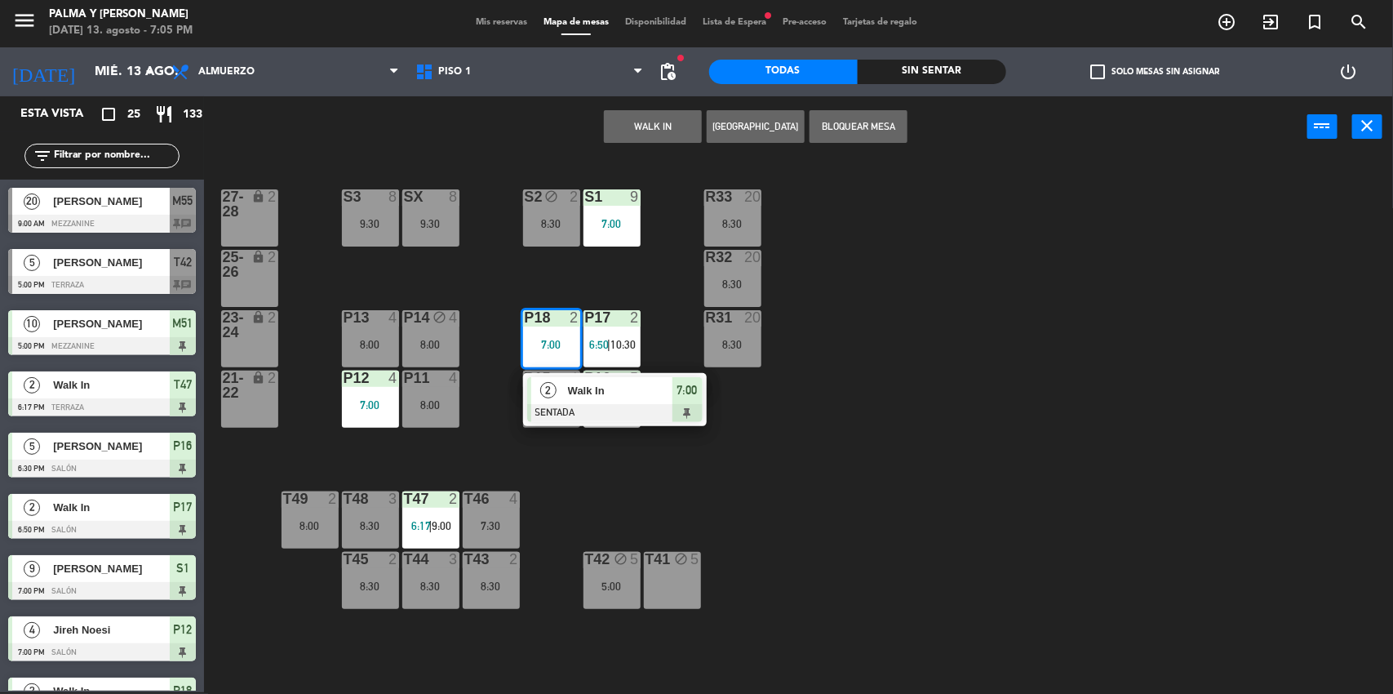
click at [776, 414] on div "R33 20 8:30 S1 9 7:00 S2 block 2 8:30 S3 8 9:30 SX 8 9:30 27-28 lock 2 R32 20 8…" at bounding box center [805, 427] width 1175 height 535
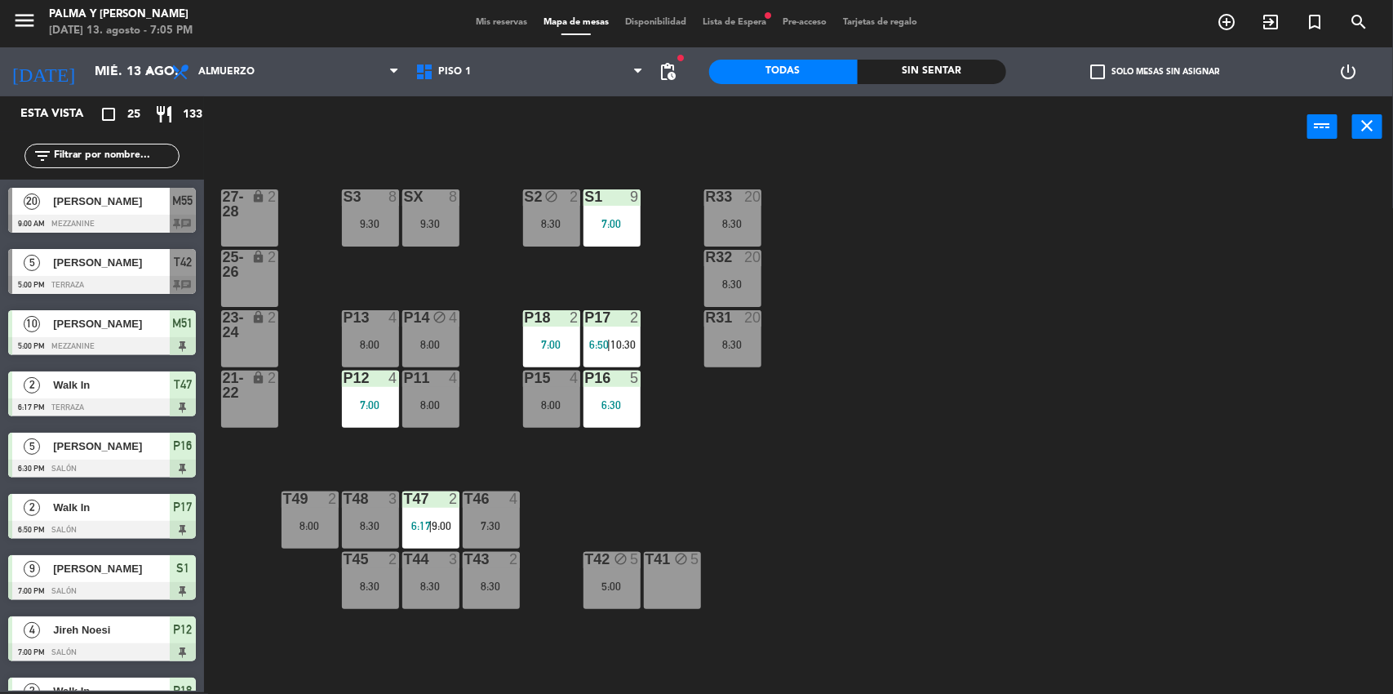
click at [449, 324] on div "4" at bounding box center [454, 317] width 10 height 15
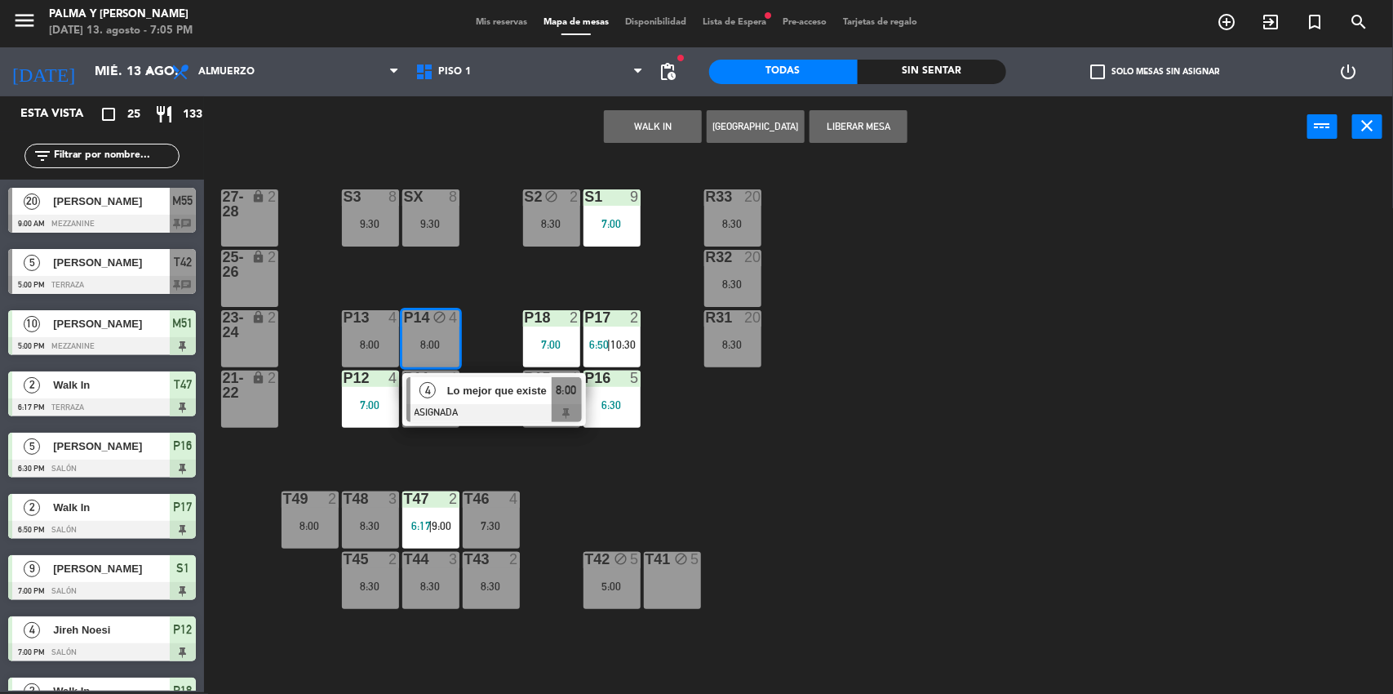
click at [581, 517] on div "R33 20 8:30 S1 9 7:00 S2 block 2 8:30 S3 8 9:30 SX 8 9:30 27-28 lock 2 R32 20 8…" at bounding box center [805, 427] width 1175 height 535
